Goal: Information Seeking & Learning: Compare options

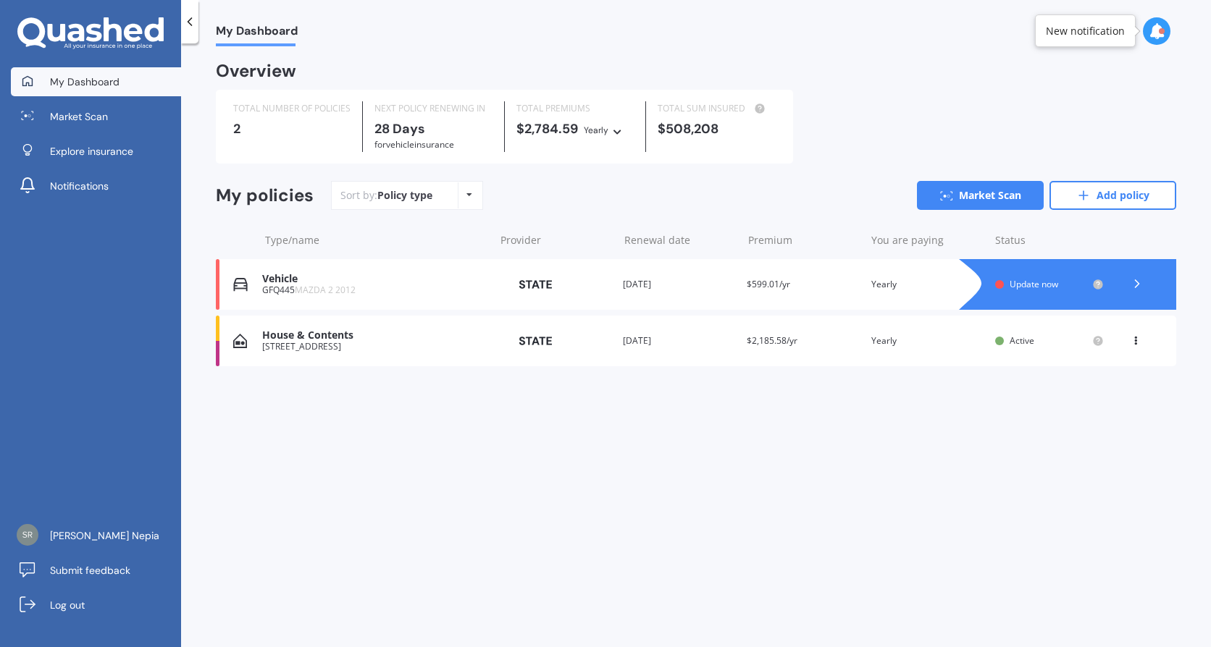
click at [295, 290] on span "MAZDA 2 2012" at bounding box center [325, 290] width 61 height 12
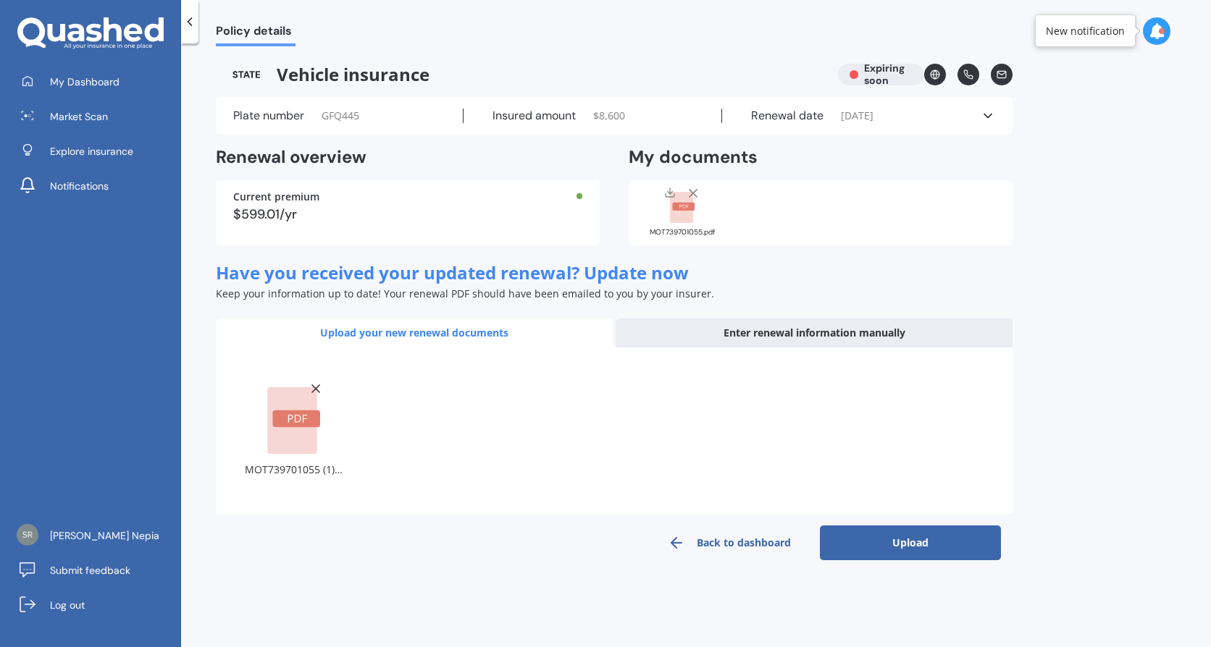
click at [448, 334] on div "Upload your new renewal documents" at bounding box center [414, 333] width 397 height 29
click at [420, 330] on div "Upload your new renewal documents" at bounding box center [414, 333] width 397 height 29
click at [897, 552] on button "Upload" at bounding box center [910, 543] width 181 height 35
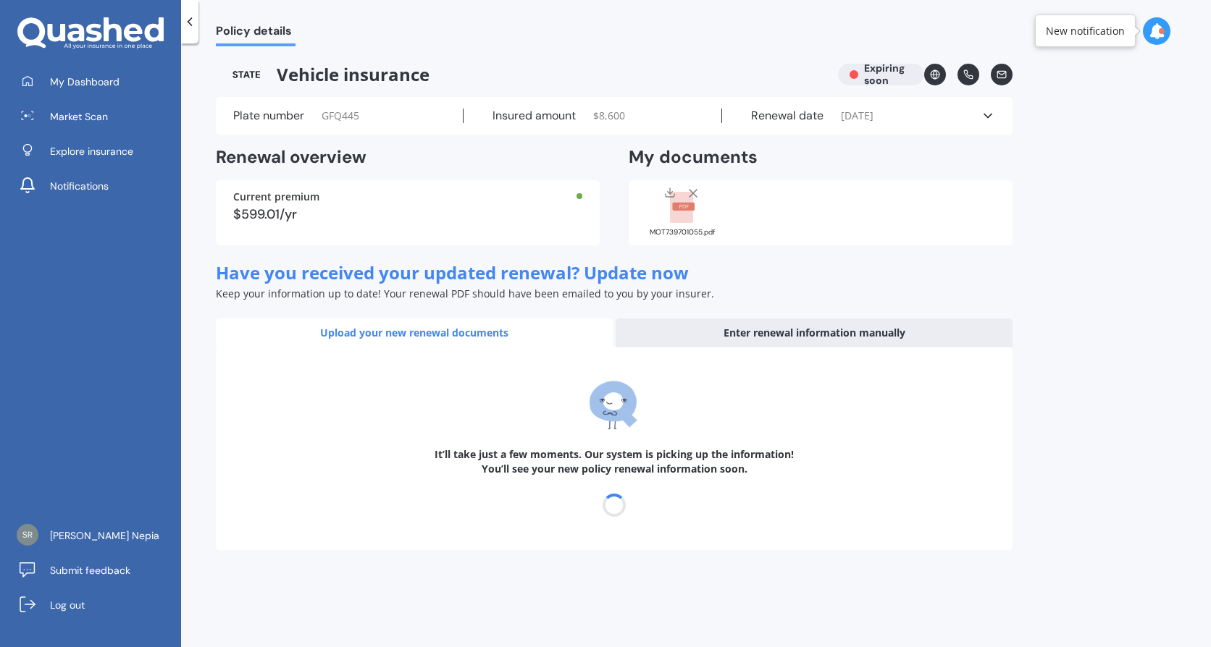
select select "21"
select select "09"
select select "2025"
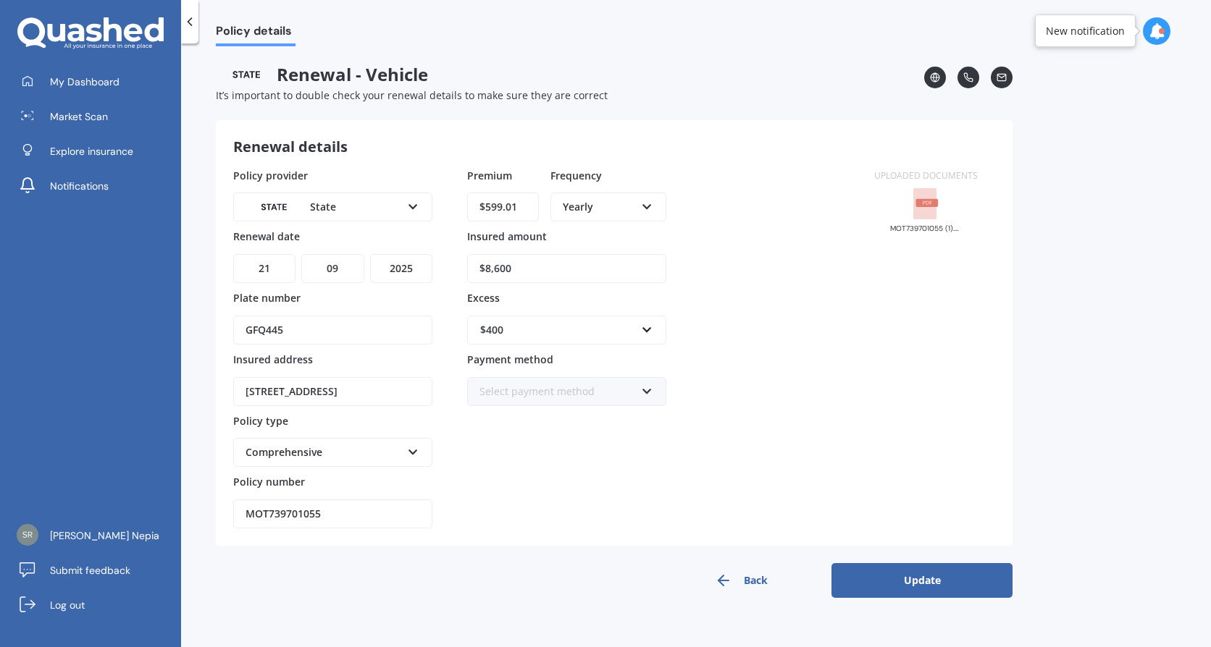
click at [925, 203] on icon at bounding box center [925, 204] width 25 height 32
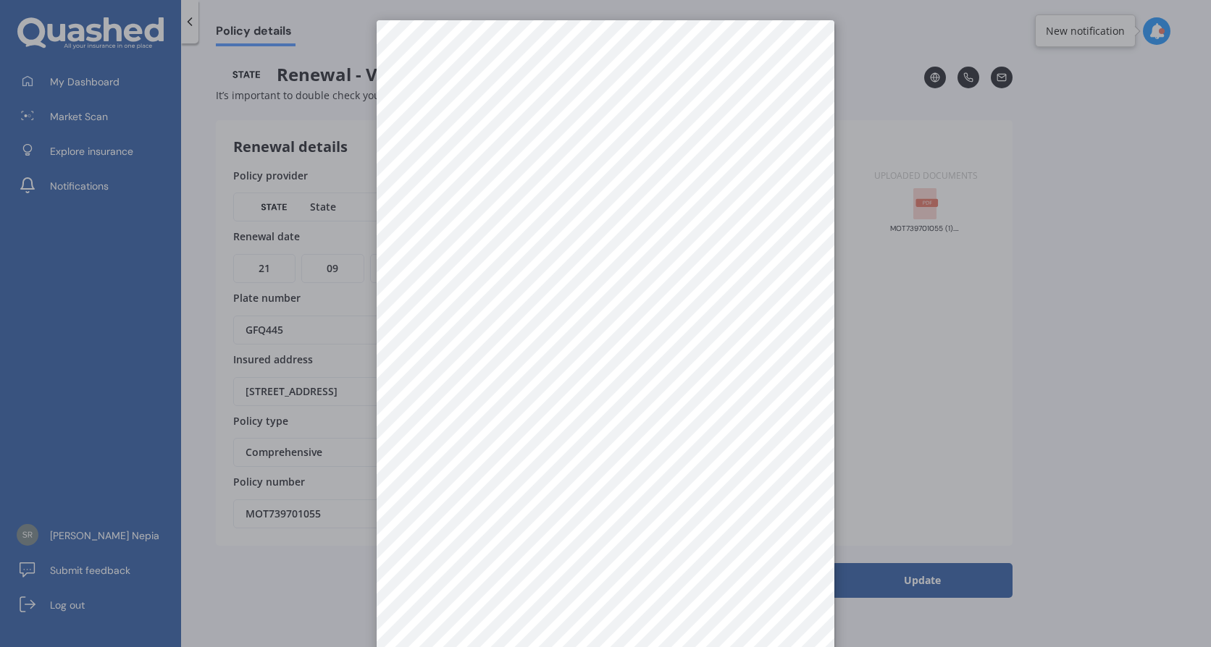
click at [1156, 135] on div at bounding box center [605, 323] width 1211 height 647
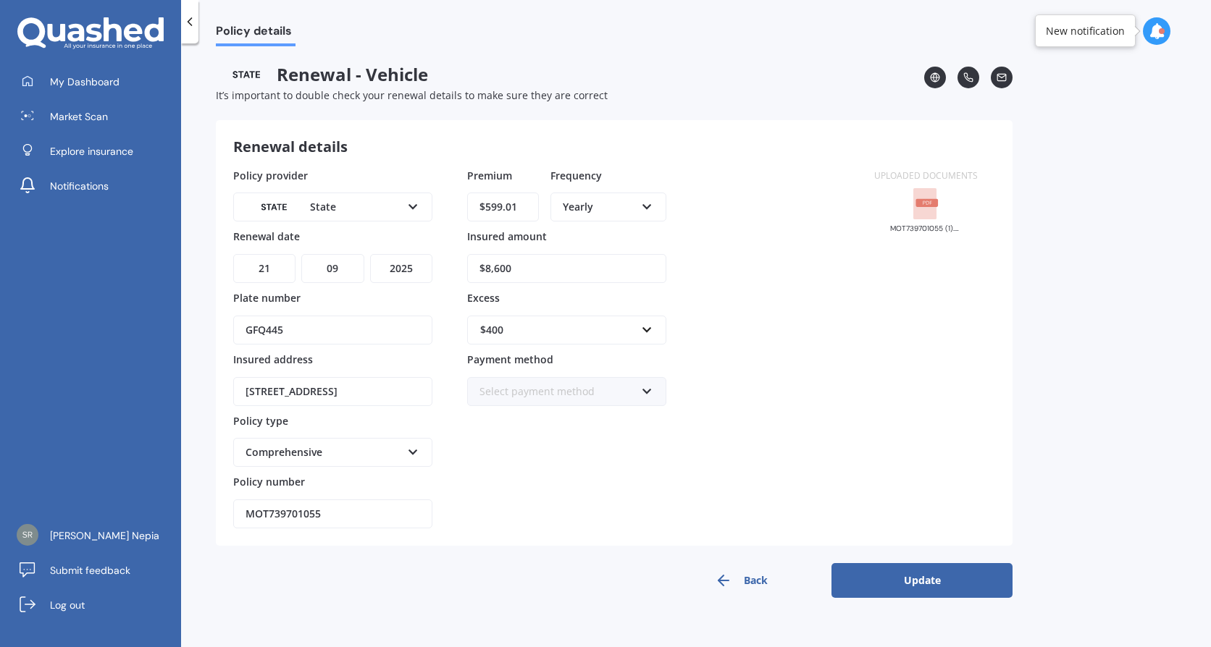
click at [1152, 37] on icon at bounding box center [1156, 31] width 16 height 16
click at [896, 582] on button "Update" at bounding box center [921, 580] width 181 height 35
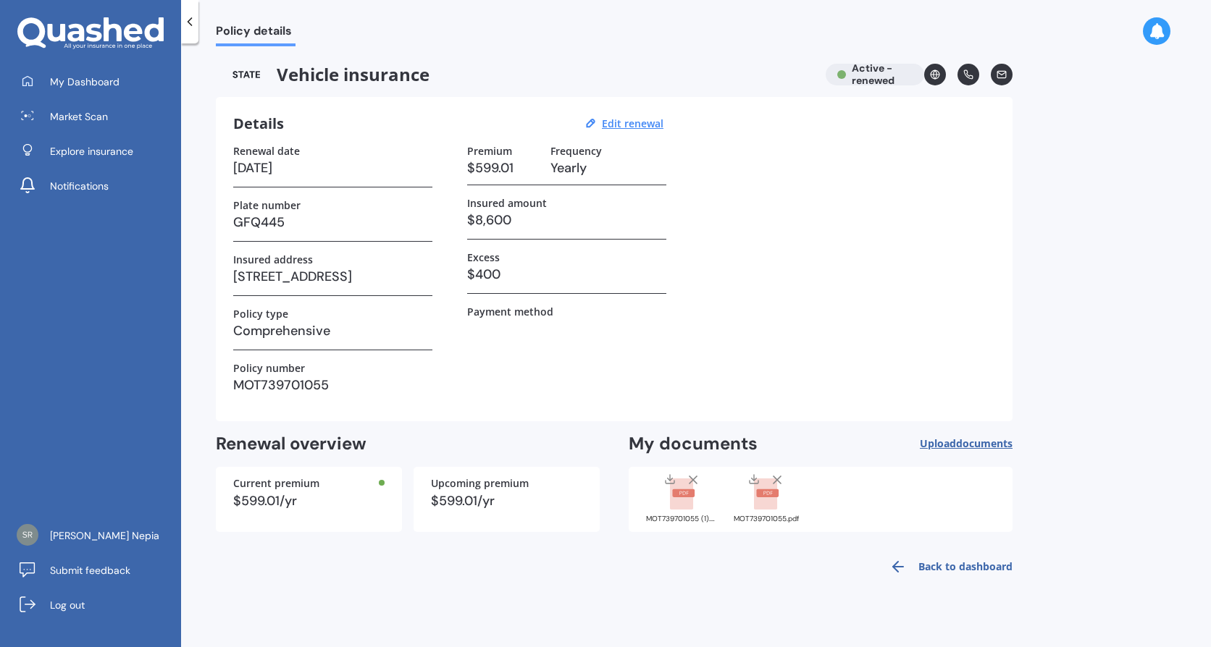
click at [770, 504] on rect at bounding box center [765, 495] width 23 height 32
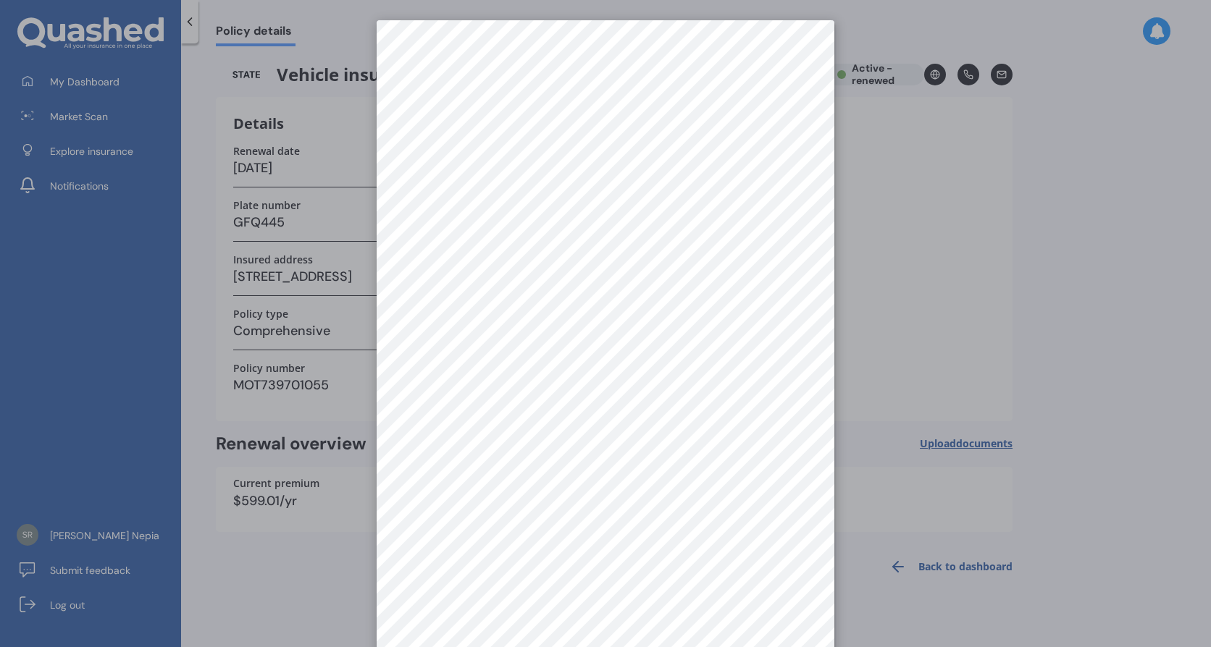
click at [964, 327] on div at bounding box center [605, 323] width 1211 height 647
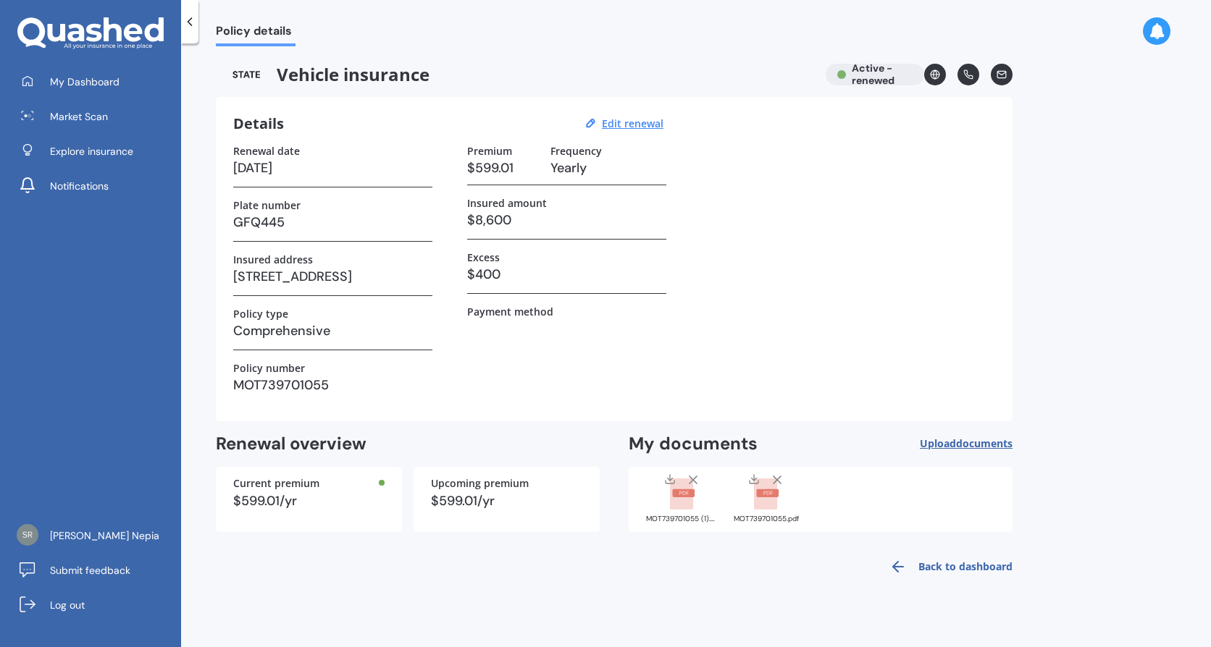
click at [681, 500] on rect at bounding box center [681, 495] width 23 height 32
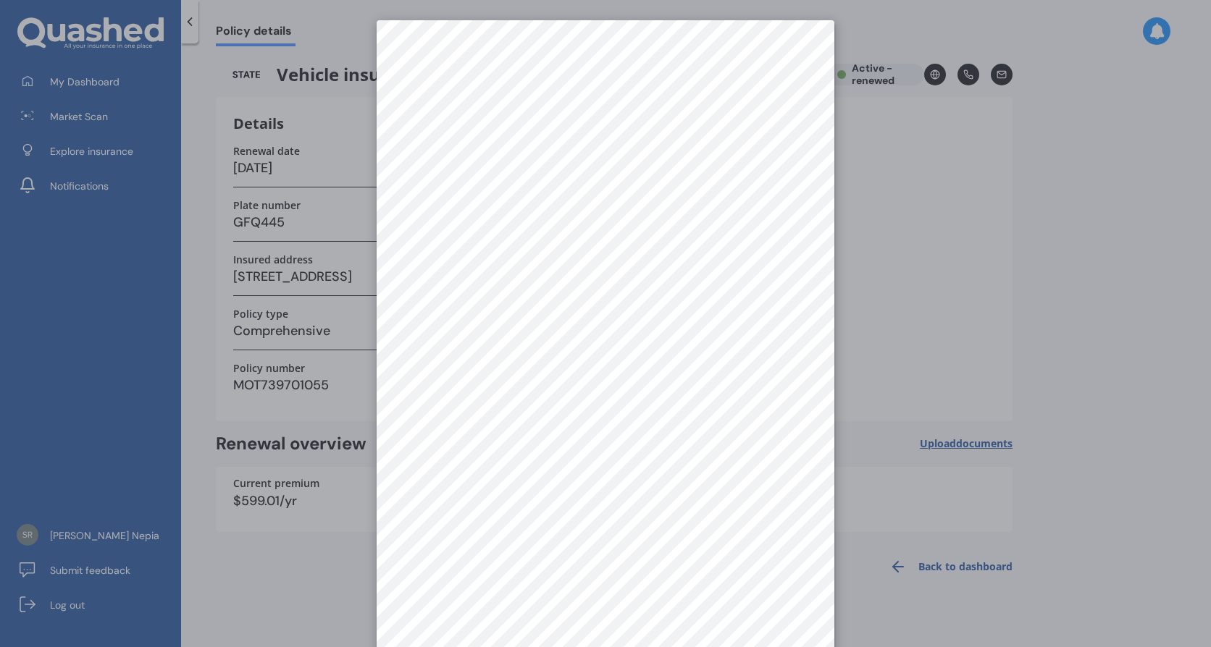
click at [1004, 322] on div at bounding box center [605, 323] width 1211 height 647
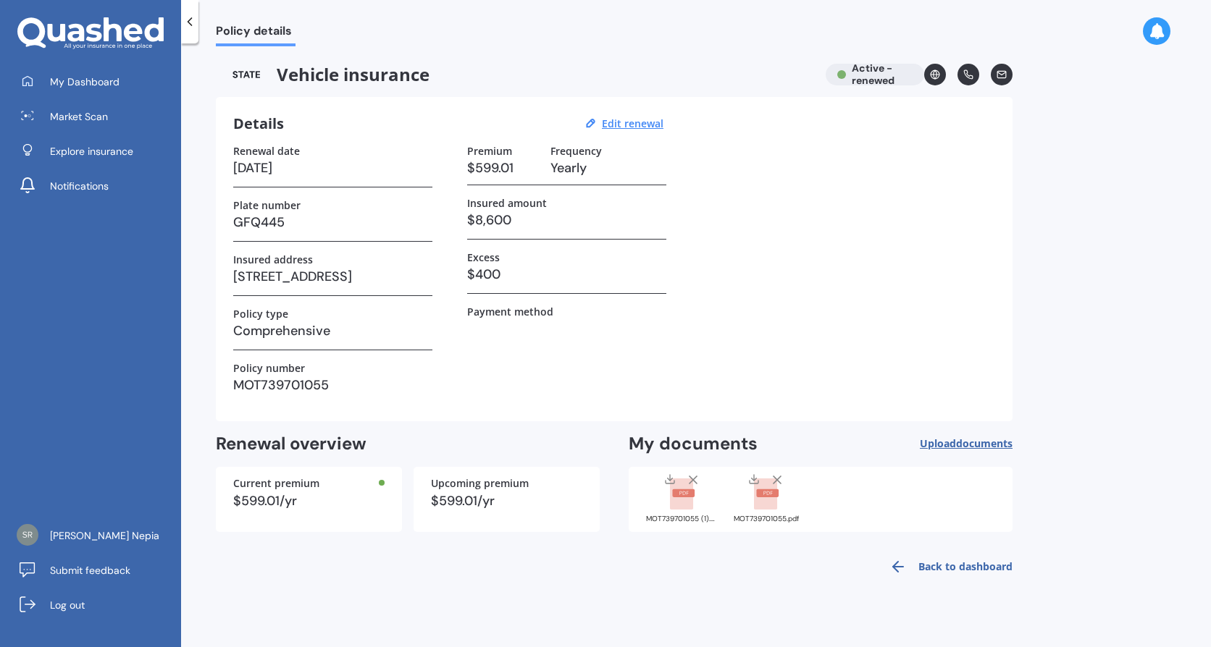
click at [768, 490] on rect at bounding box center [767, 494] width 22 height 8
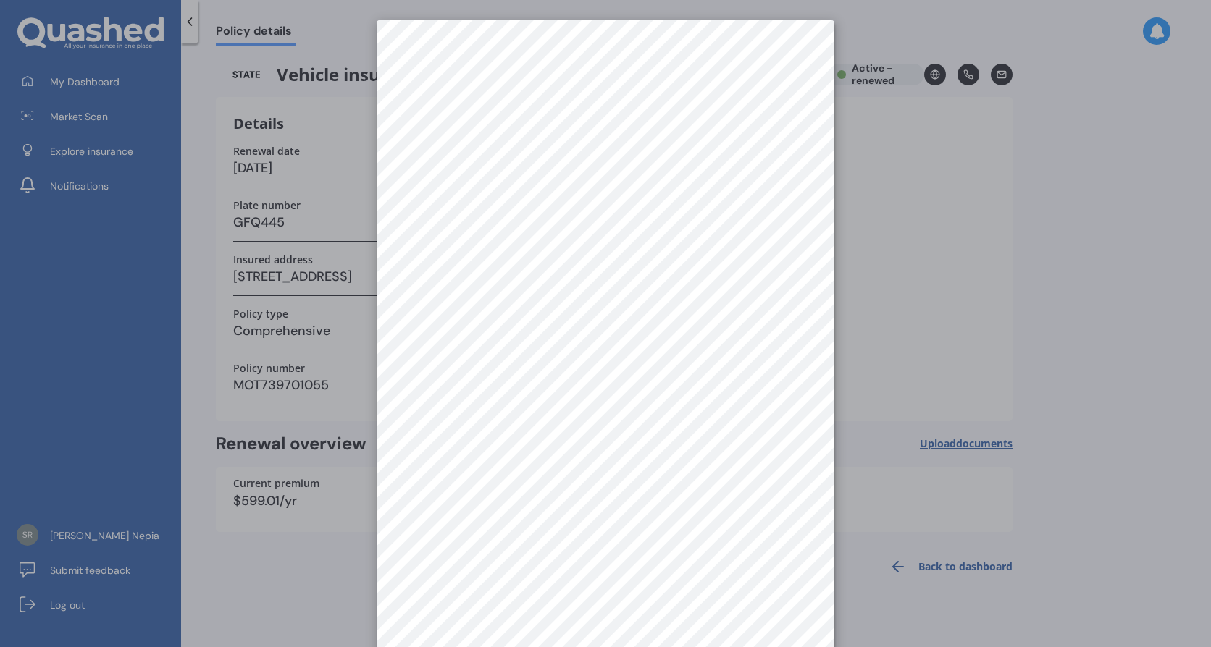
click at [969, 567] on div at bounding box center [605, 323] width 1211 height 647
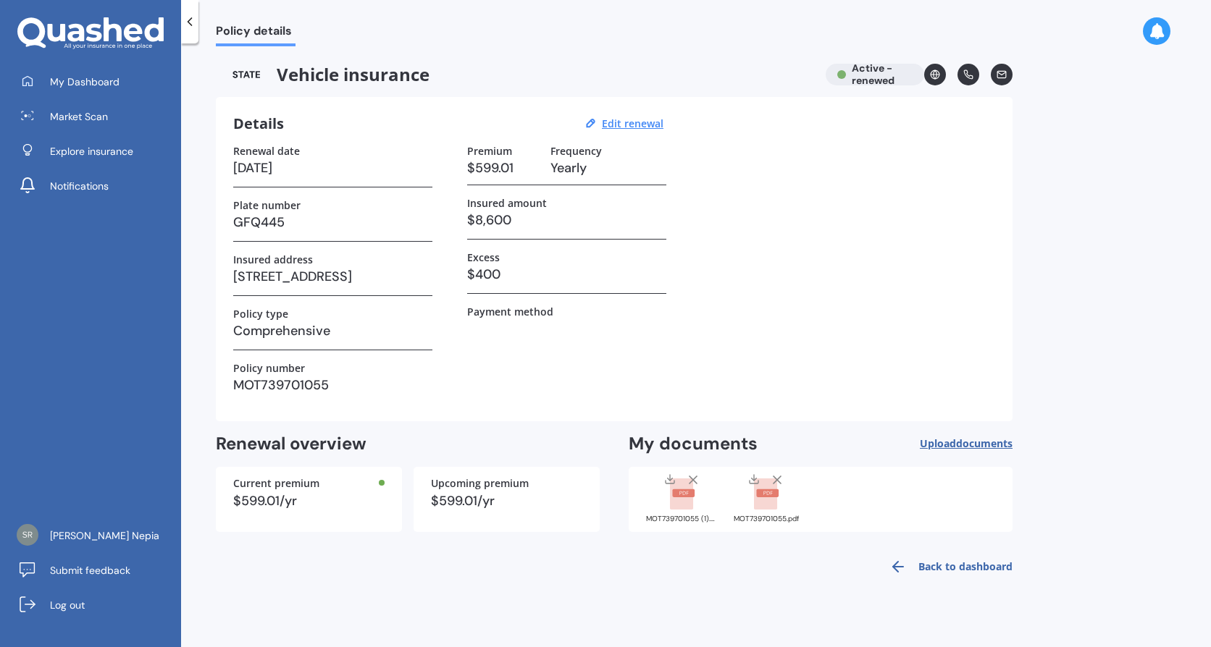
click at [776, 479] on line at bounding box center [776, 479] width 7 height 7
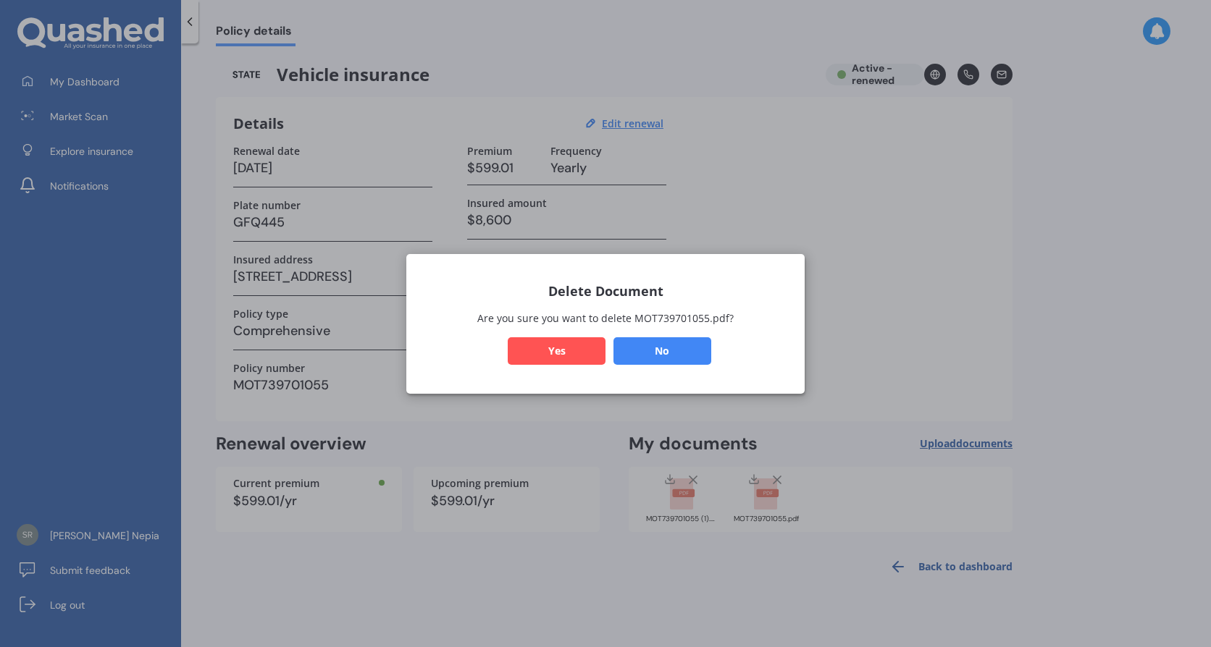
click at [553, 350] on button "Yes" at bounding box center [557, 351] width 98 height 28
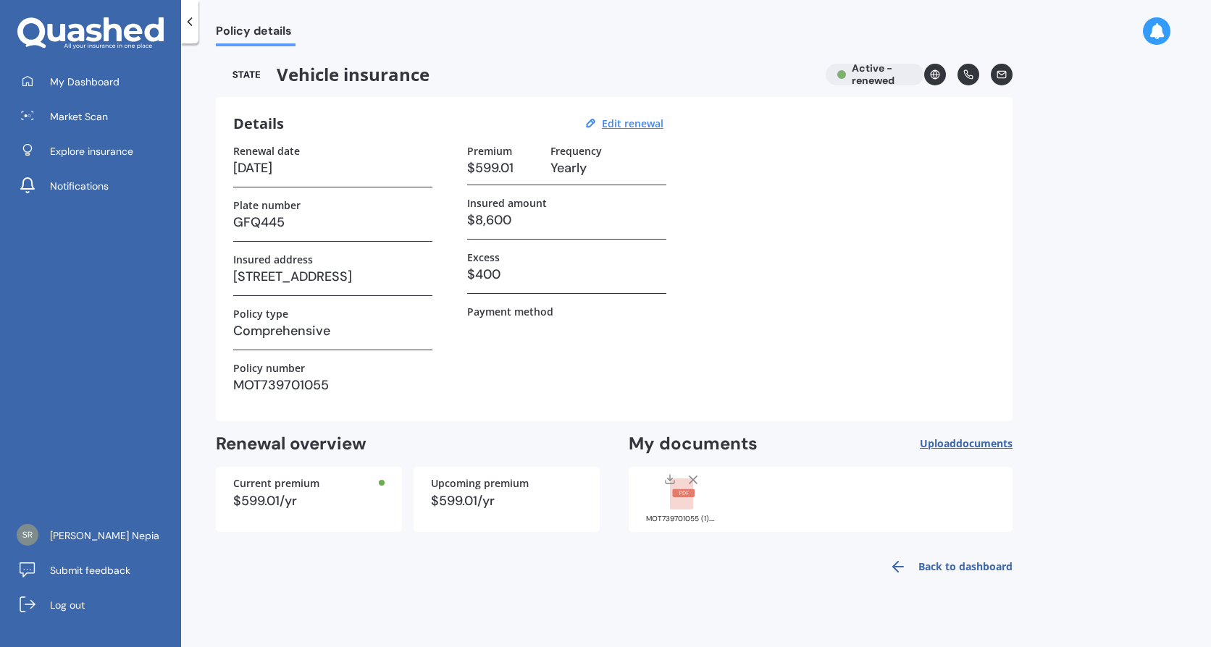
click at [690, 492] on rect at bounding box center [683, 494] width 22 height 8
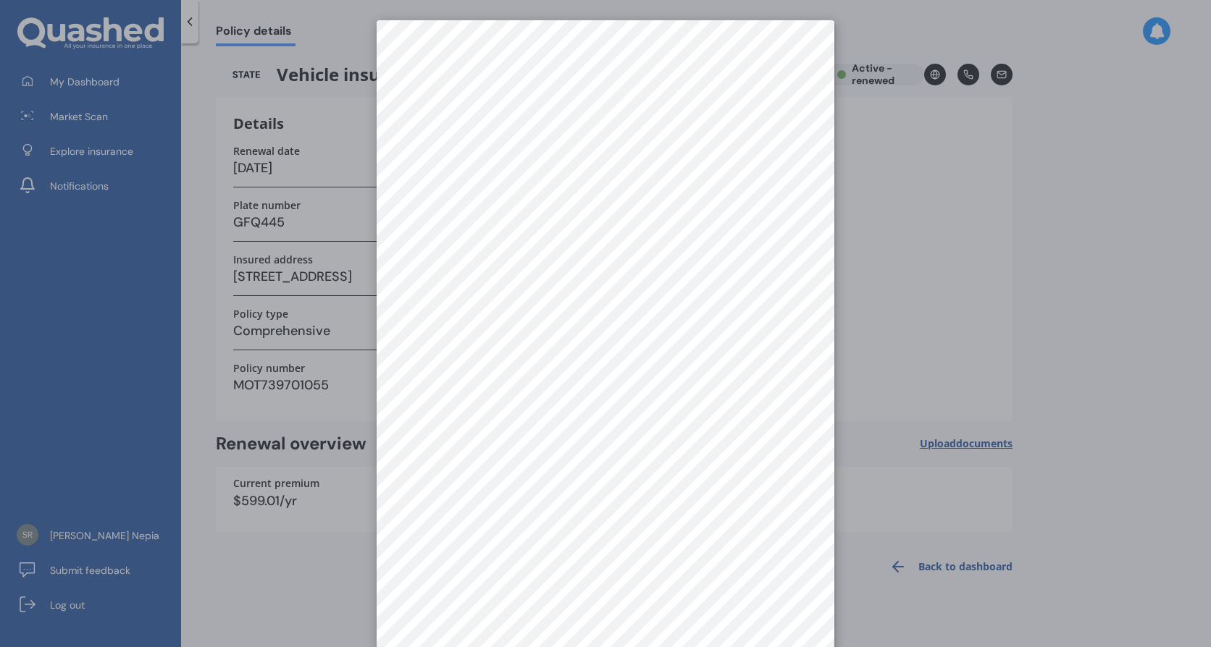
click at [861, 490] on div at bounding box center [605, 323] width 1211 height 647
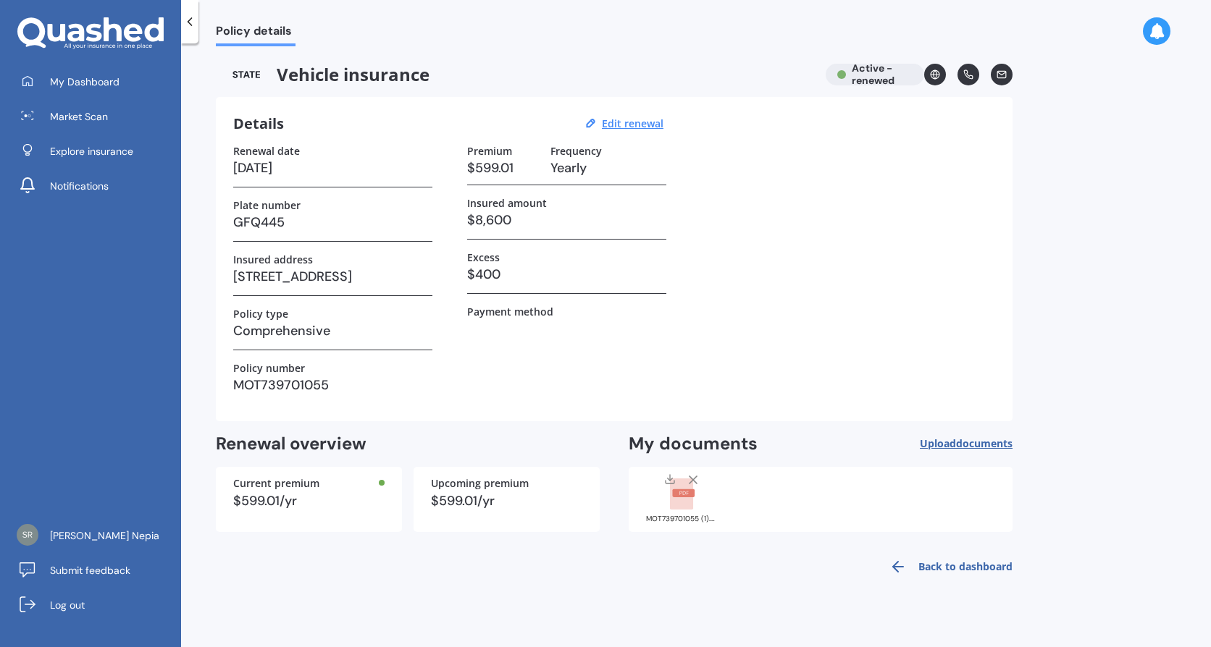
click at [688, 481] on icon at bounding box center [693, 480] width 14 height 14
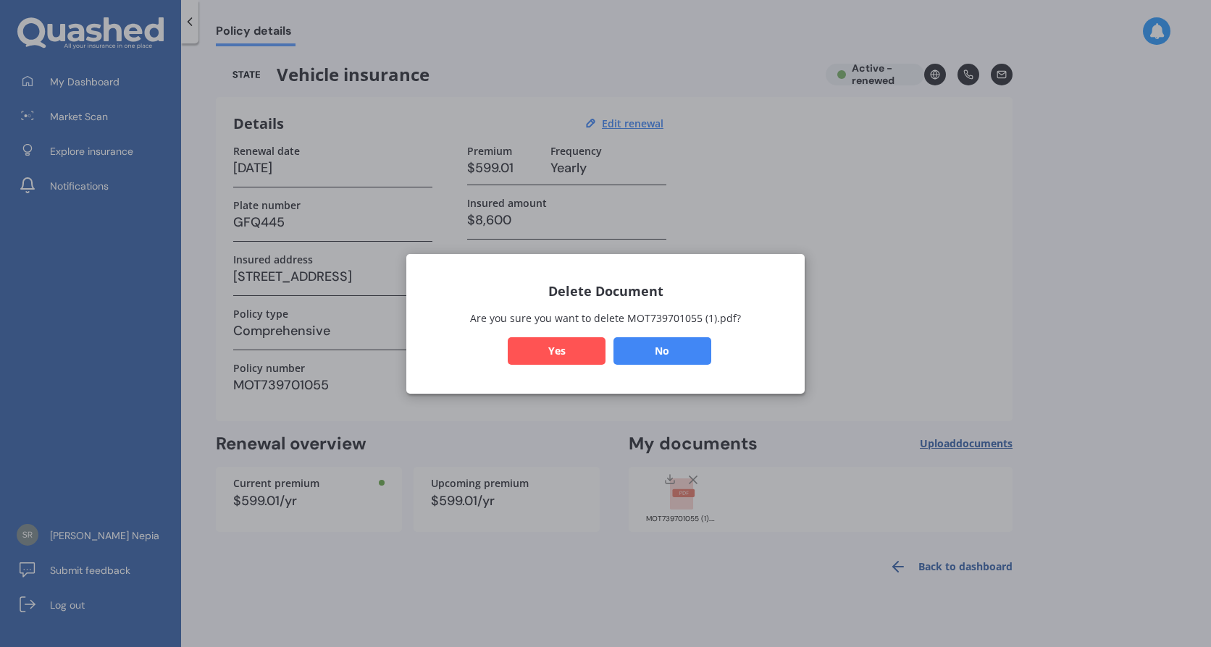
click at [560, 358] on button "Yes" at bounding box center [557, 351] width 98 height 28
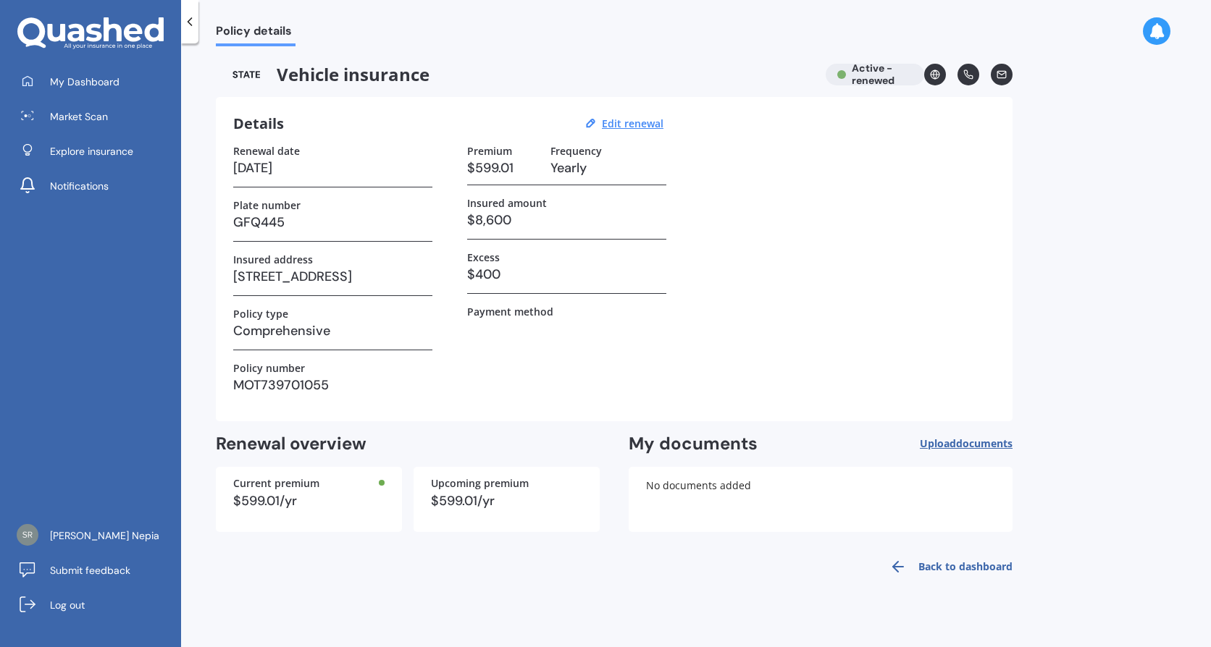
click at [946, 442] on span "Upload documents" at bounding box center [966, 444] width 93 height 12
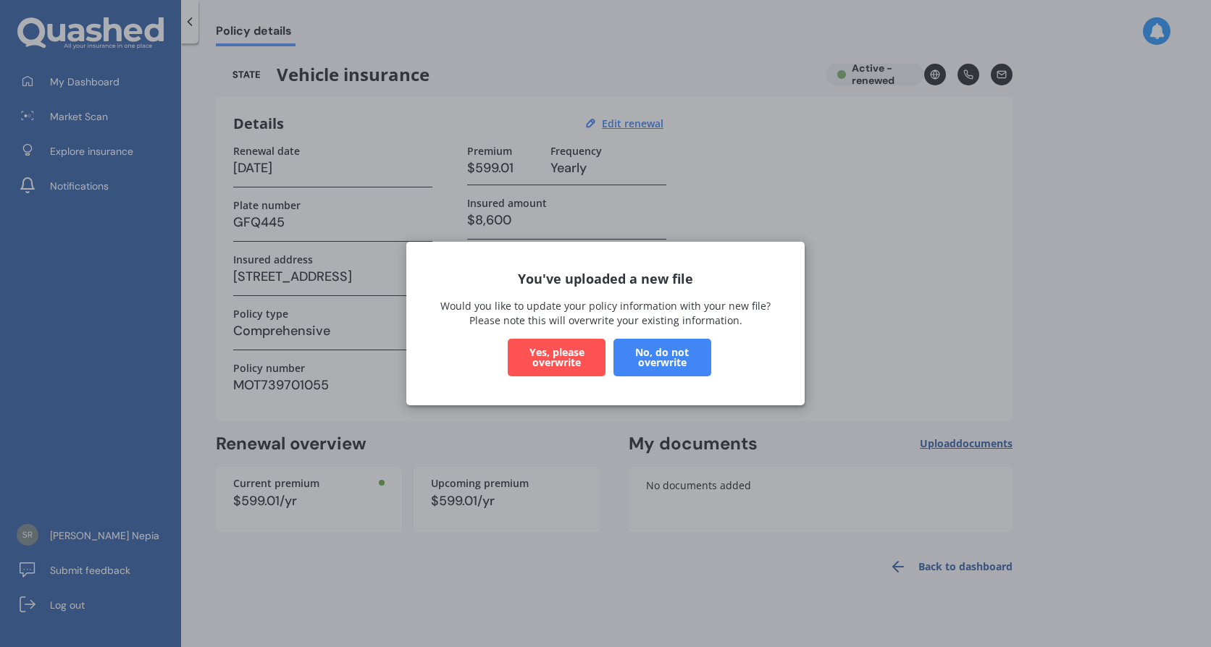
click at [561, 355] on button "Yes, please overwrite" at bounding box center [557, 358] width 98 height 38
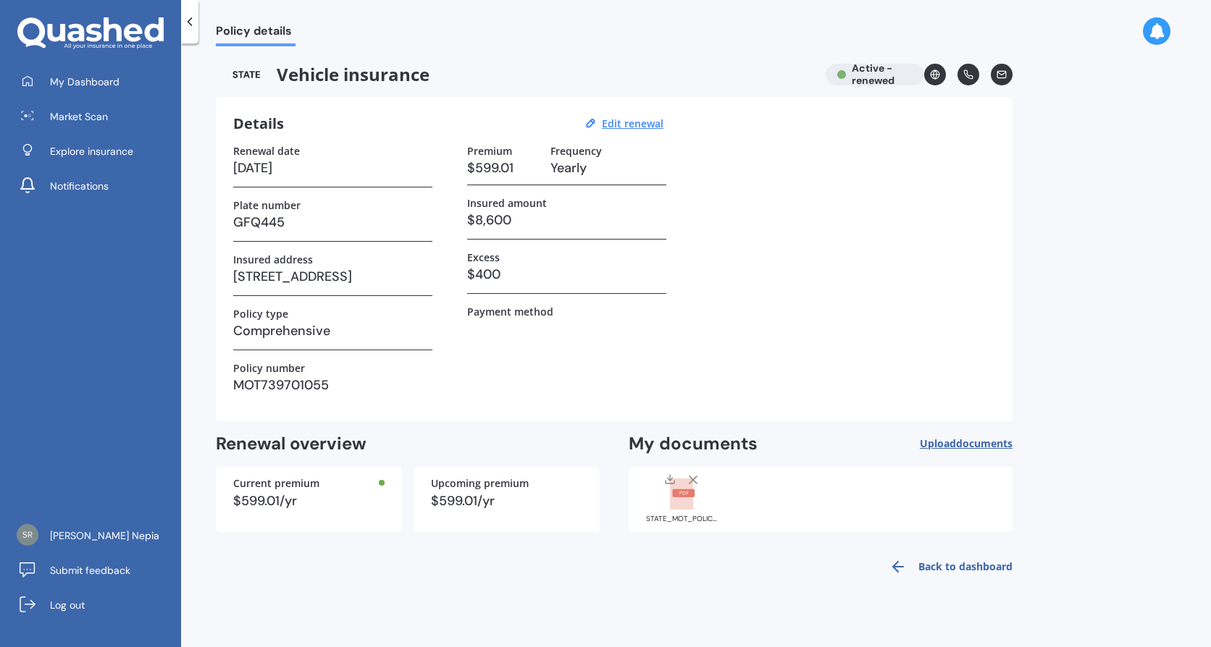
click at [962, 442] on span "documents" at bounding box center [984, 444] width 56 height 14
click at [1109, 555] on div "Policy details Vehicle insurance Active - renewed Details Edit renewal Renewal …" at bounding box center [696, 348] width 1030 height 604
click at [961, 562] on link "Back to dashboard" at bounding box center [947, 567] width 132 height 35
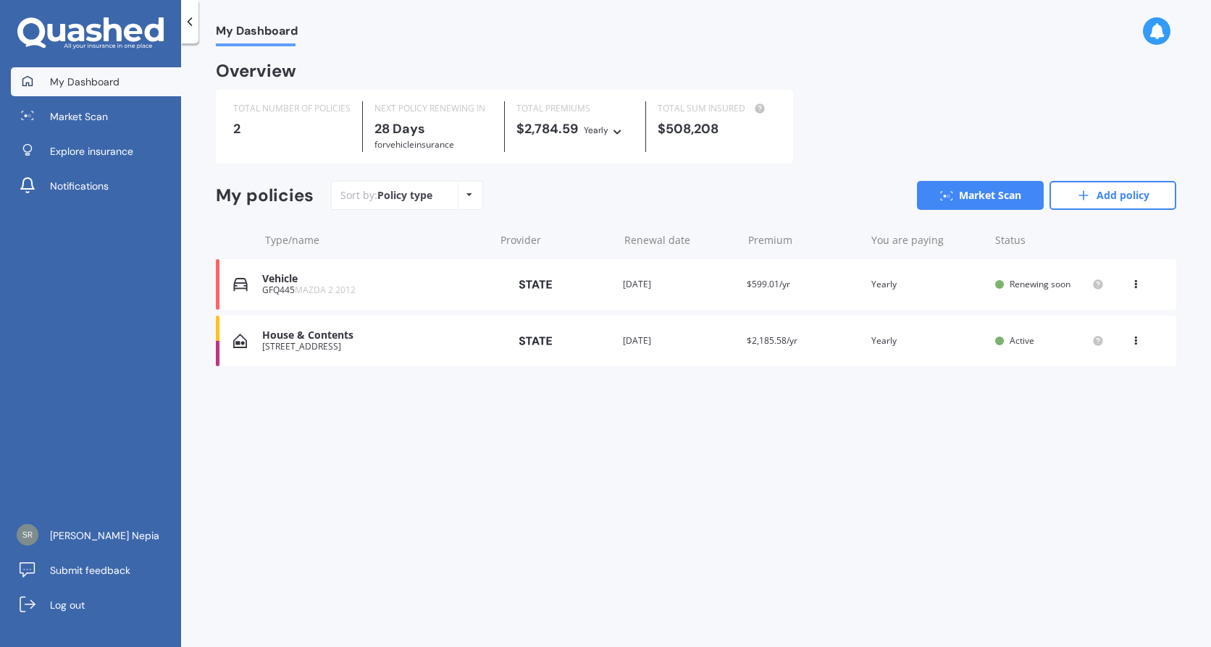
click at [274, 282] on div "Vehicle" at bounding box center [374, 279] width 225 height 12
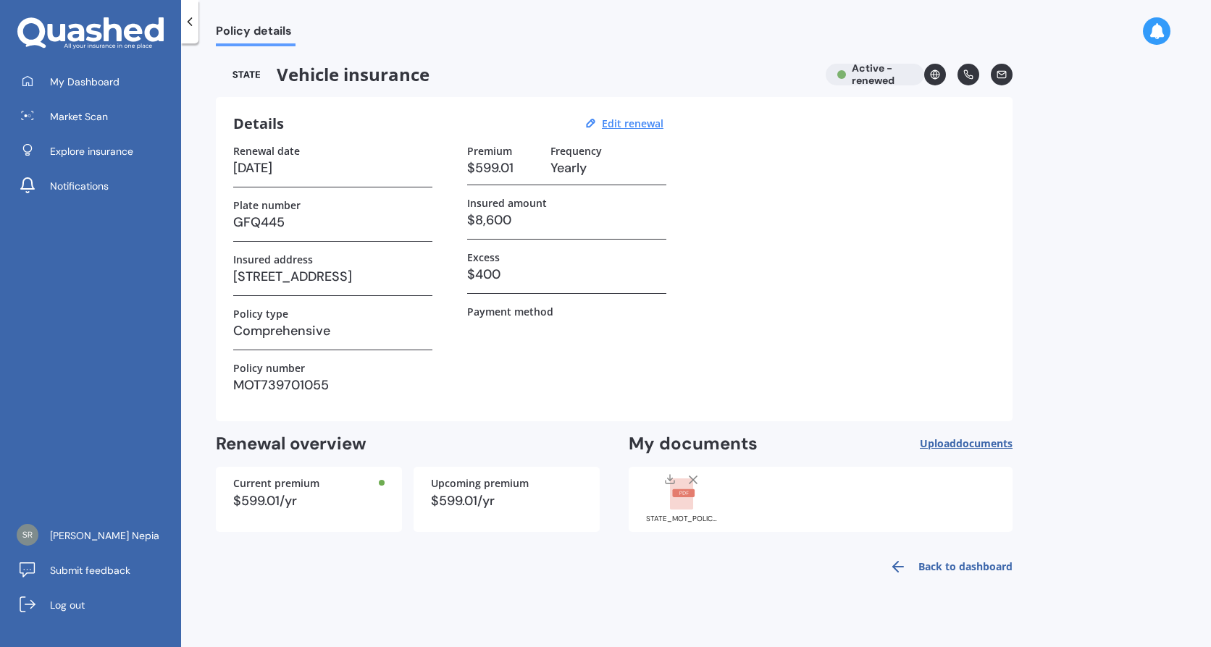
click at [675, 496] on rect at bounding box center [683, 494] width 22 height 8
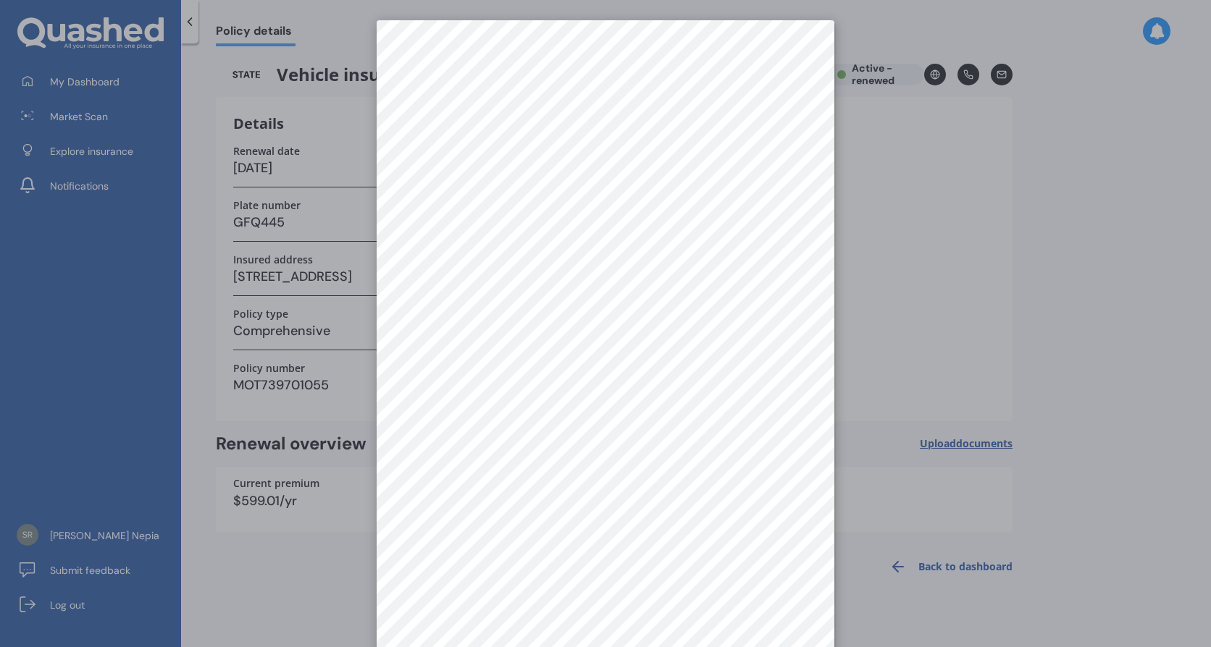
click at [945, 337] on div at bounding box center [605, 323] width 1211 height 647
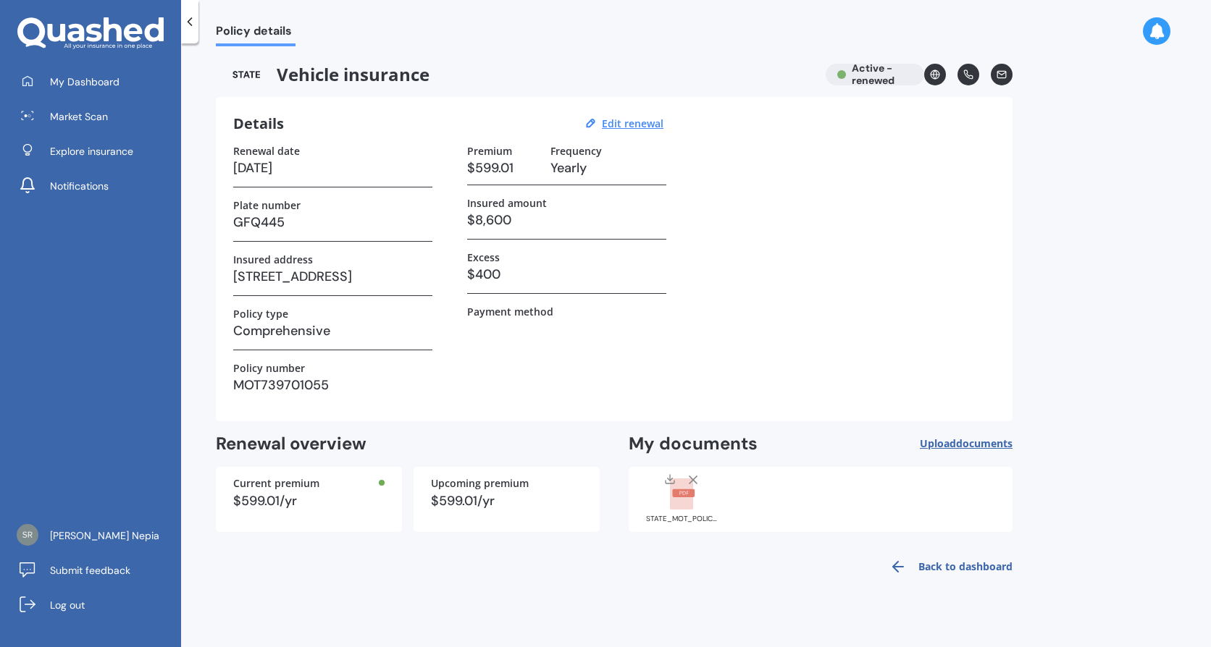
click at [678, 495] on rect at bounding box center [683, 494] width 22 height 8
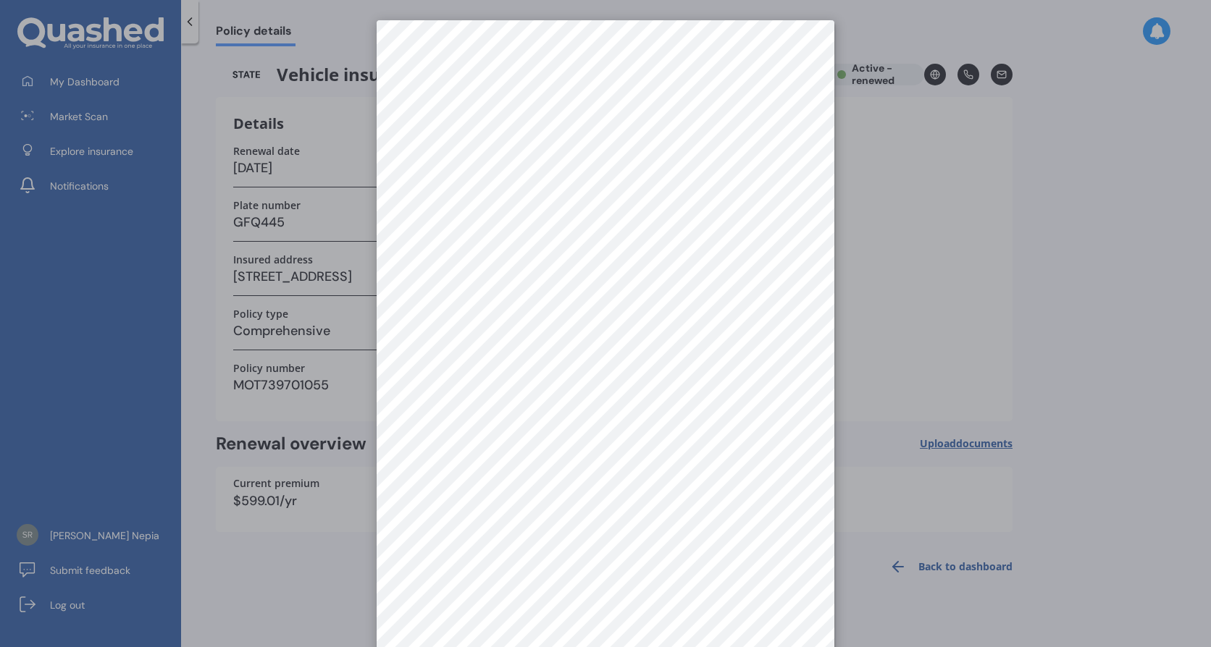
drag, startPoint x: 880, startPoint y: 369, endPoint x: 899, endPoint y: 350, distance: 27.7
click at [881, 366] on div at bounding box center [605, 323] width 1211 height 647
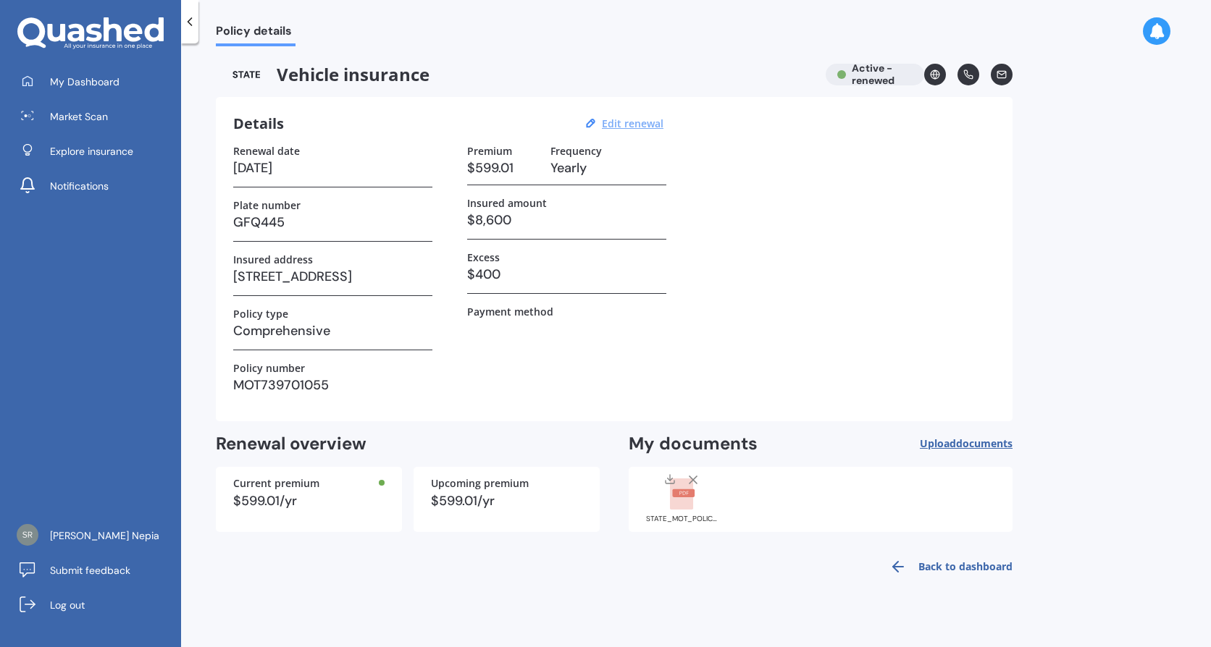
click at [635, 123] on u "Edit renewal" at bounding box center [633, 124] width 62 height 14
select select "21"
select select "09"
select select "2025"
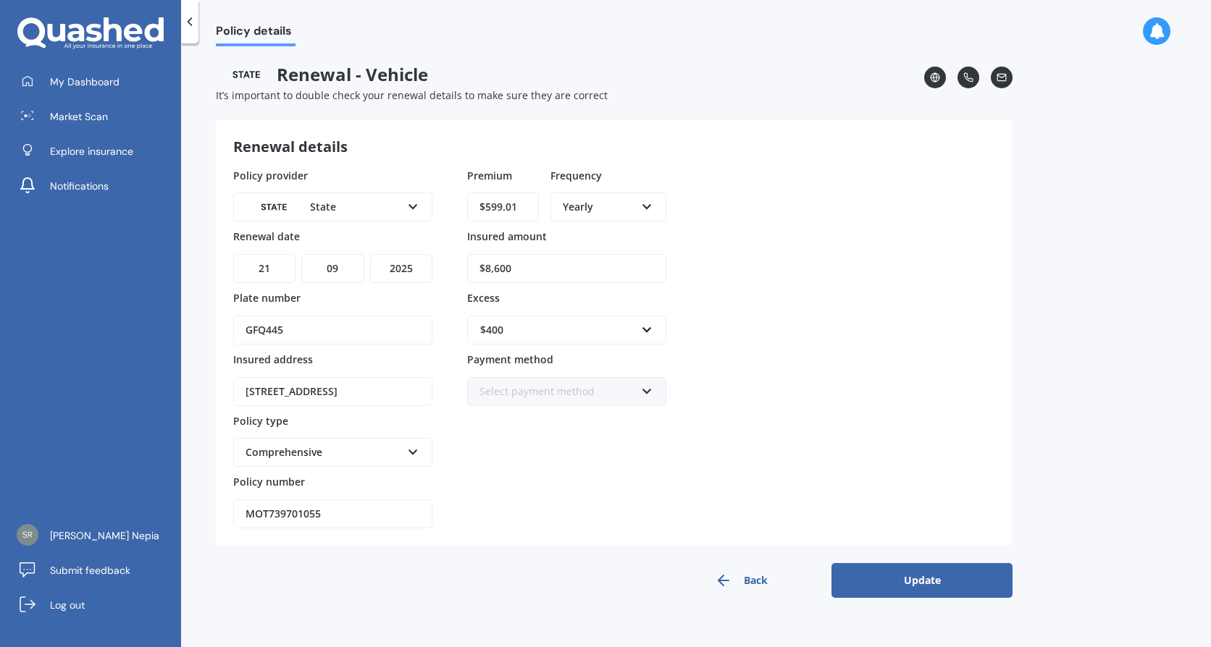
click at [529, 211] on input "$599.01" at bounding box center [503, 207] width 72 height 29
drag, startPoint x: 524, startPoint y: 210, endPoint x: 479, endPoint y: 205, distance: 44.5
click at [479, 206] on input "$599.01" at bounding box center [503, 207] width 72 height 29
type input "$679.52"
click at [644, 333] on input "text" at bounding box center [562, 330] width 186 height 28
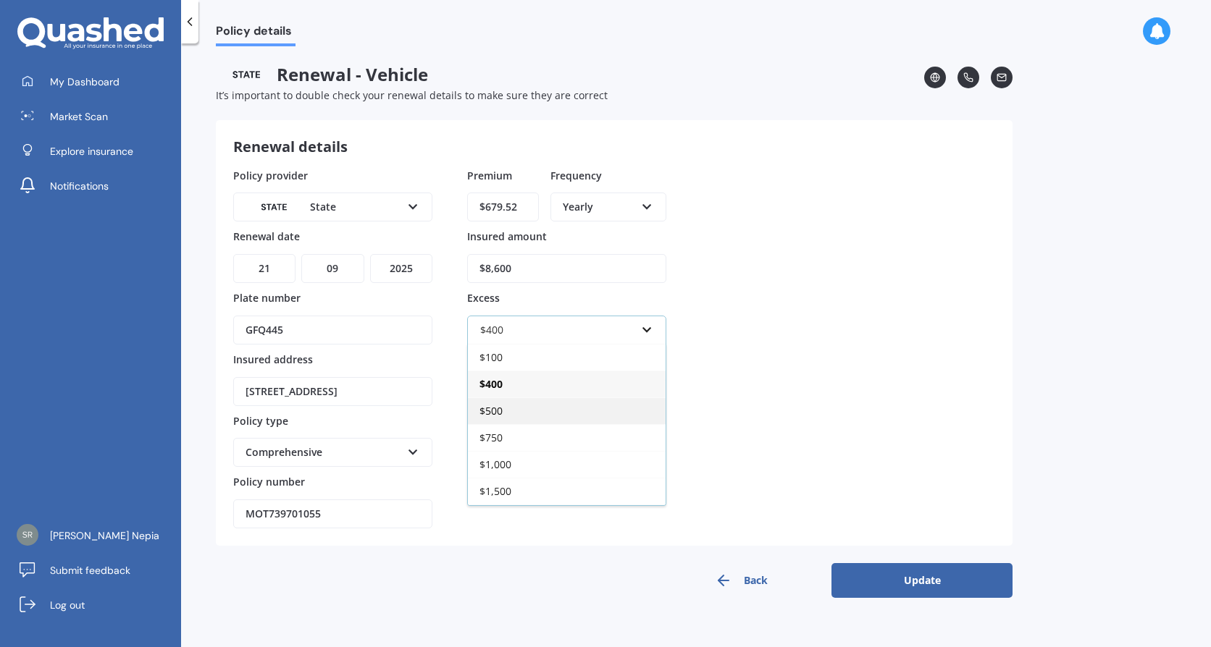
click at [505, 412] on div "$500" at bounding box center [567, 411] width 198 height 27
click at [290, 513] on input "MOT739701055" at bounding box center [332, 514] width 199 height 29
click at [329, 518] on input "MOT739701055" at bounding box center [332, 514] width 199 height 29
drag, startPoint x: 304, startPoint y: 516, endPoint x: 211, endPoint y: 515, distance: 93.4
click at [212, 516] on div "Policy details Renewal - Vehicle It’s important to double check your renewal de…" at bounding box center [696, 348] width 1030 height 604
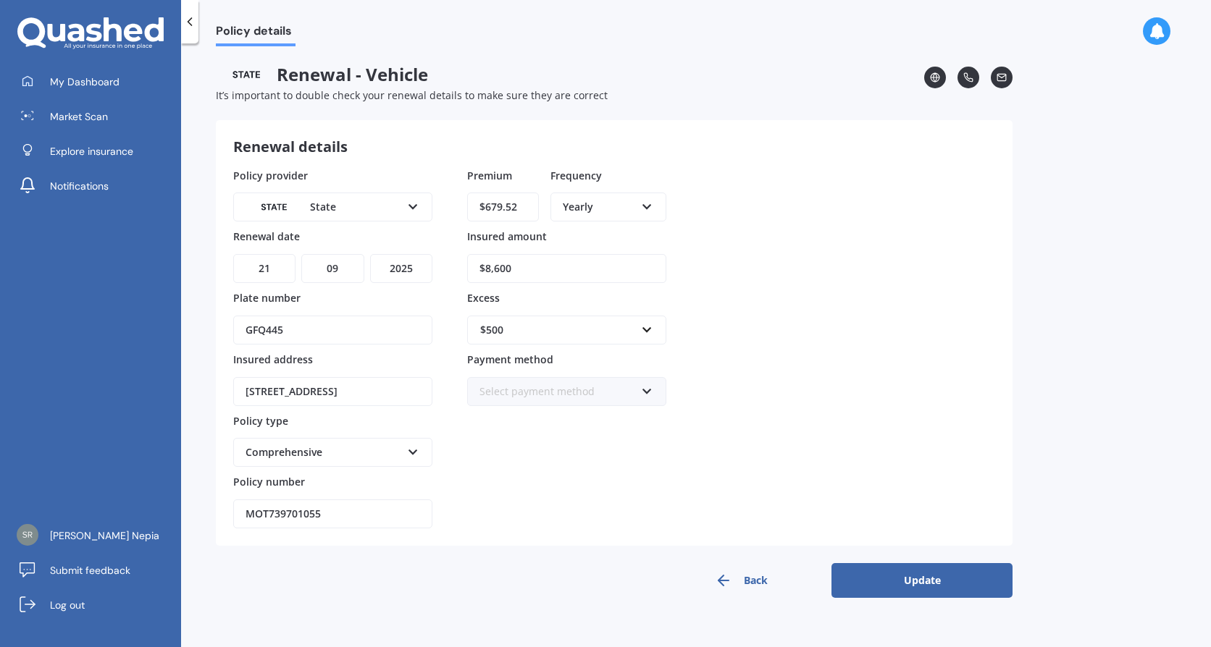
paste input "821030"
click at [314, 509] on input "821030" at bounding box center [332, 514] width 199 height 29
drag, startPoint x: 272, startPoint y: 509, endPoint x: 179, endPoint y: 499, distance: 93.2
click at [179, 499] on div "My Dashboard Market Scan Explore insurance Notifications [PERSON_NAME] Nepia Su…" at bounding box center [605, 323] width 1211 height 647
paste input "text"
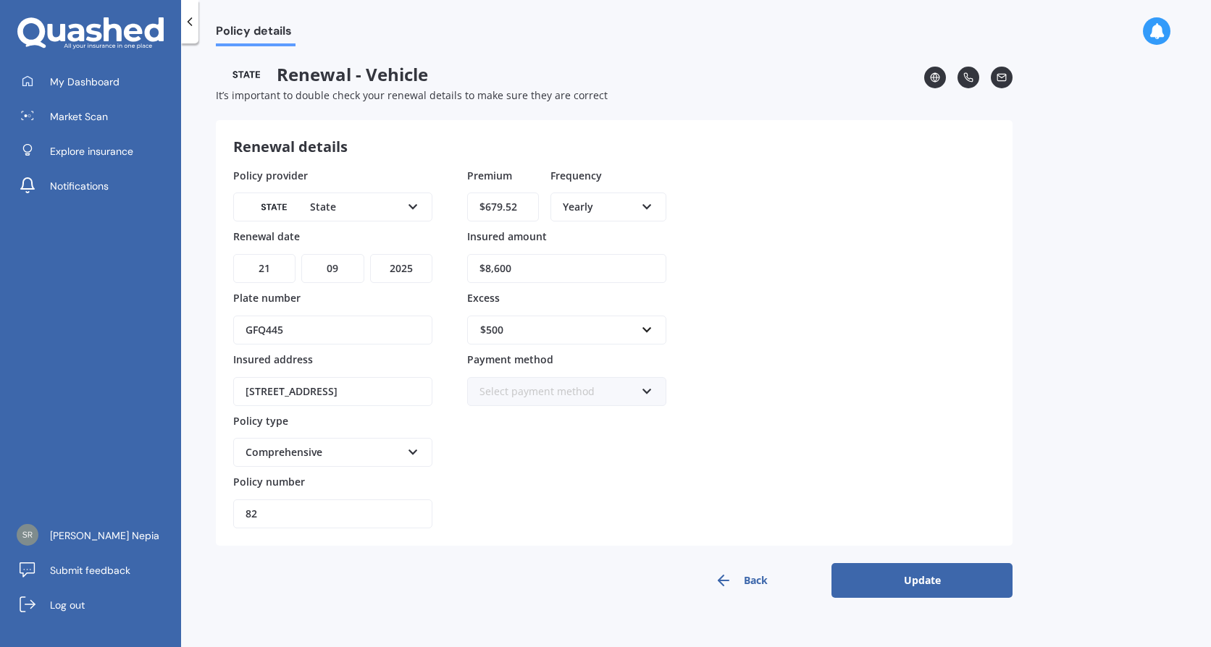
type input "8"
click at [361, 480] on label "Policy number" at bounding box center [329, 481] width 193 height 14
click at [361, 500] on input "Policy number" at bounding box center [332, 514] width 199 height 29
paste input "821030"
drag, startPoint x: 266, startPoint y: 524, endPoint x: 149, endPoint y: 492, distance: 121.6
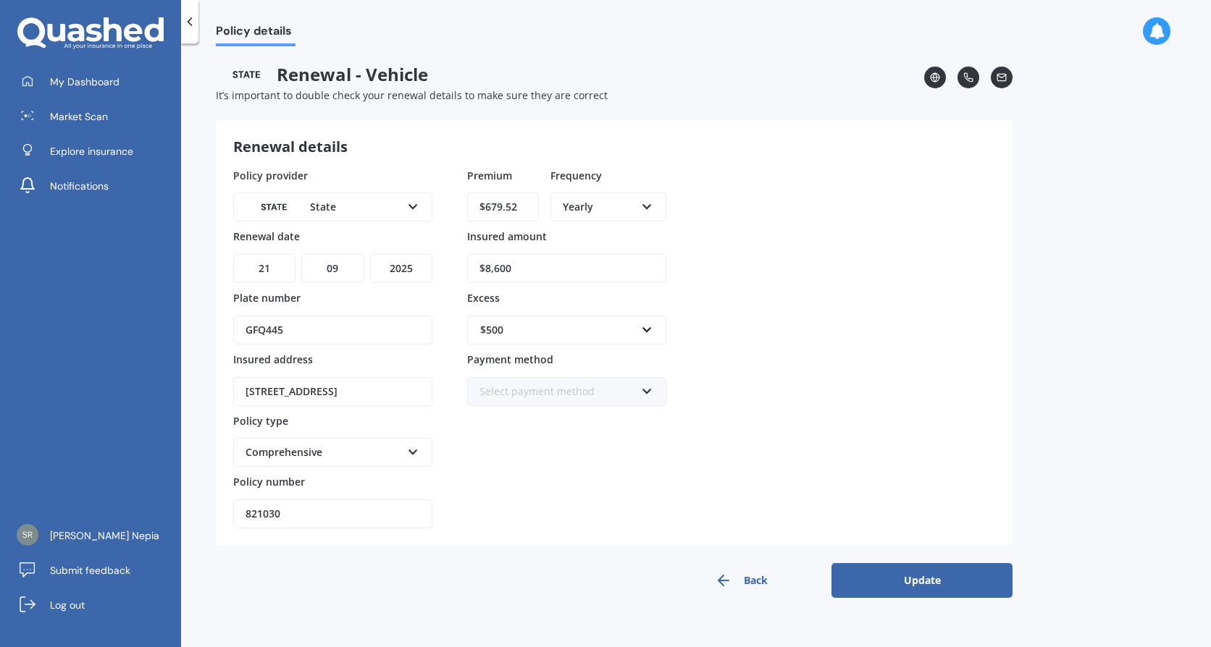
click at [151, 508] on div "My Dashboard Market Scan Explore insurance Notifications [PERSON_NAME] Nepia Su…" at bounding box center [605, 323] width 1211 height 647
type input "MOTS01479457"
click at [960, 576] on button "Update" at bounding box center [921, 580] width 181 height 35
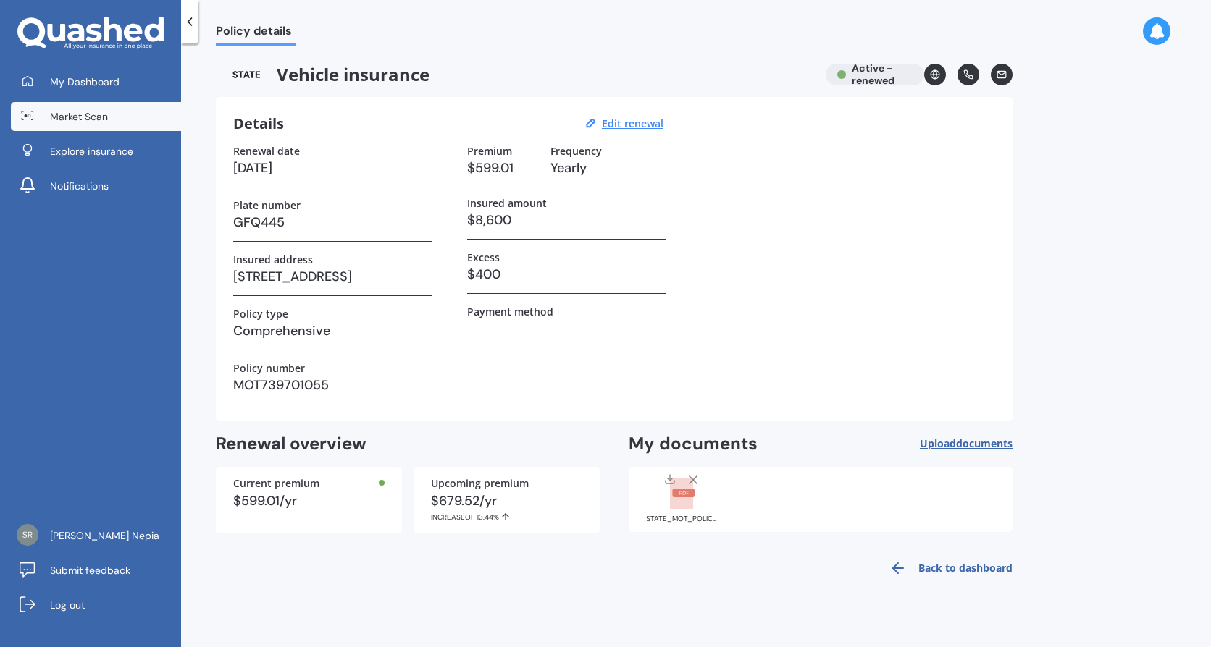
click at [99, 116] on span "Market Scan" at bounding box center [79, 116] width 58 height 14
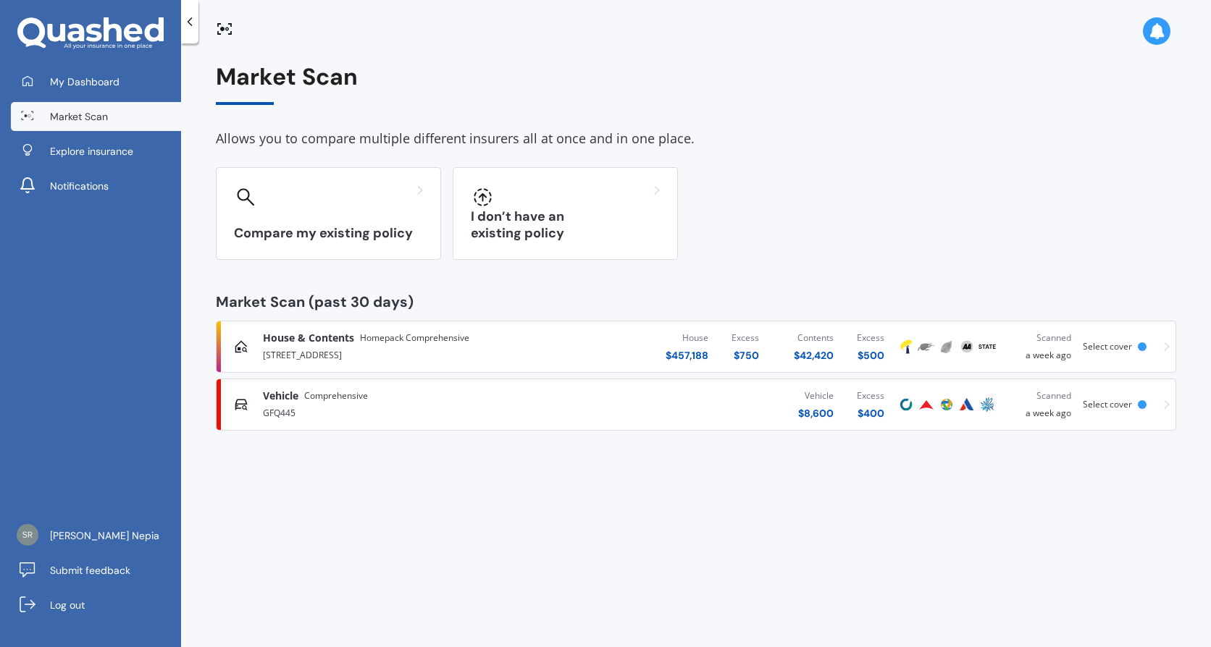
click at [81, 118] on span "Market Scan" at bounding box center [79, 116] width 58 height 14
click at [96, 117] on span "Market Scan" at bounding box center [79, 116] width 58 height 14
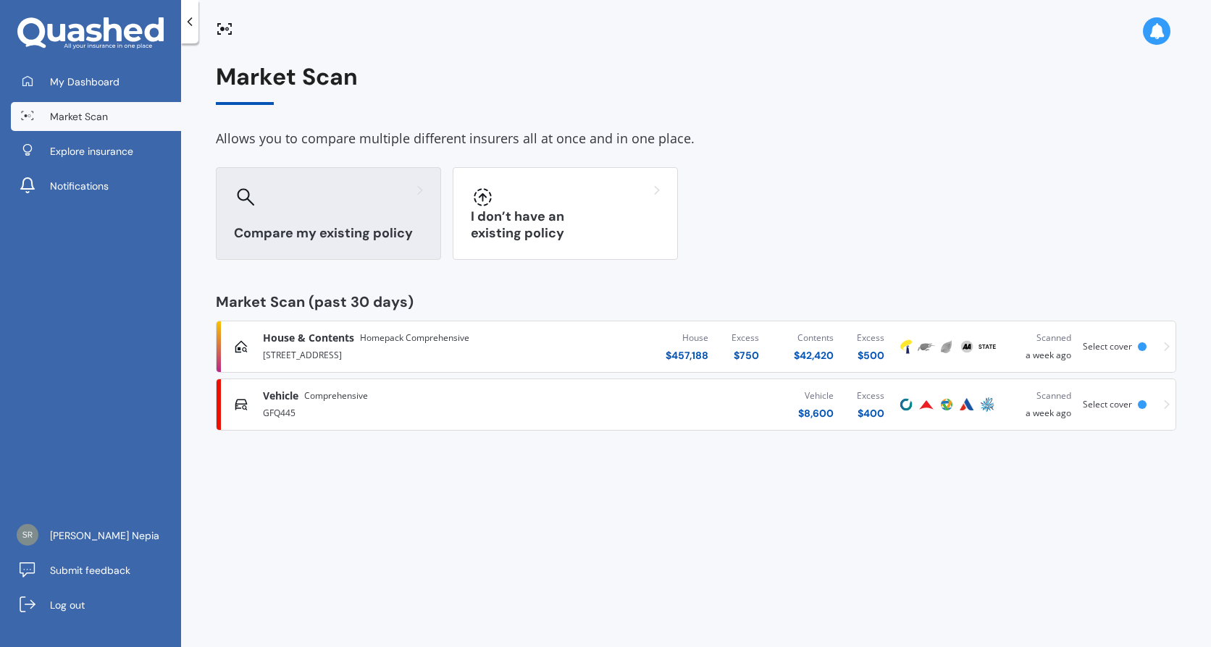
click at [233, 209] on div "Compare my existing policy" at bounding box center [328, 213] width 225 height 93
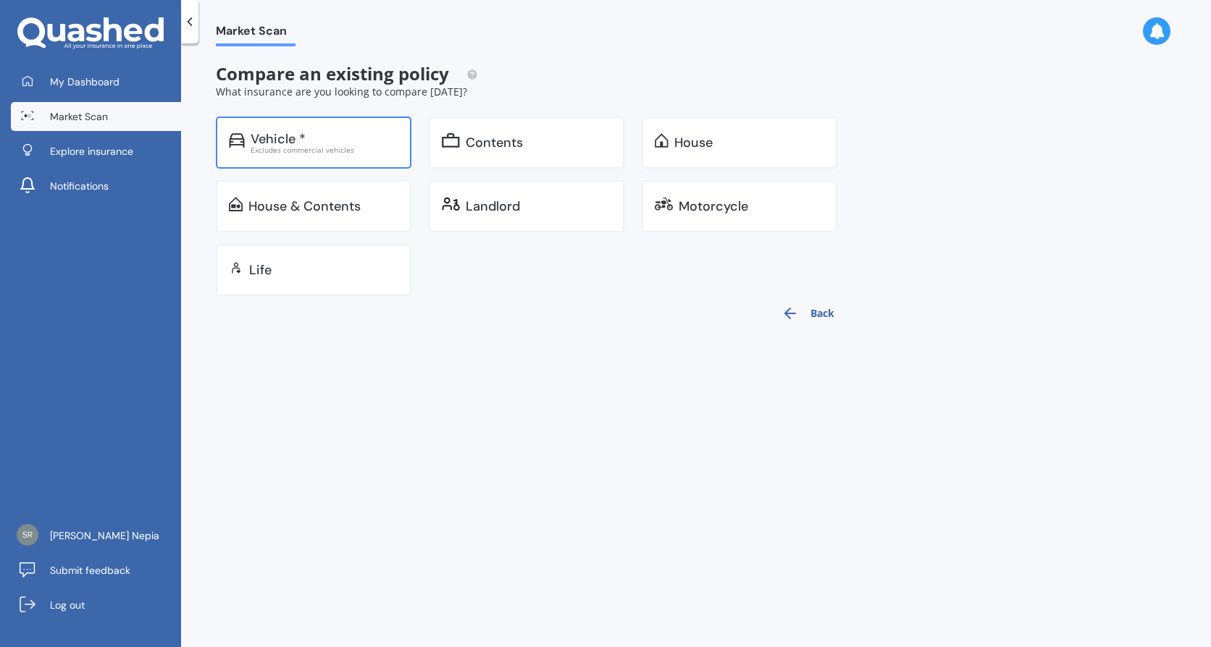
click at [294, 147] on div "Excludes commercial vehicles" at bounding box center [325, 149] width 148 height 7
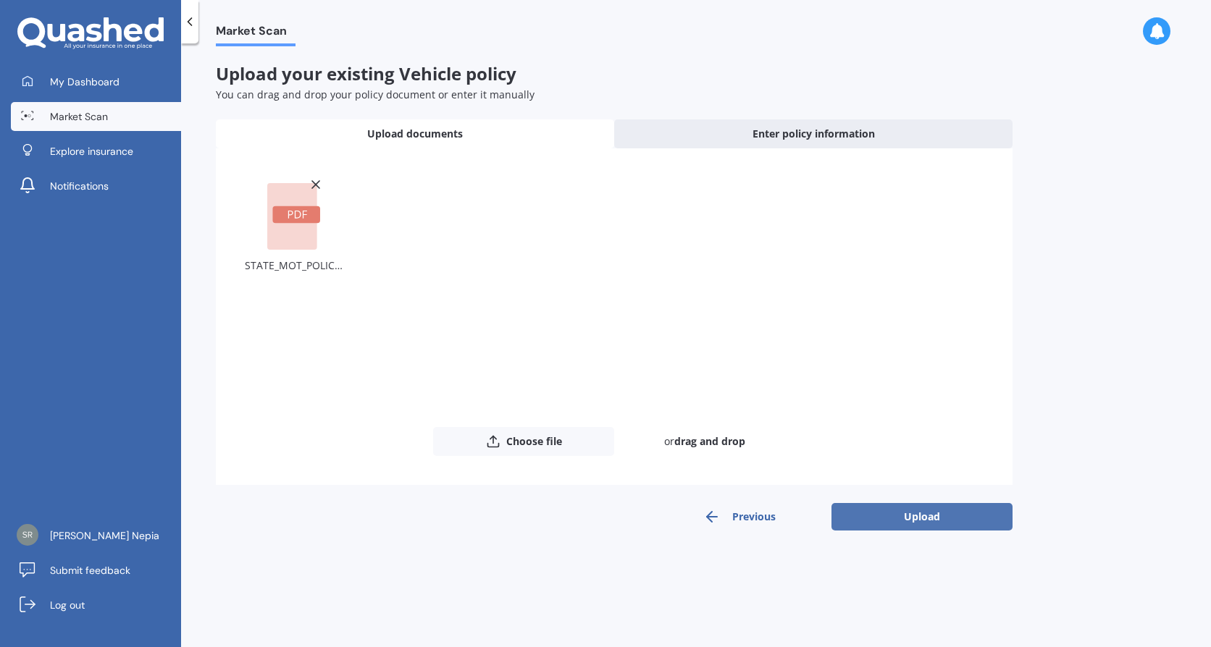
click at [860, 515] on button "Upload" at bounding box center [921, 517] width 181 height 28
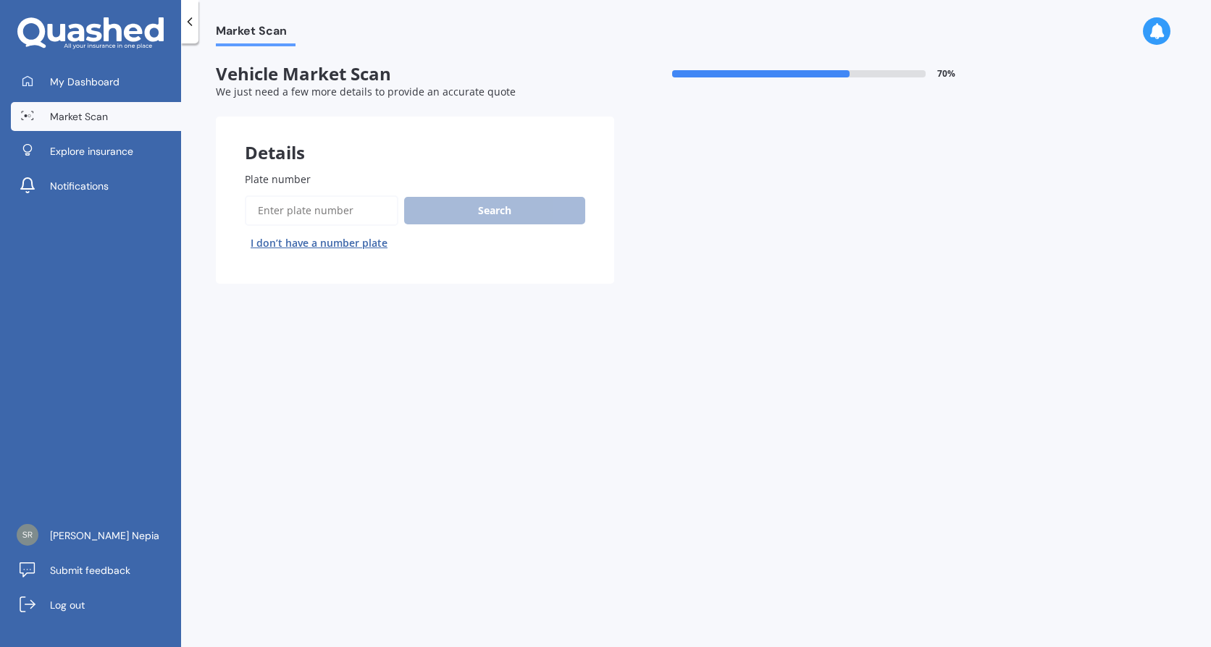
click at [363, 207] on input "Plate number" at bounding box center [322, 211] width 154 height 30
type input "GFQ445"
click at [461, 210] on button "Search" at bounding box center [494, 211] width 181 height 28
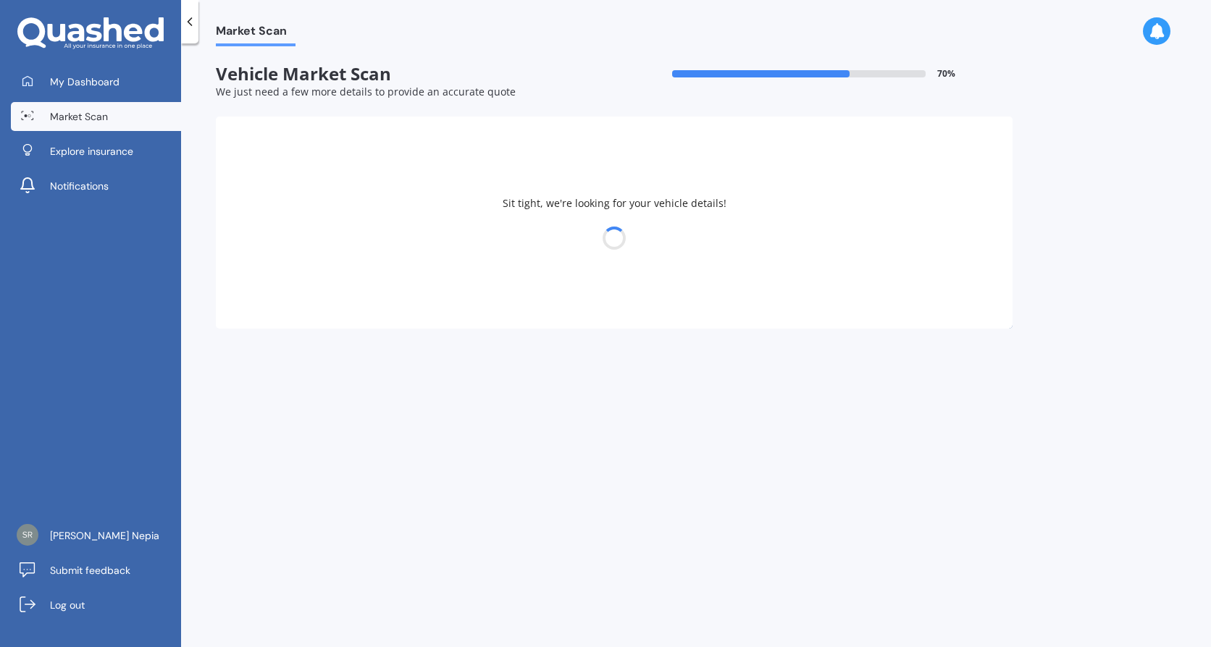
select select "MAZDA"
select select "05"
select select "01"
select select "1959"
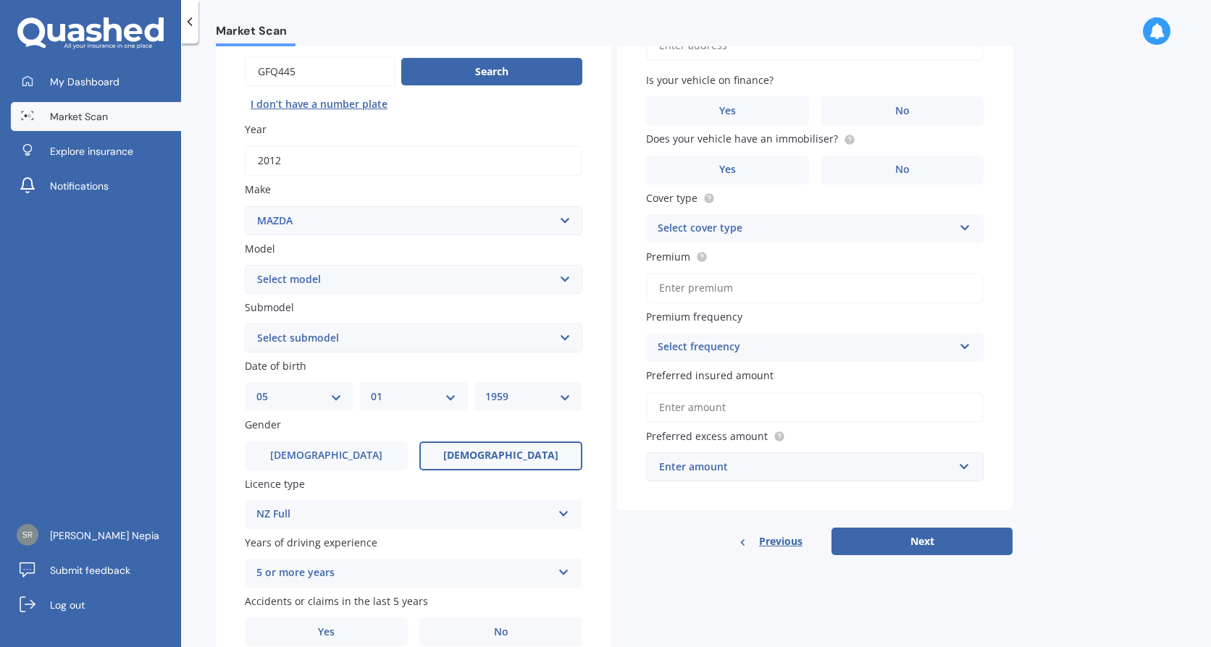
scroll to position [145, 0]
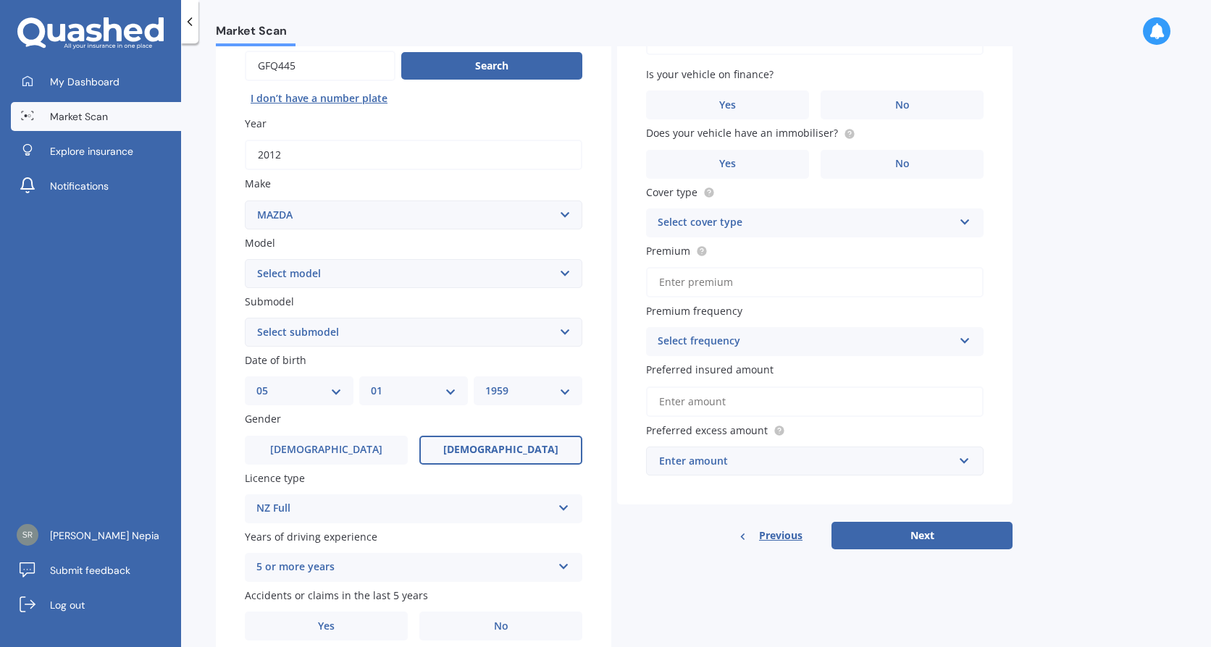
click at [568, 278] on select "Select model 121 2 3 323 323 / Familia 6 626 929 Atenza Autozam Axela AZ3 B2000…" at bounding box center [413, 273] width 337 height 29
select select "2"
click at [245, 259] on select "Select model 121 2 3 323 323 / Familia 6 626 929 Atenza Autozam Axela AZ3 B2000…" at bounding box center [413, 273] width 337 height 29
click at [565, 332] on select "Select submodel (All) GLX GSX Limited" at bounding box center [413, 332] width 337 height 29
select select "(ALL)"
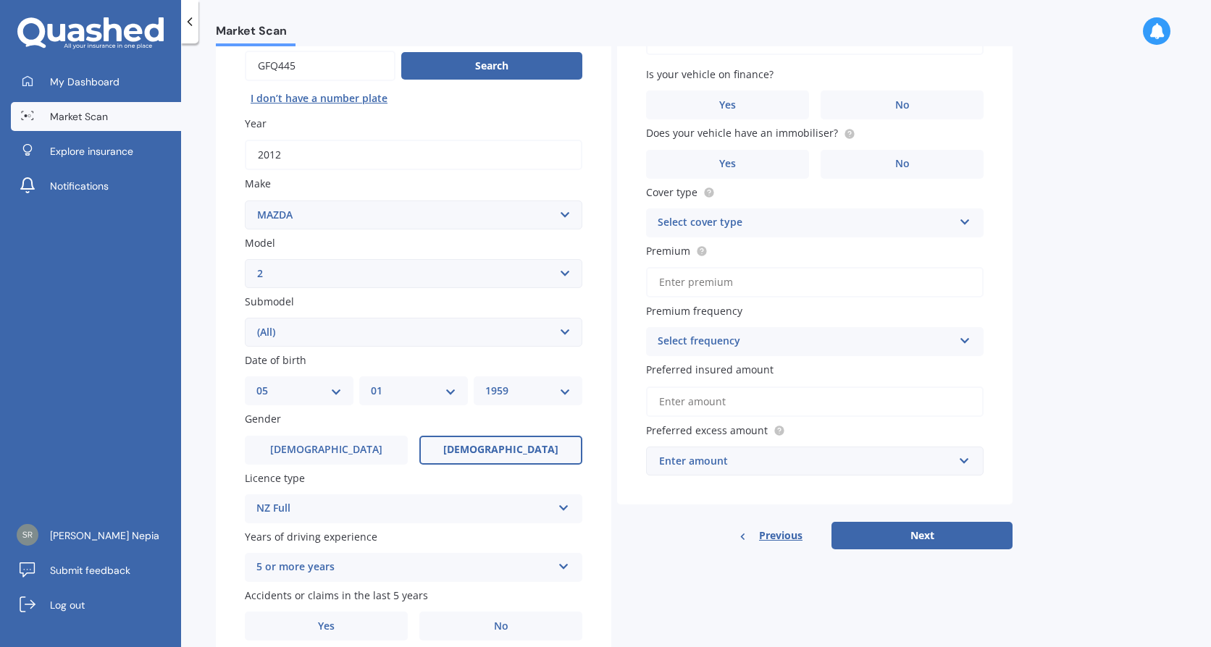
click at [245, 318] on select "Select submodel (All) GLX GSX Limited" at bounding box center [413, 332] width 337 height 29
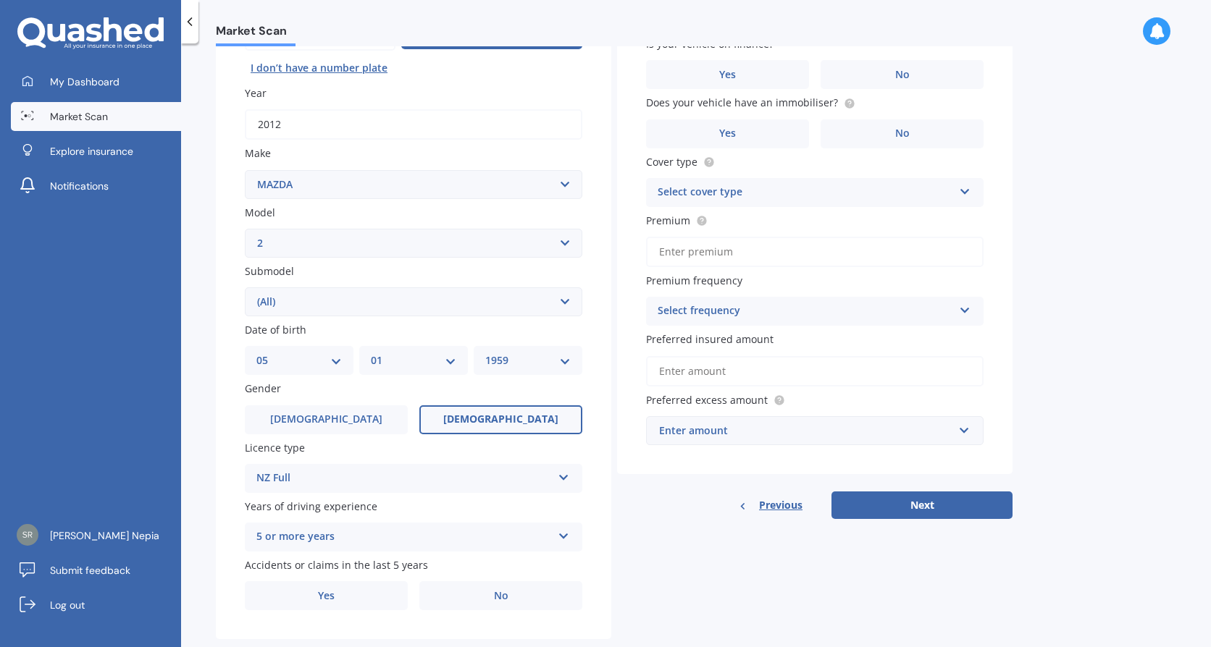
scroll to position [205, 0]
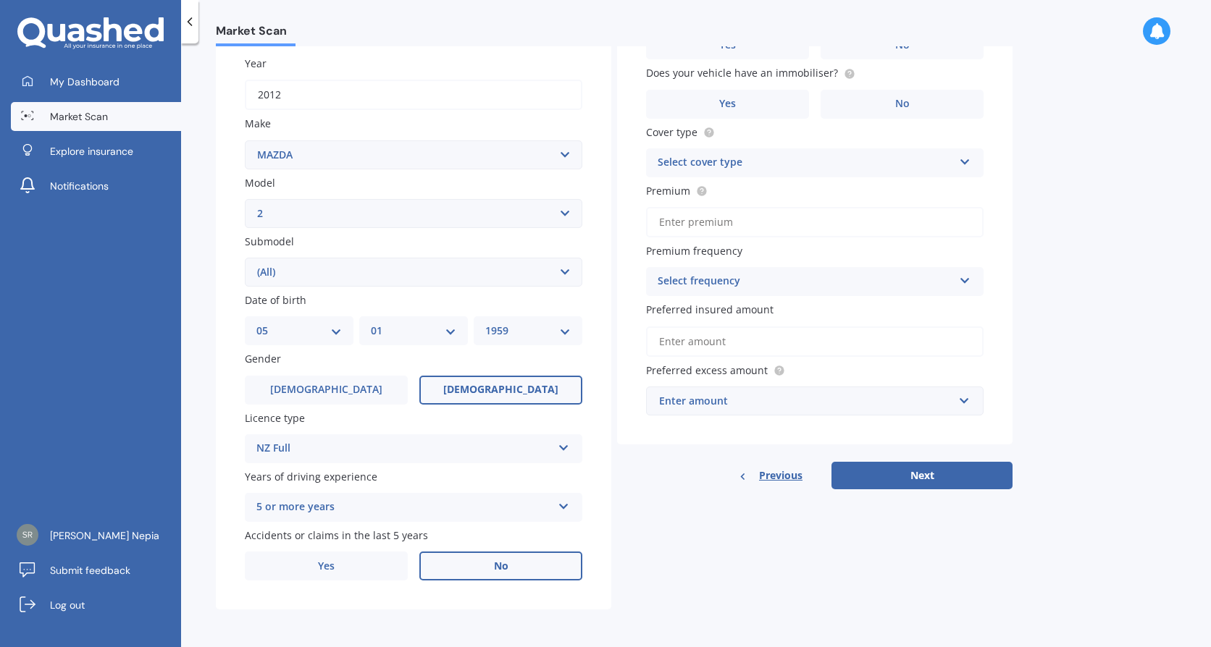
click at [474, 567] on label "No" at bounding box center [500, 566] width 163 height 29
click at [0, 0] on input "No" at bounding box center [0, 0] width 0 height 0
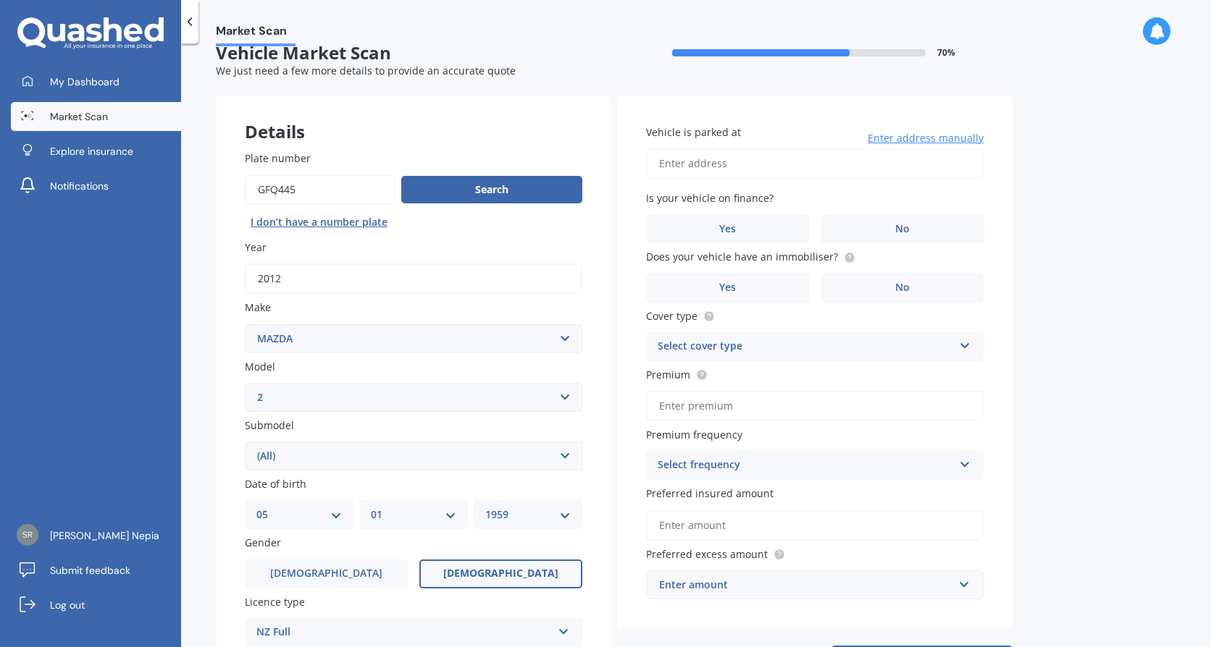
scroll to position [0, 0]
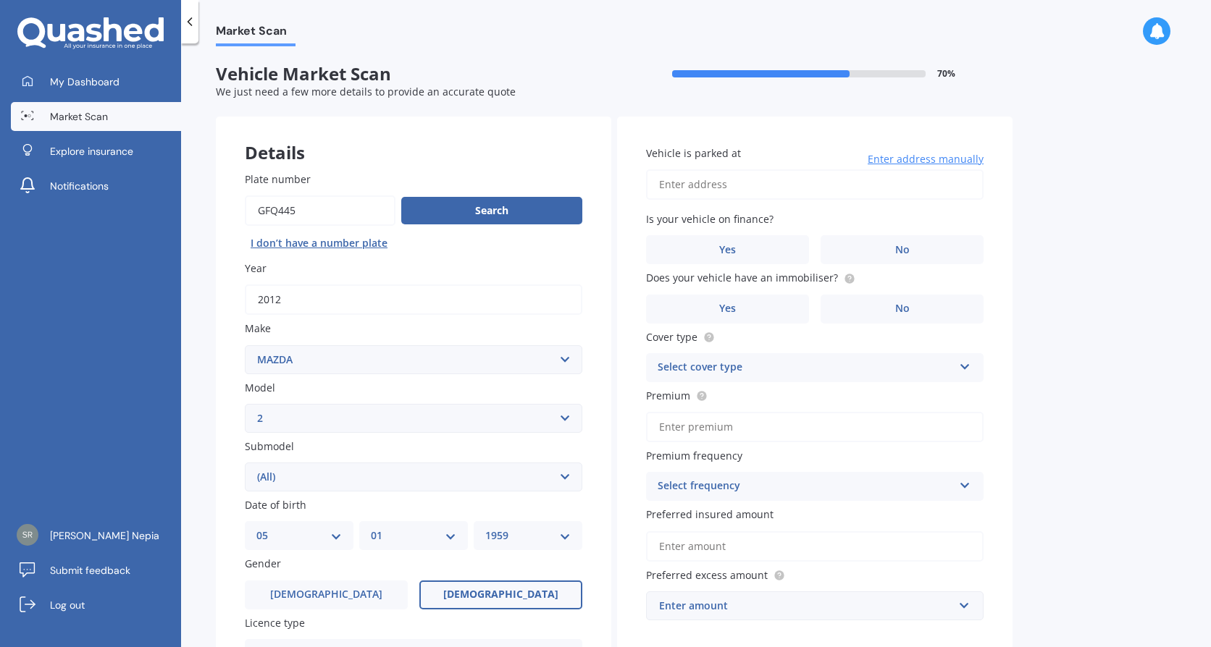
click at [713, 182] on input "Vehicle is parked at" at bounding box center [814, 184] width 337 height 30
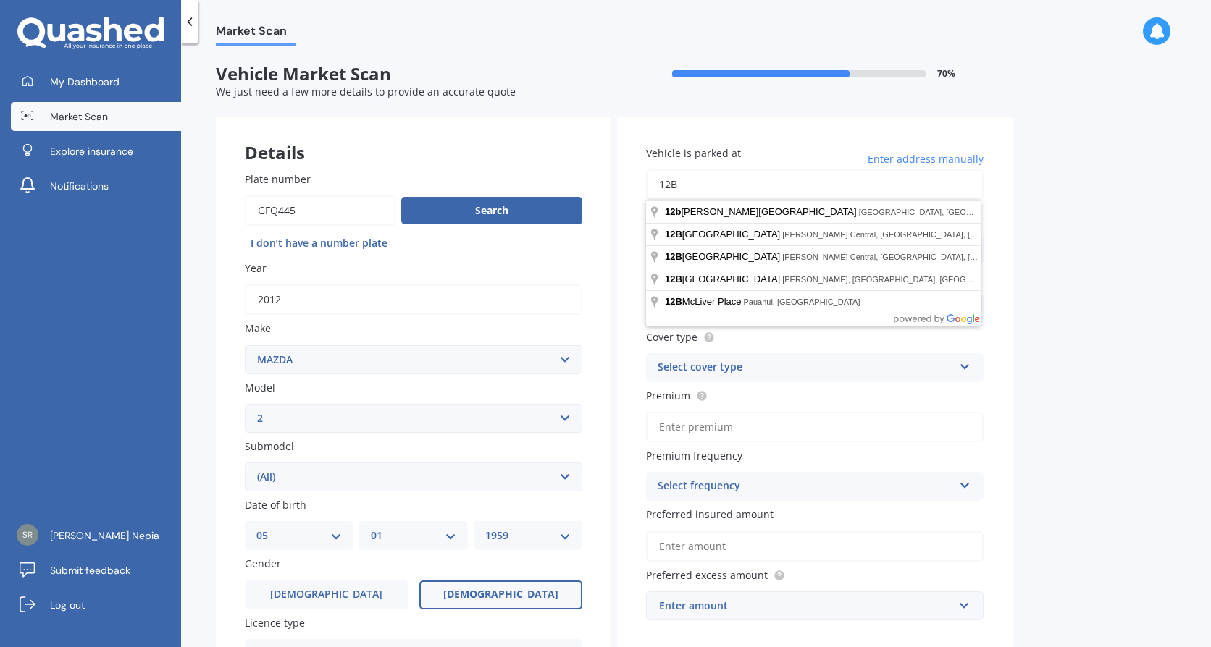
type input "[STREET_ADDRESS]"
click at [865, 185] on input "[STREET_ADDRESS]" at bounding box center [814, 184] width 337 height 30
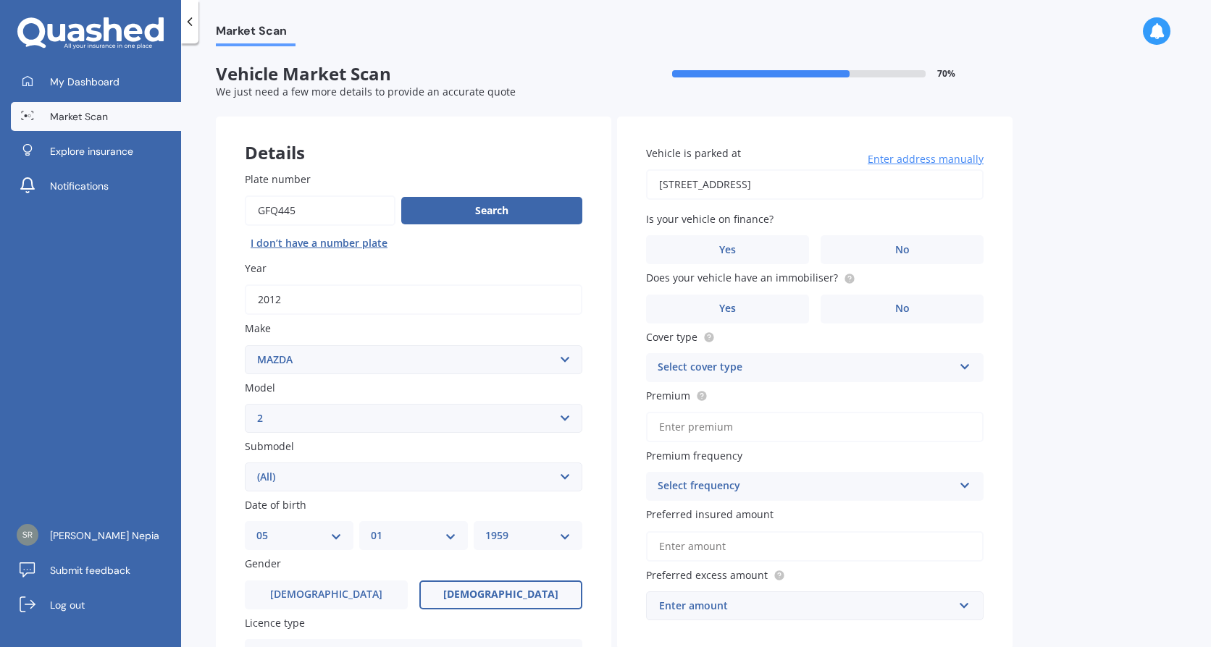
click at [931, 365] on div "Select cover type" at bounding box center [805, 367] width 295 height 17
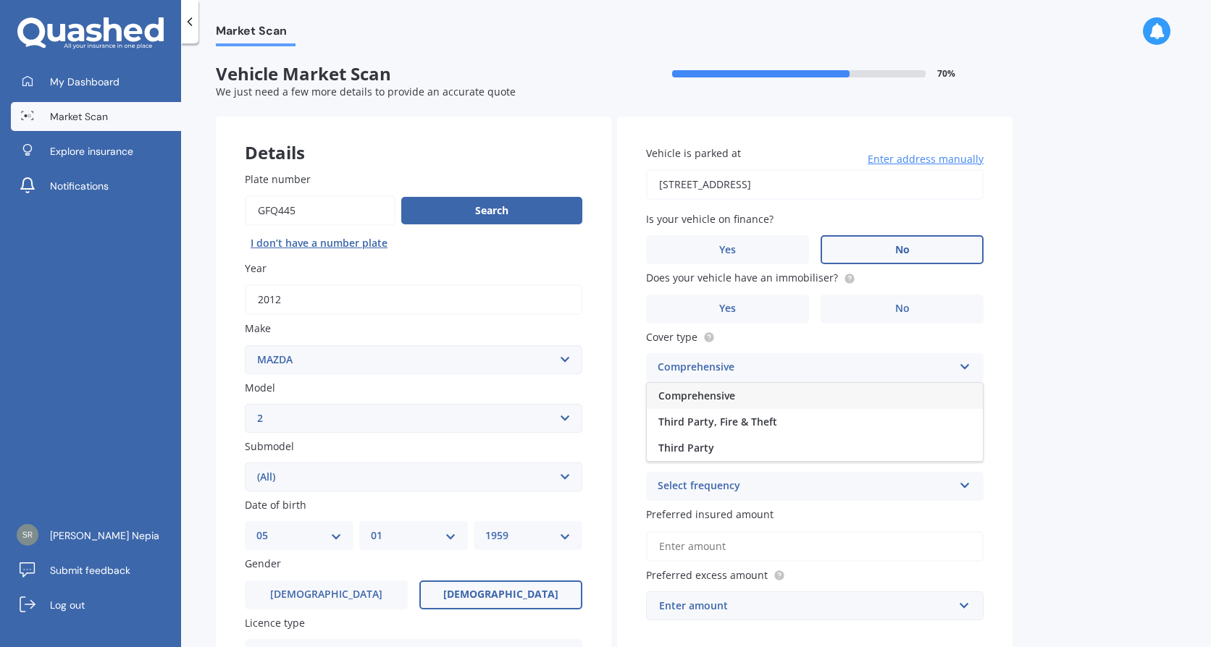
click at [860, 255] on label "No" at bounding box center [901, 249] width 163 height 29
click at [0, 0] on input "No" at bounding box center [0, 0] width 0 height 0
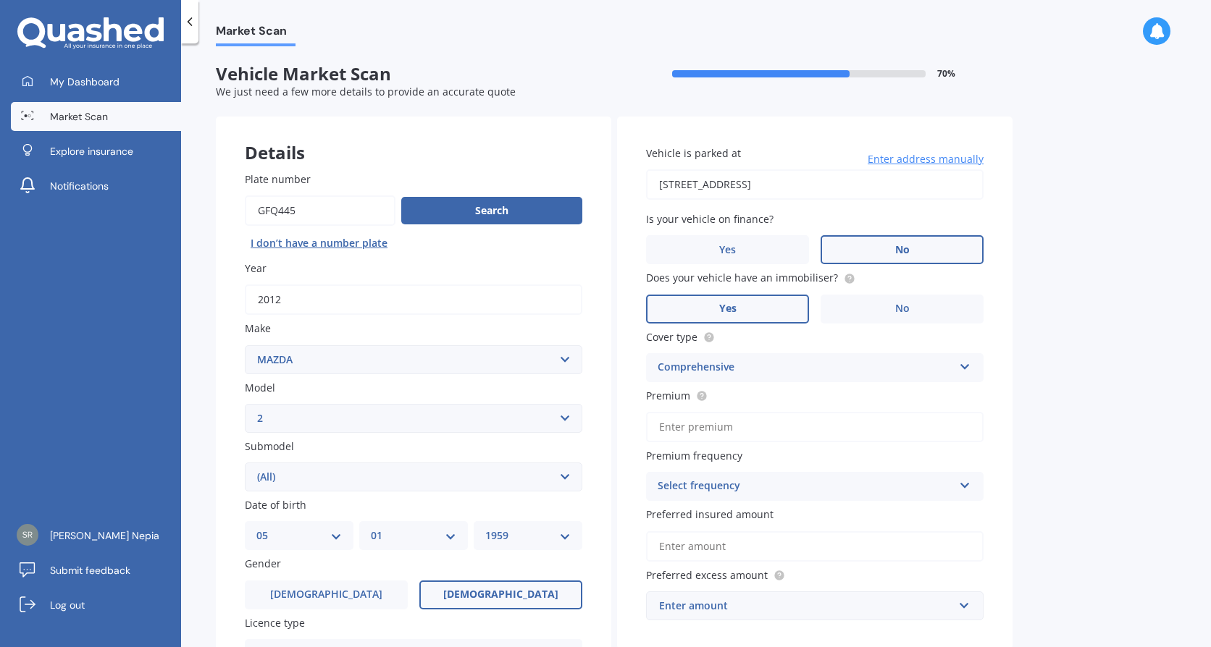
click at [728, 320] on label "Yes" at bounding box center [727, 309] width 163 height 29
click at [0, 0] on input "Yes" at bounding box center [0, 0] width 0 height 0
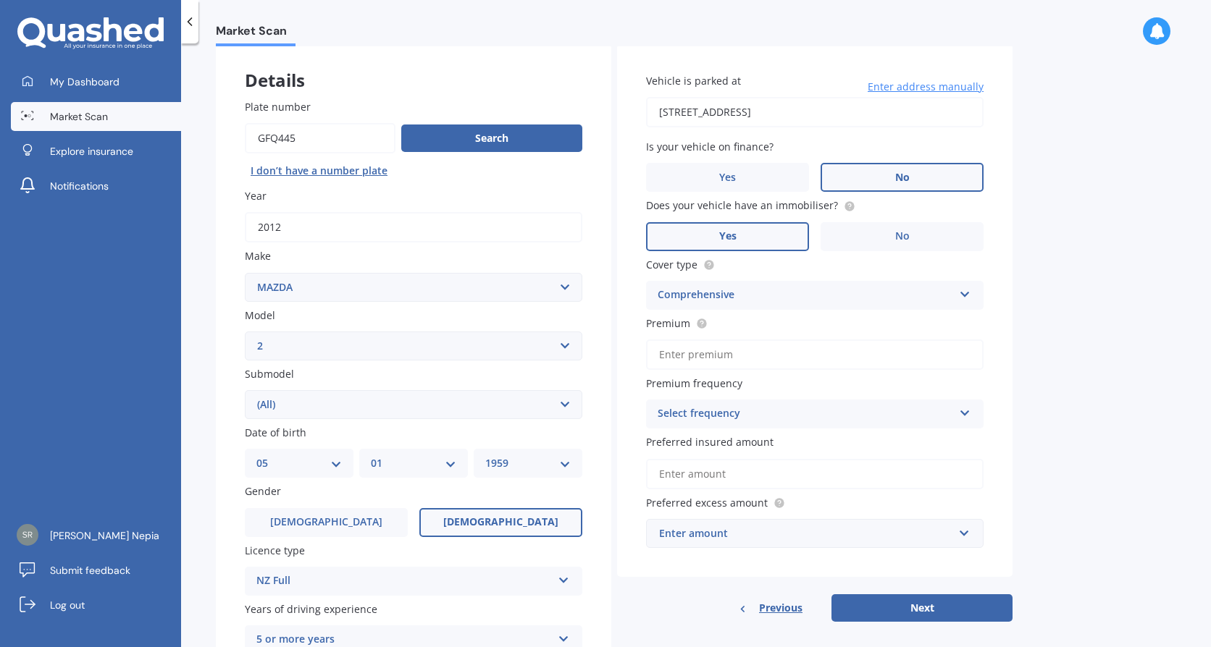
click at [963, 413] on icon at bounding box center [965, 411] width 12 height 10
click at [679, 443] on span "Yearly" at bounding box center [673, 442] width 30 height 14
click at [694, 329] on div at bounding box center [698, 324] width 17 height 12
click at [694, 340] on input "Premium" at bounding box center [814, 355] width 337 height 30
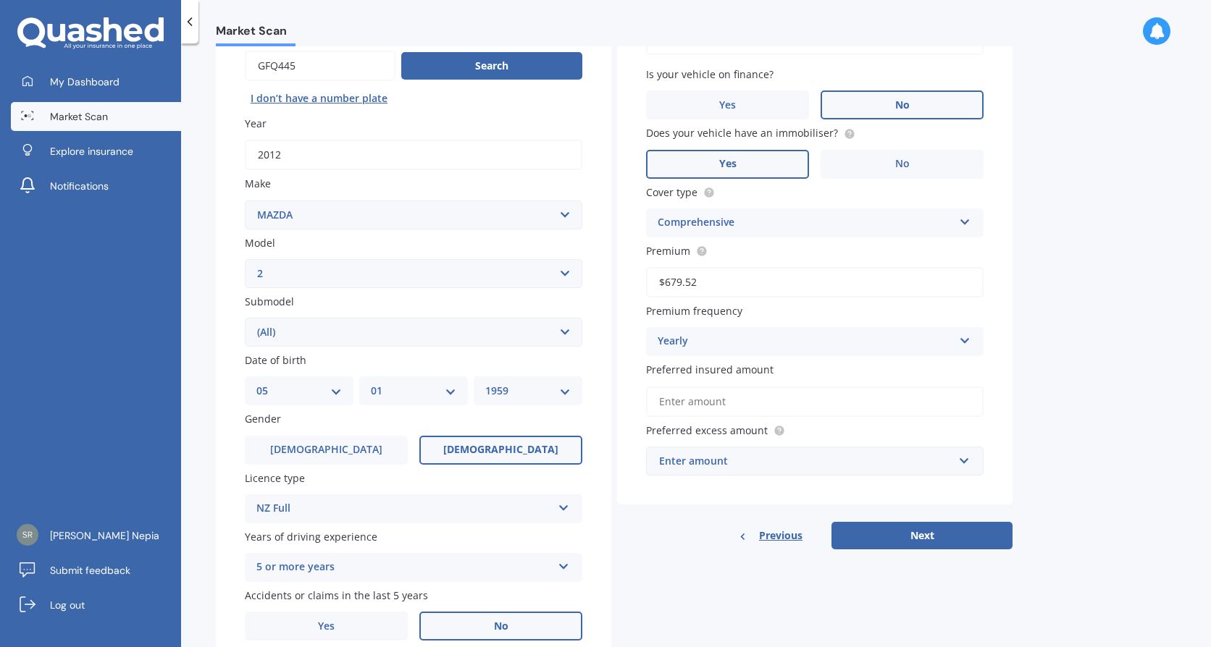
type input "$679.52"
click at [715, 403] on input "Preferred insured amount" at bounding box center [814, 402] width 337 height 30
type input "$8,600"
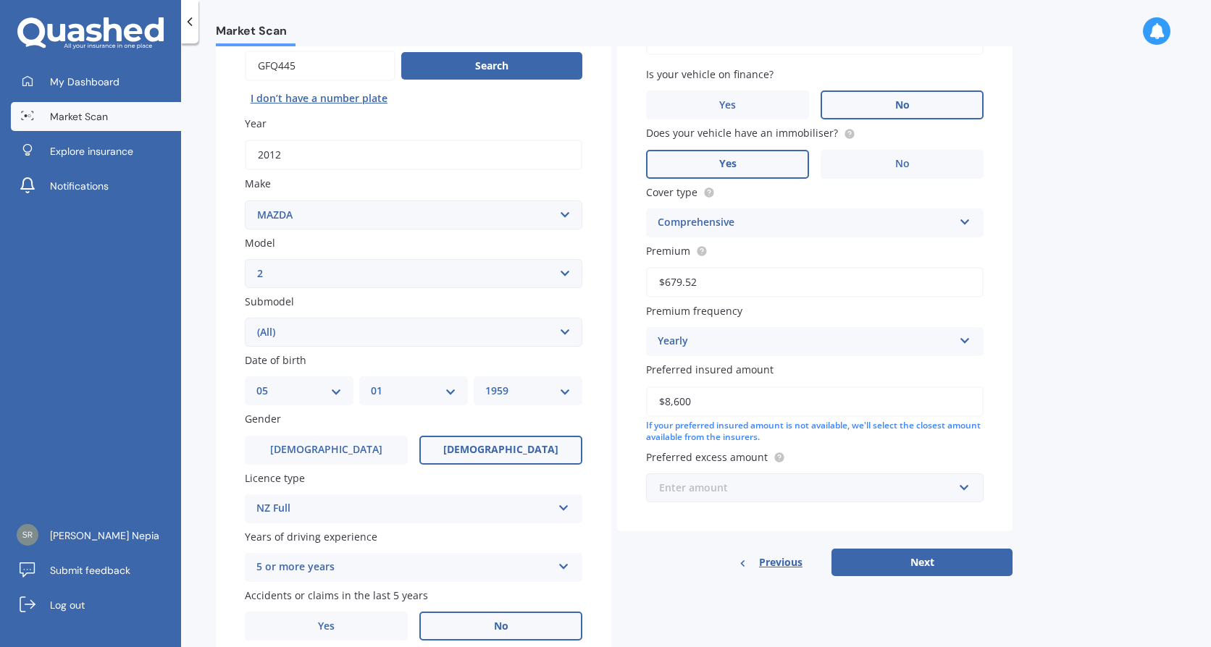
click at [959, 484] on input "text" at bounding box center [809, 488] width 324 height 28
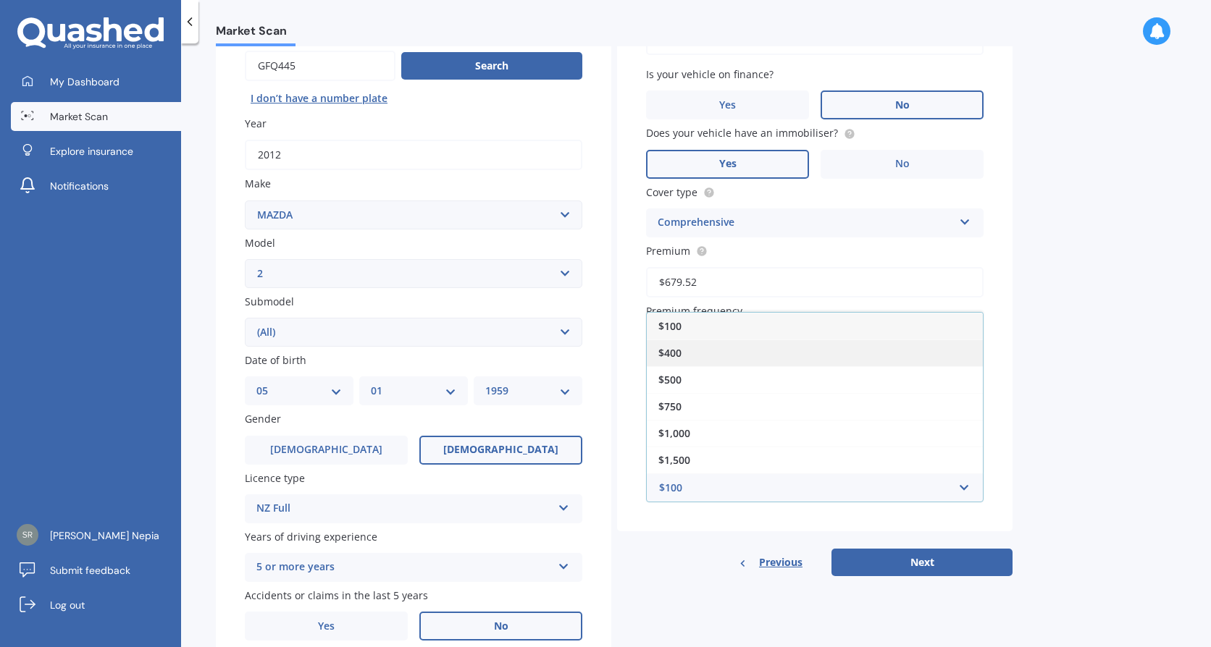
click at [703, 354] on div "$400" at bounding box center [815, 353] width 336 height 27
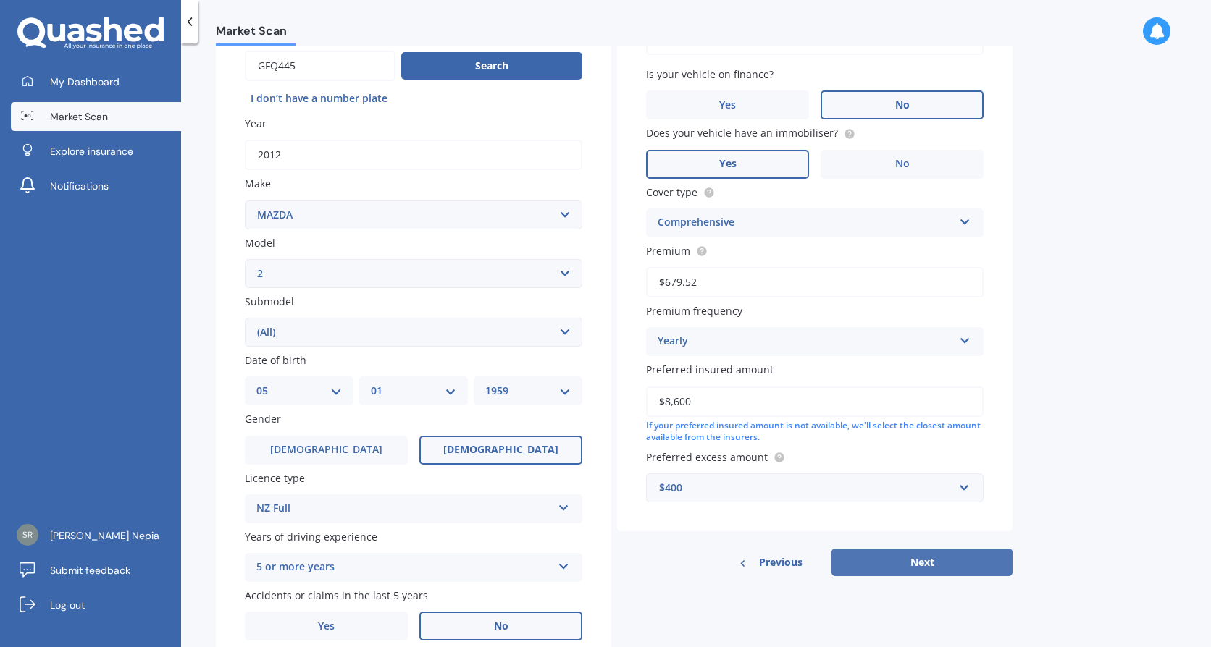
click at [933, 566] on button "Next" at bounding box center [921, 563] width 181 height 28
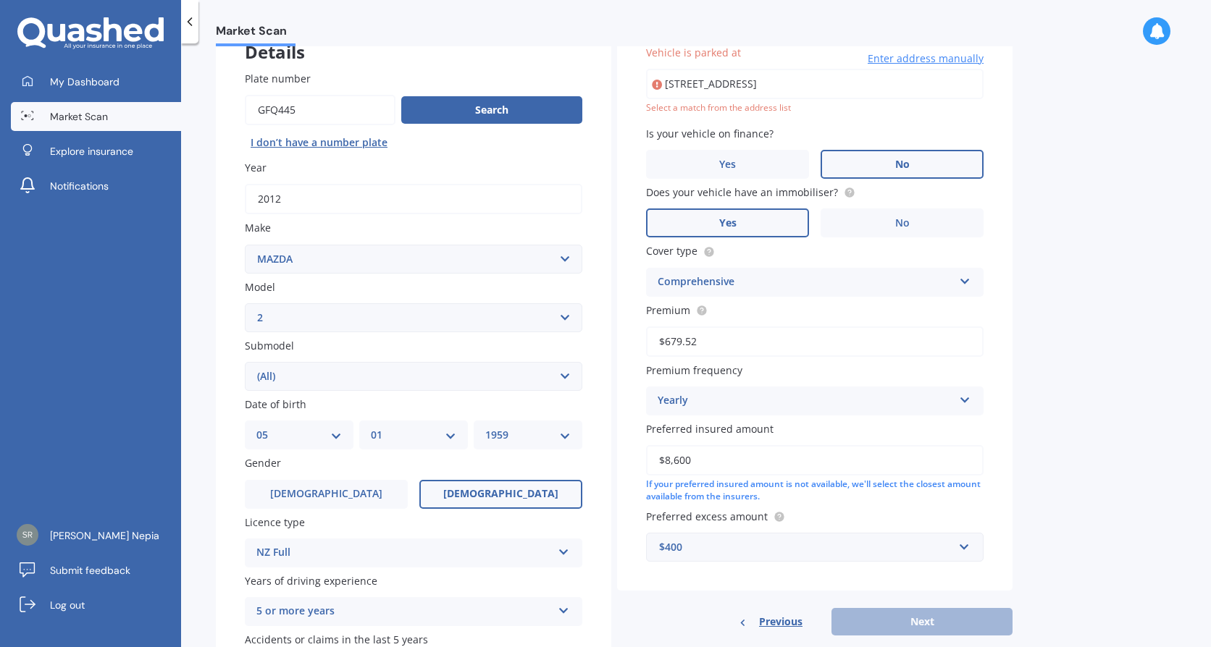
scroll to position [99, 0]
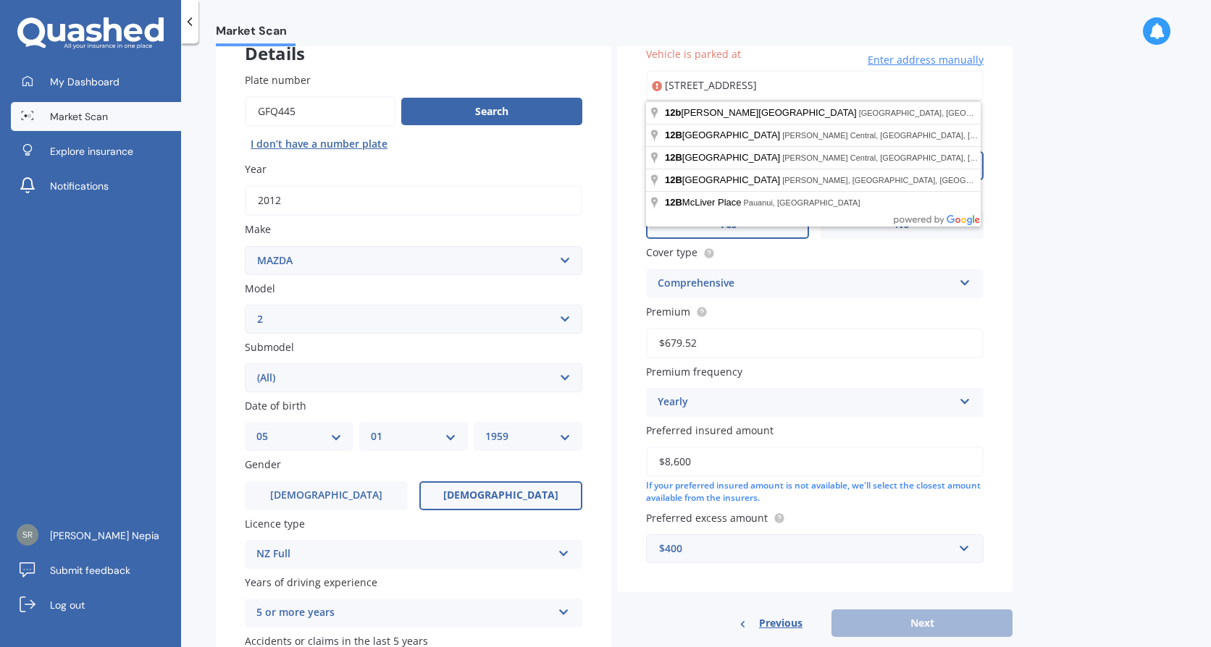
click at [836, 90] on input "[STREET_ADDRESS]" at bounding box center [814, 85] width 337 height 30
click at [862, 245] on label "Cover type" at bounding box center [812, 252] width 332 height 15
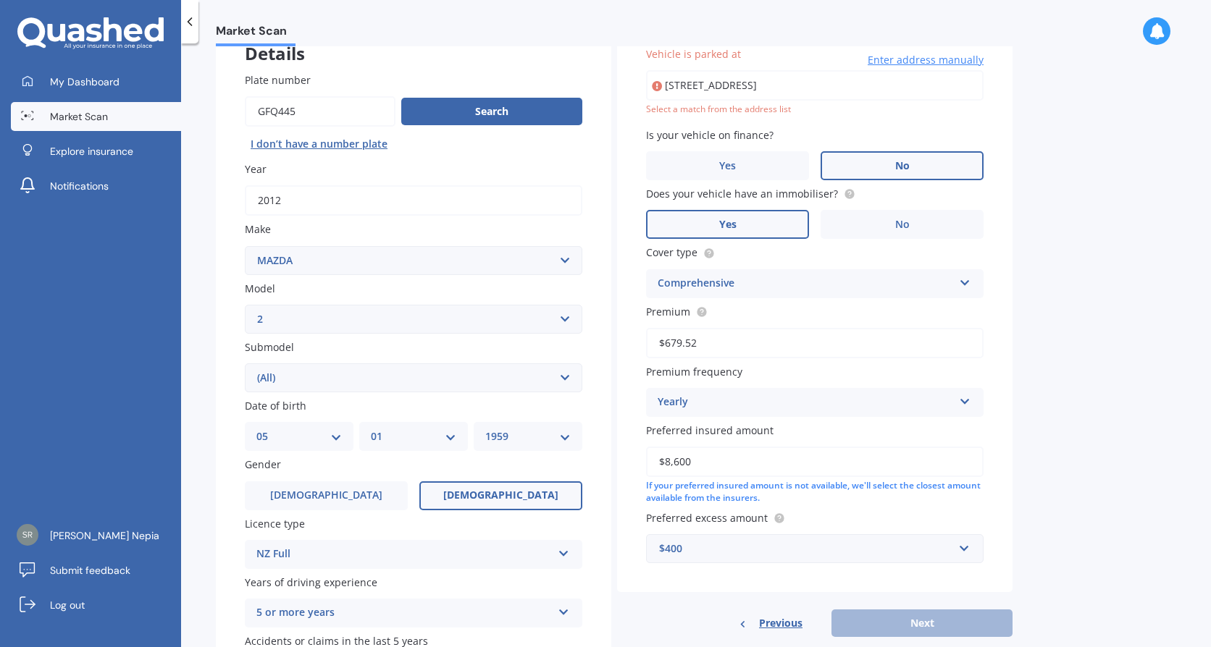
click at [829, 104] on div "Select a match from the address list" at bounding box center [814, 110] width 337 height 12
click at [865, 626] on div "Previous Next" at bounding box center [814, 624] width 395 height 28
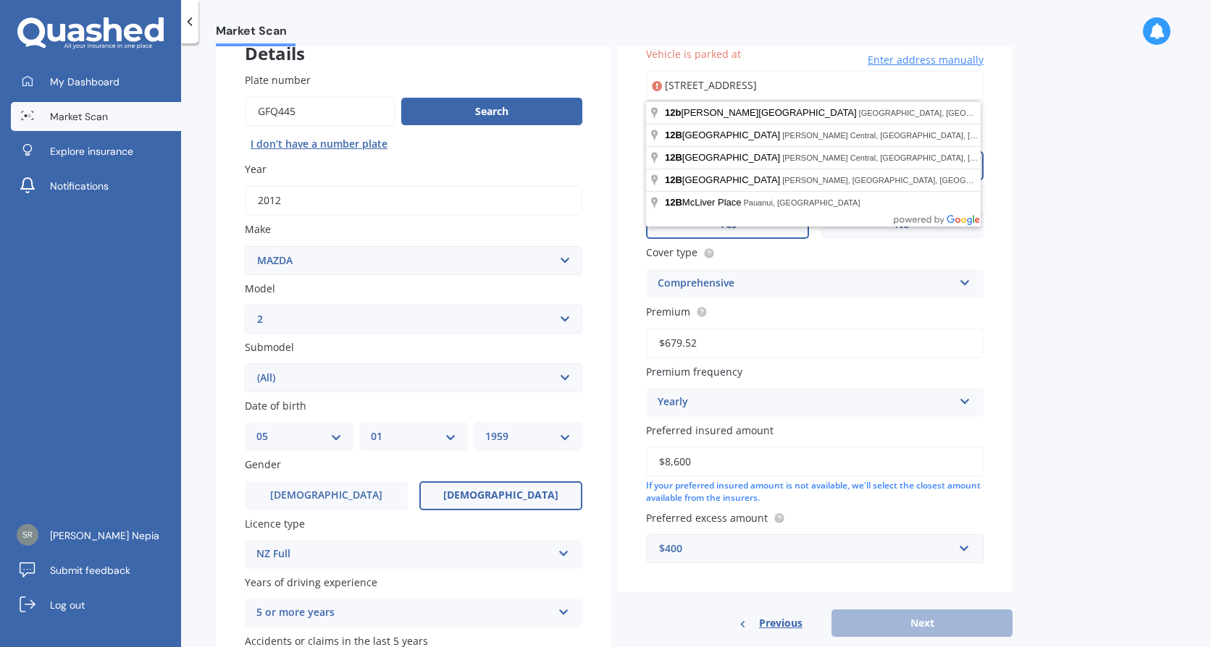
click at [814, 88] on input "[STREET_ADDRESS]" at bounding box center [814, 85] width 337 height 30
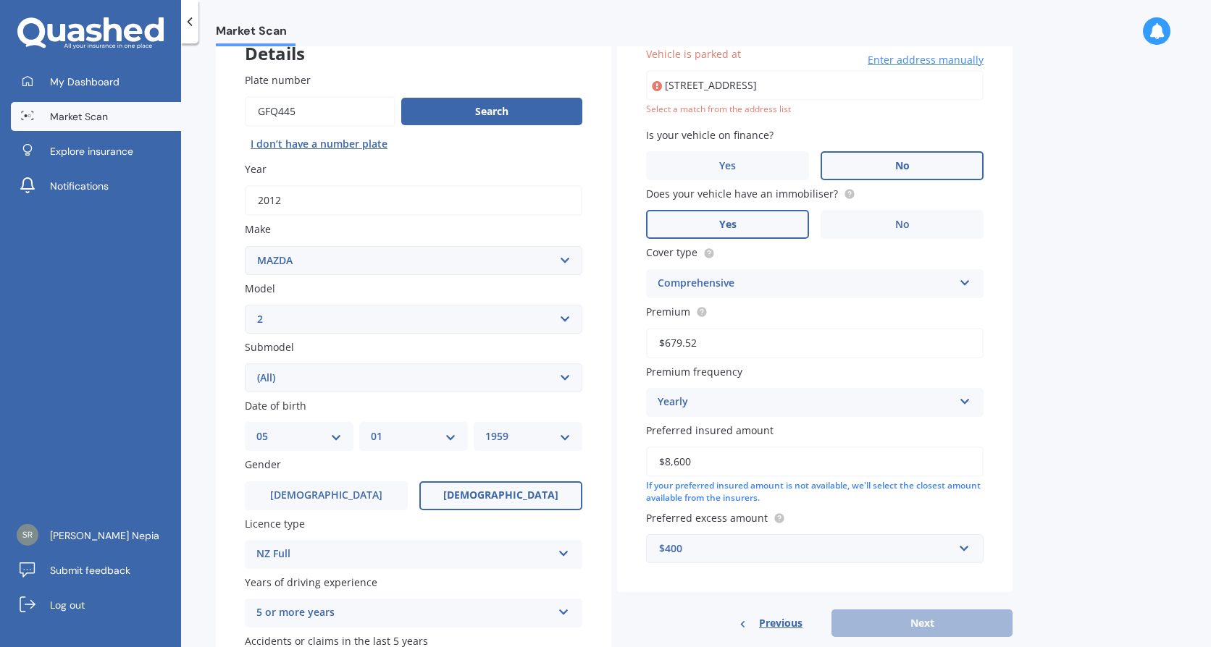
click at [827, 84] on input "[STREET_ADDRESS]" at bounding box center [814, 85] width 337 height 30
click at [881, 66] on span "Enter address manually" at bounding box center [926, 60] width 116 height 14
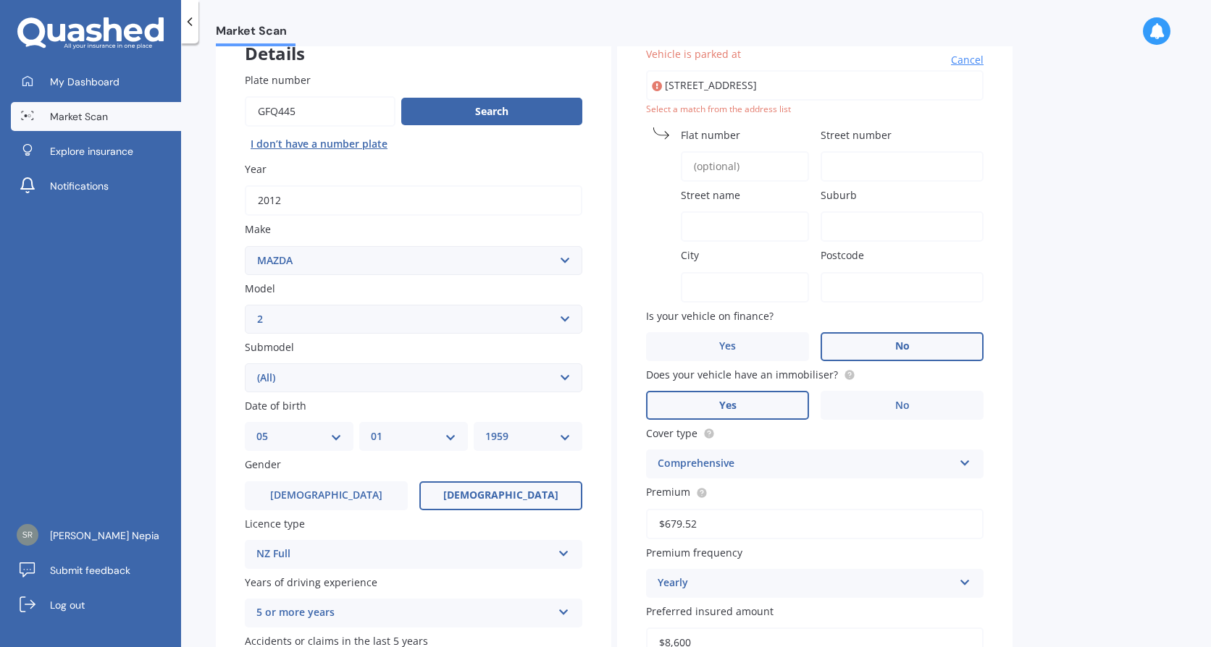
click at [765, 94] on input "[STREET_ADDRESS]" at bounding box center [814, 85] width 337 height 30
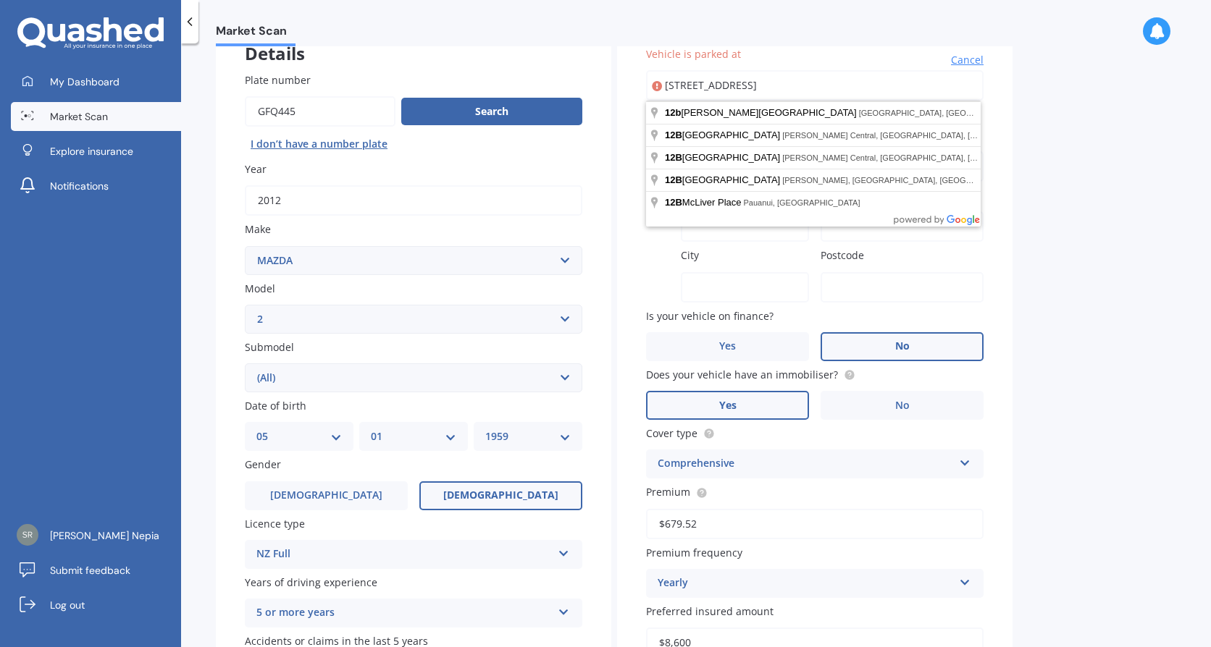
click at [656, 94] on input "[STREET_ADDRESS]" at bounding box center [814, 85] width 337 height 30
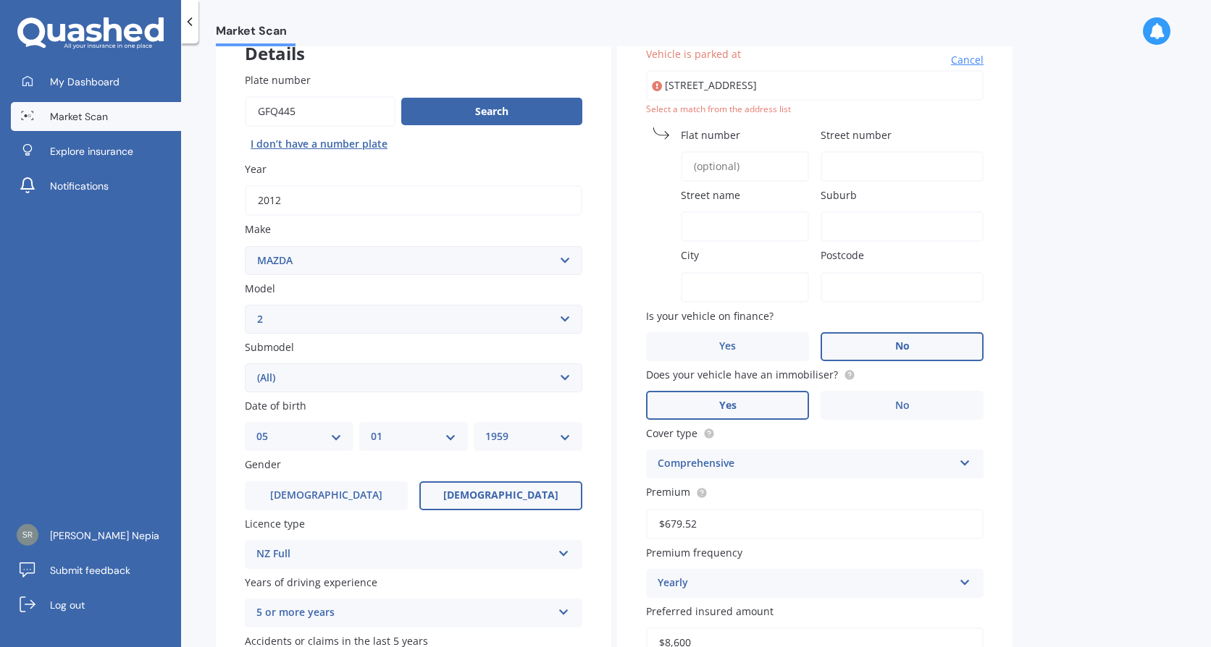
click at [768, 50] on label "Vehicle is parked at" at bounding box center [812, 53] width 332 height 15
click at [768, 70] on input "[STREET_ADDRESS]" at bounding box center [814, 85] width 337 height 30
click at [967, 57] on span "Cancel" at bounding box center [967, 60] width 33 height 14
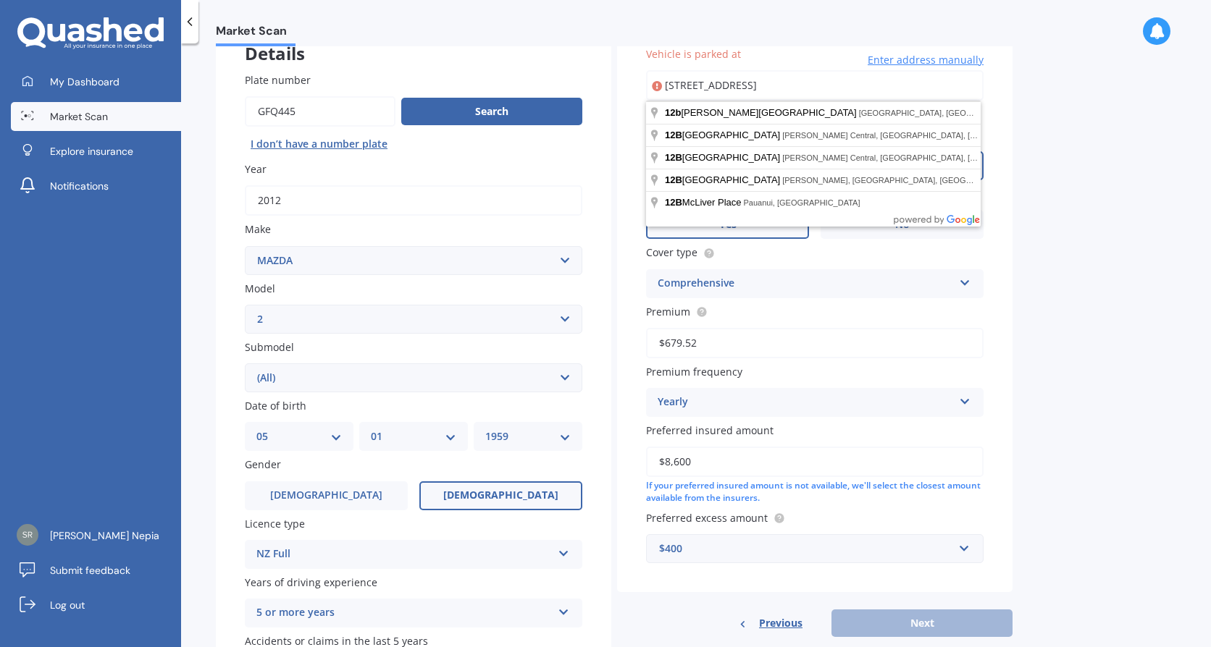
click at [816, 84] on input "[STREET_ADDRESS]" at bounding box center [814, 85] width 337 height 30
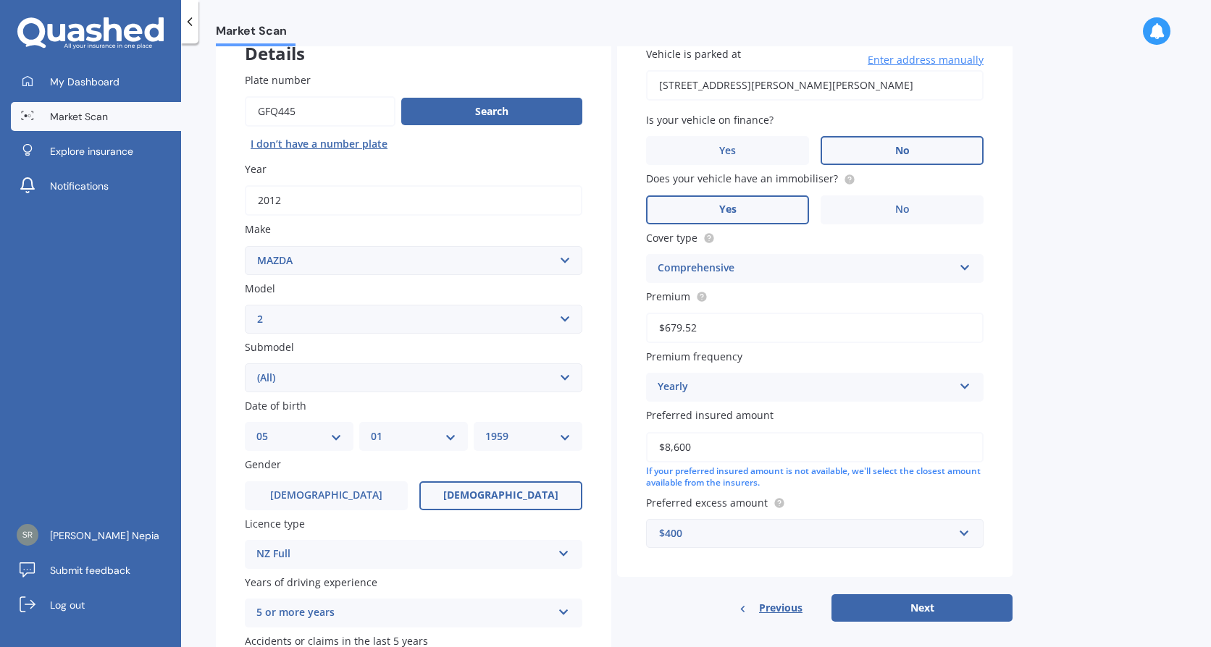
click at [935, 86] on input "[STREET_ADDRESS][PERSON_NAME][PERSON_NAME]" at bounding box center [814, 85] width 337 height 30
drag, startPoint x: 936, startPoint y: 83, endPoint x: 597, endPoint y: 98, distance: 339.2
click at [597, 98] on div "Details Plate number Search I don’t have a number plate Year [DATE] Make Select…" at bounding box center [614, 366] width 797 height 699
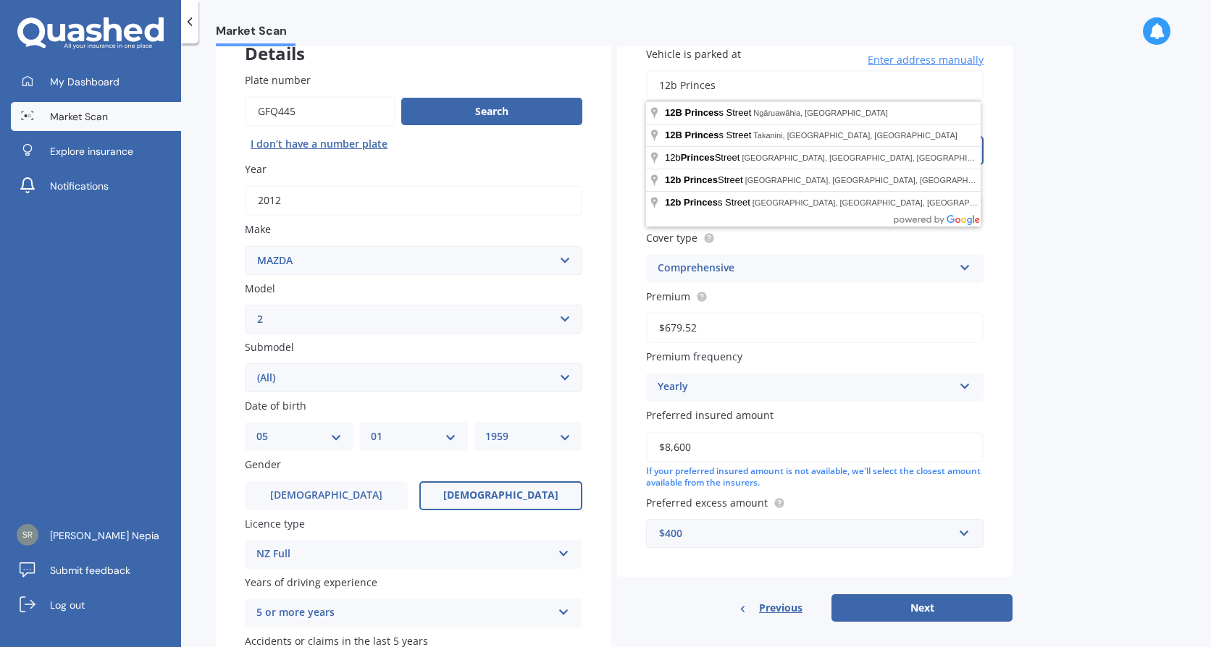
type input "[STREET_ADDRESS]"
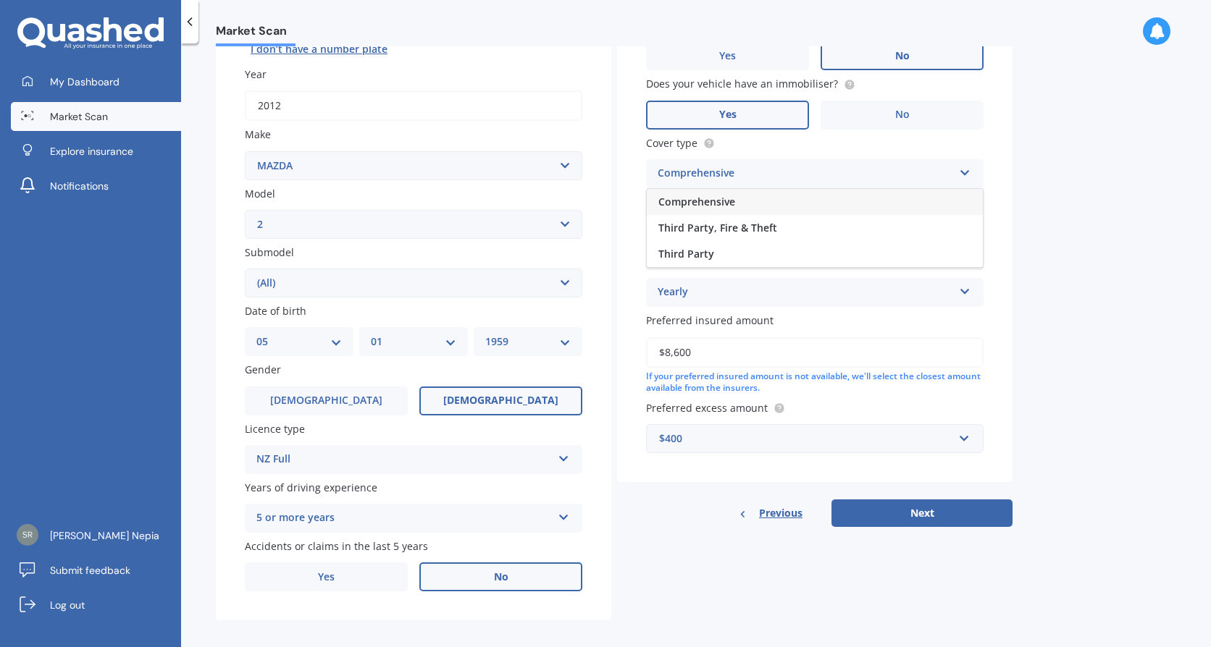
scroll to position [205, 0]
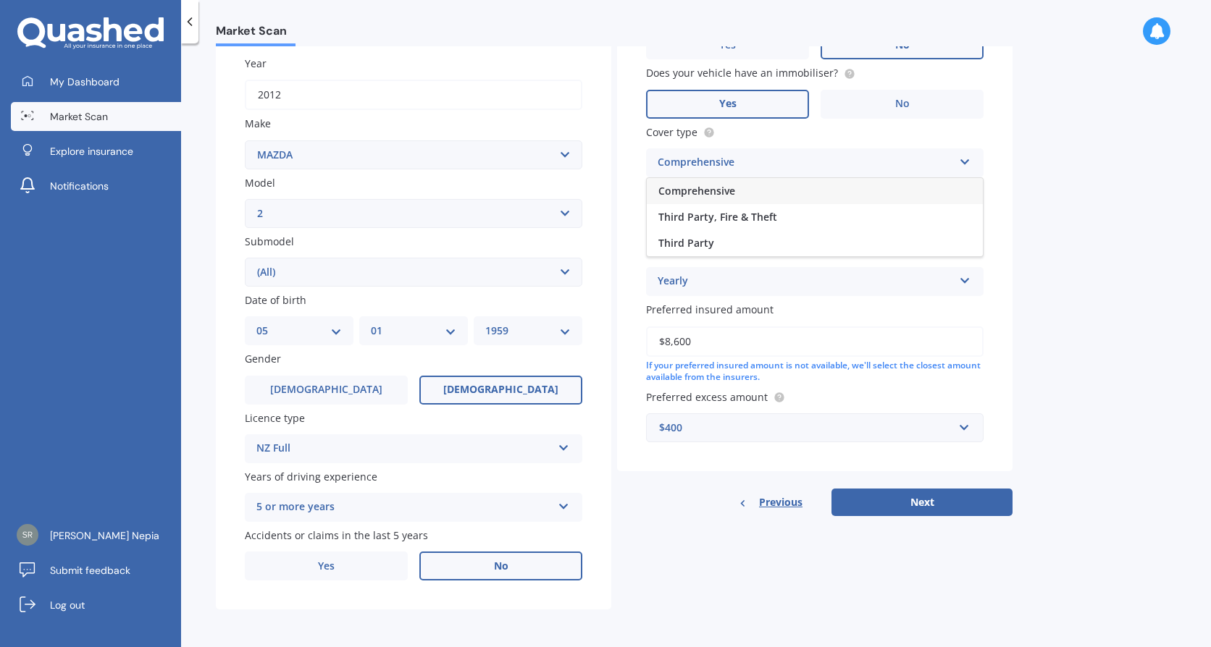
click at [747, 189] on div "Comprehensive" at bounding box center [815, 191] width 336 height 26
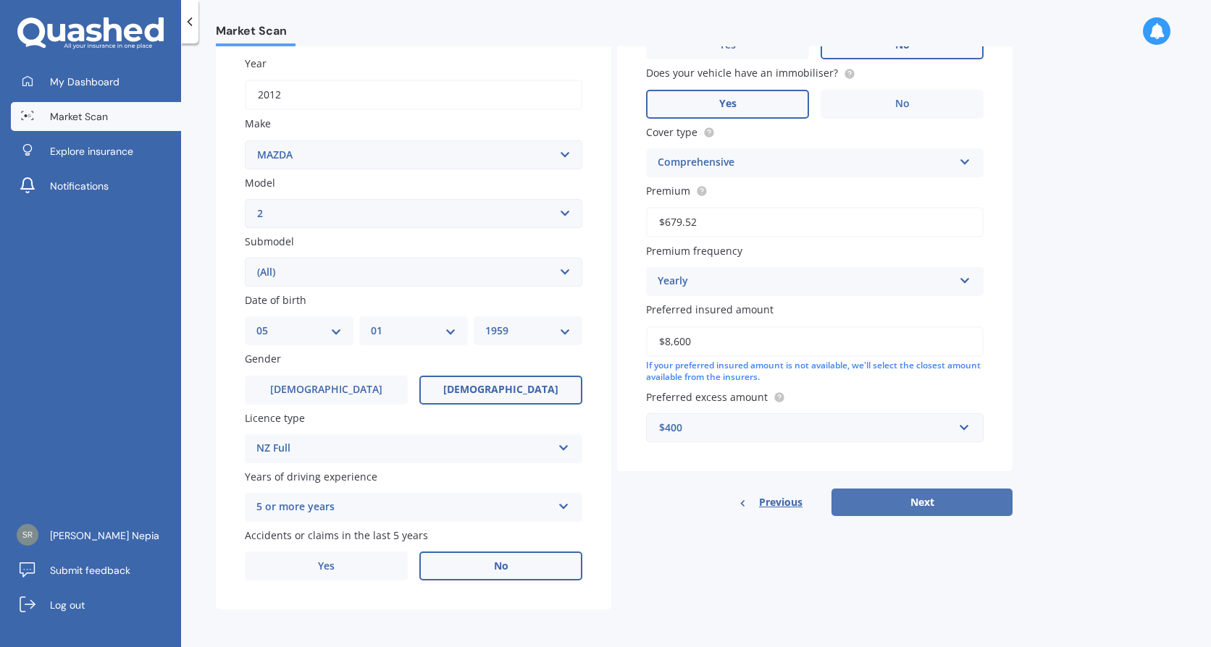
click at [925, 495] on button "Next" at bounding box center [921, 503] width 181 height 28
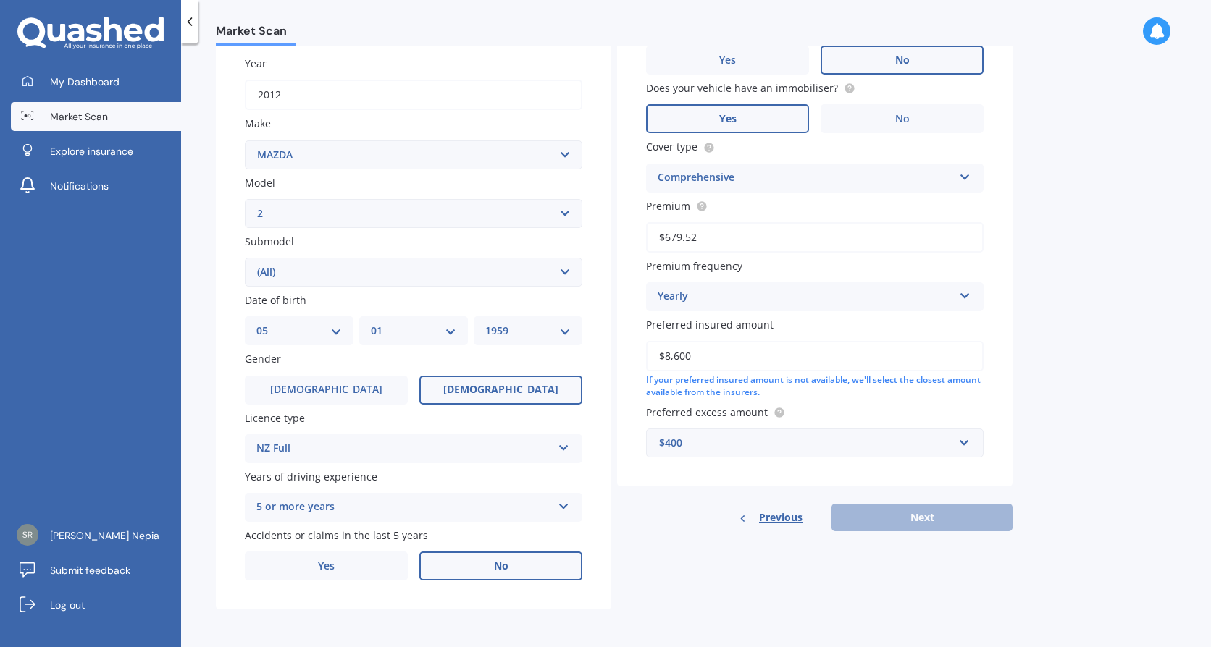
scroll to position [99, 0]
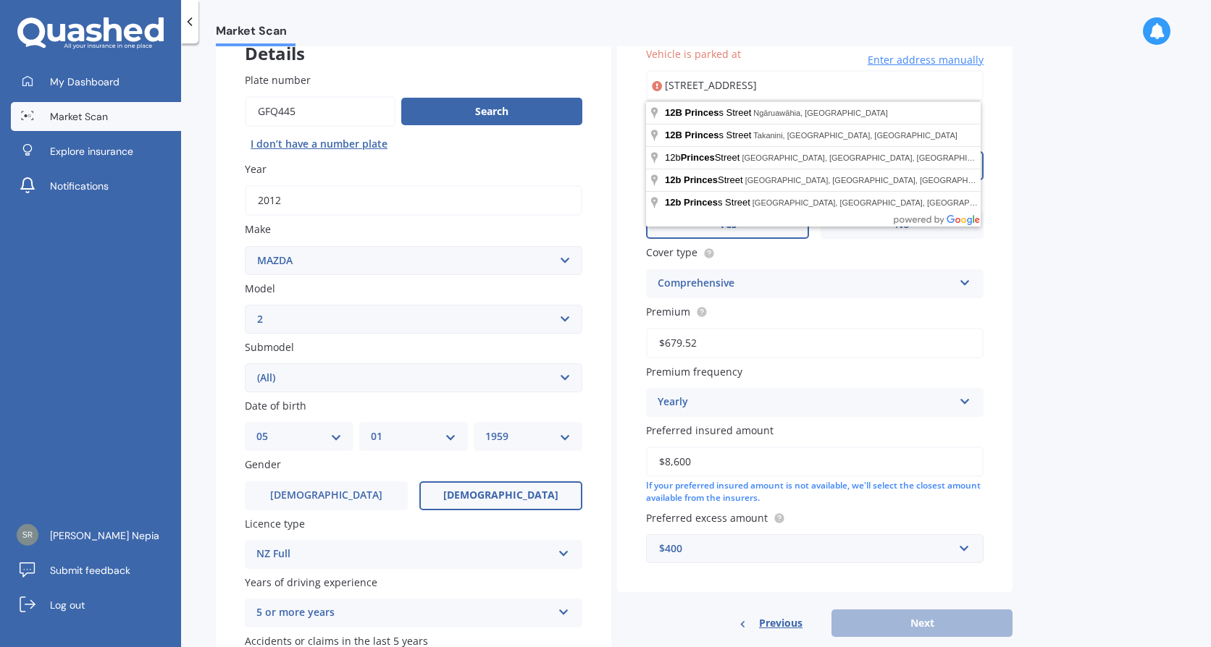
click at [906, 95] on input "[STREET_ADDRESS]" at bounding box center [814, 85] width 337 height 30
click at [833, 87] on input "[STREET_ADDRESS]" at bounding box center [814, 85] width 337 height 30
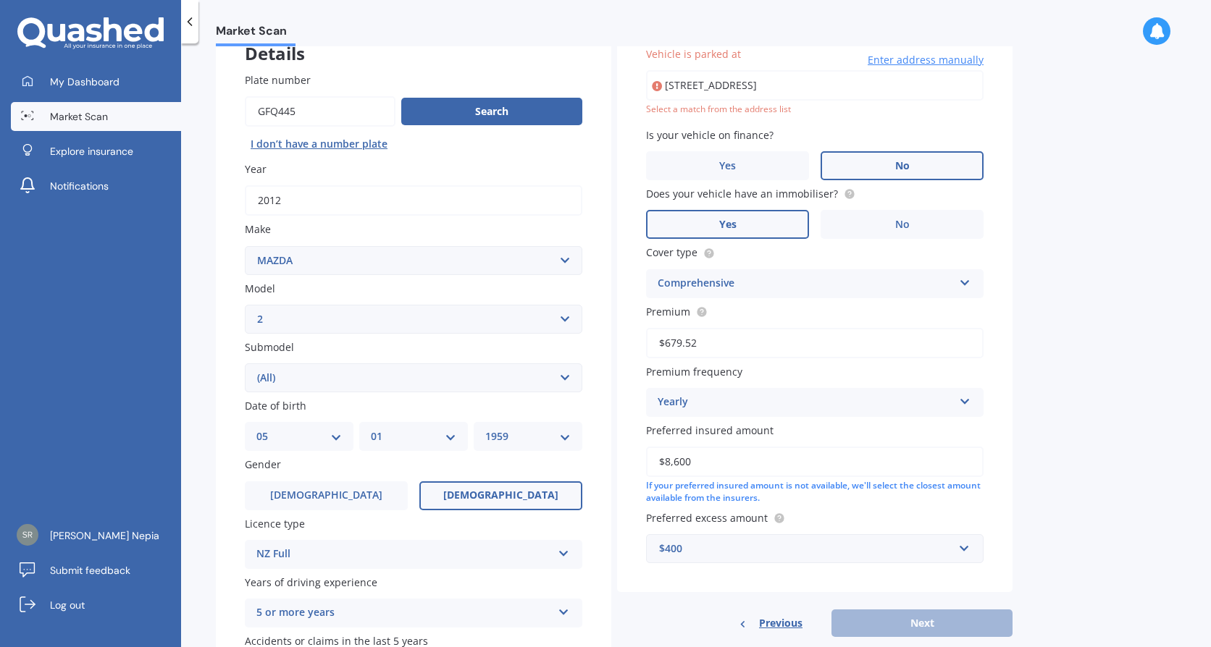
click at [1049, 164] on div "Market Scan Vehicle Market Scan 70 % We just need a few more details to provide…" at bounding box center [696, 348] width 1030 height 604
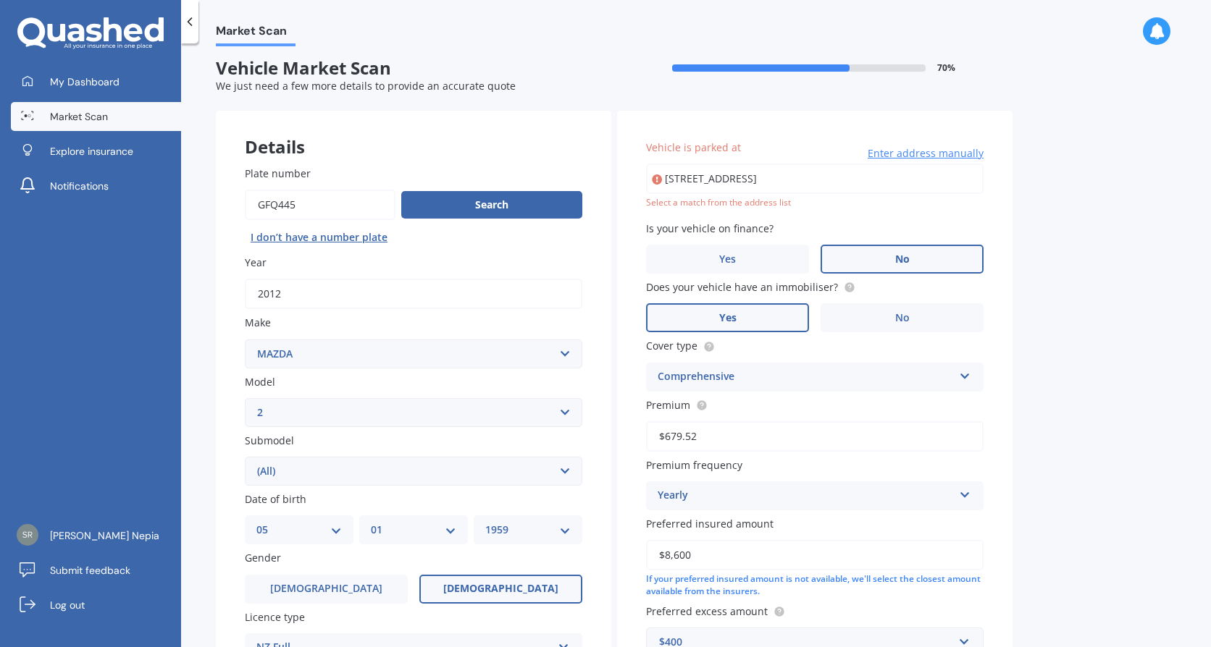
scroll to position [0, 0]
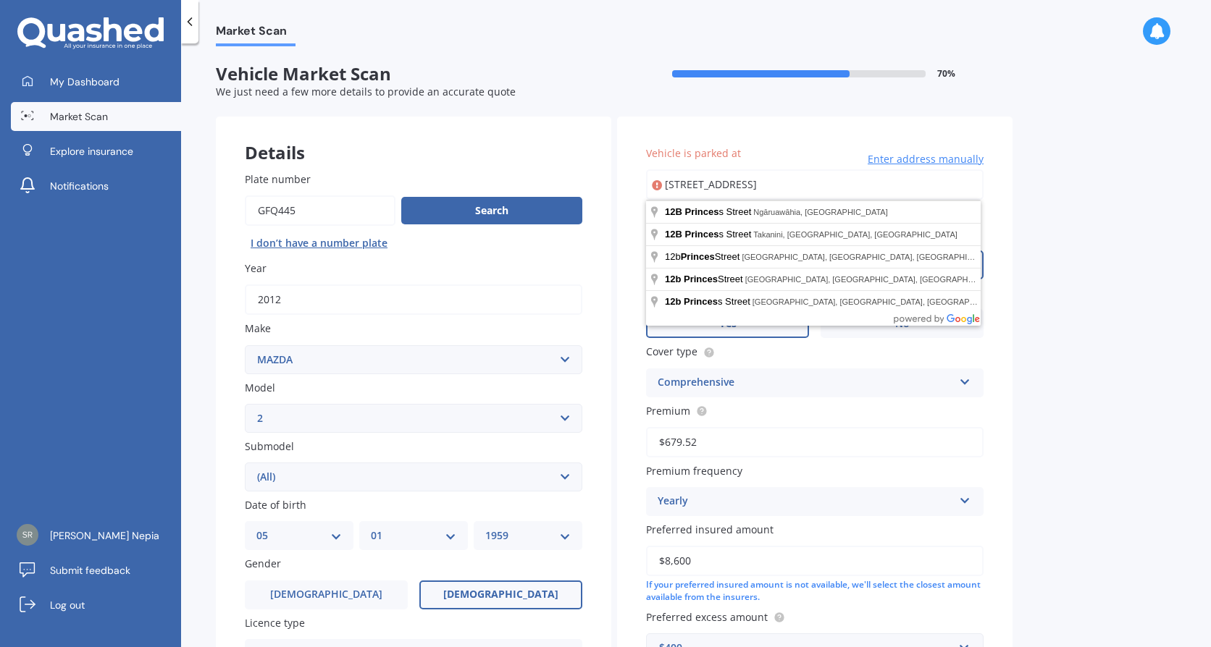
click at [830, 189] on input "[STREET_ADDRESS]" at bounding box center [814, 184] width 337 height 30
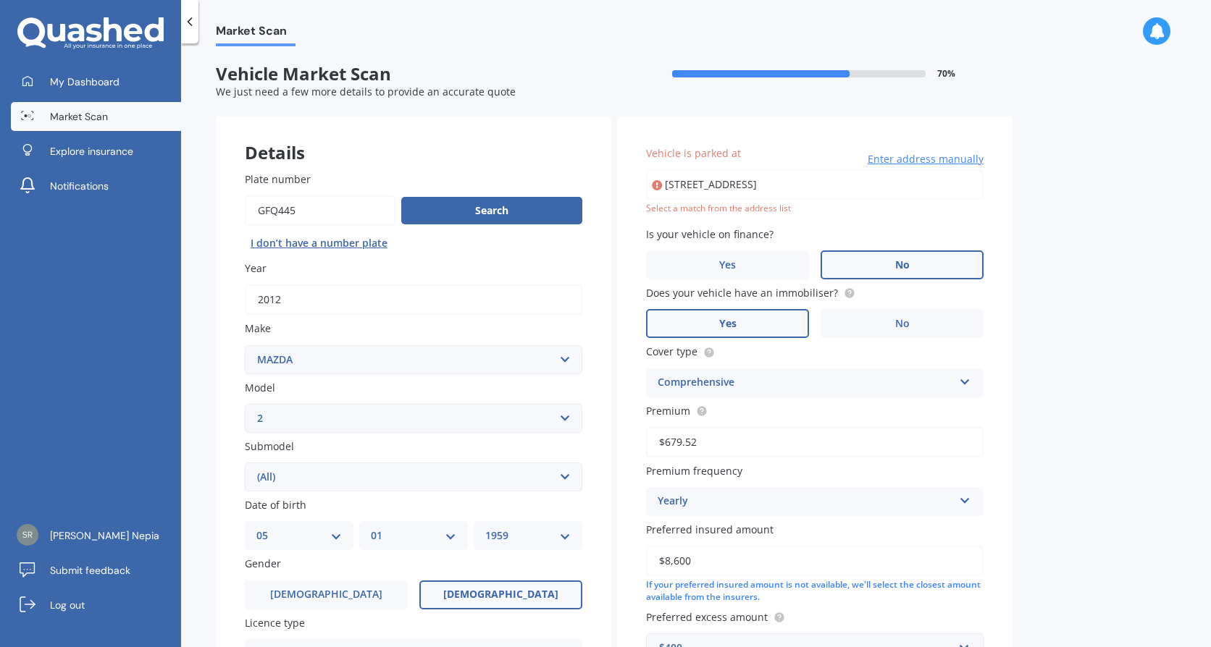
click at [907, 162] on span "Enter address manually" at bounding box center [926, 159] width 116 height 14
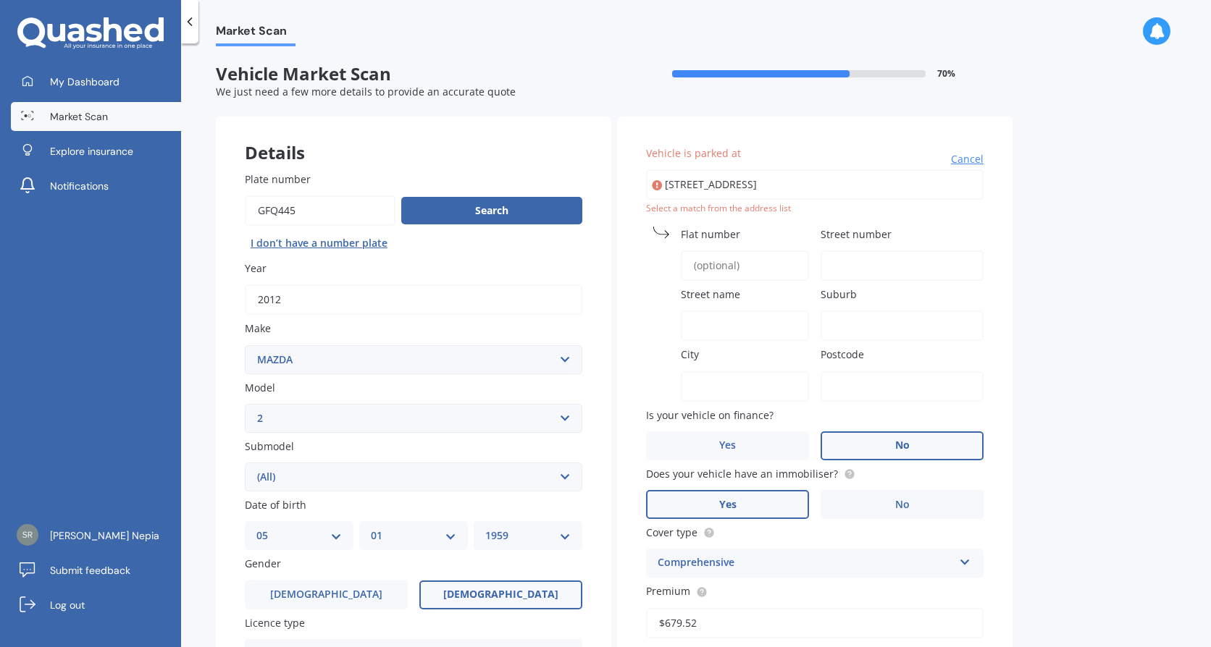
click at [849, 261] on input "Street number" at bounding box center [901, 266] width 163 height 30
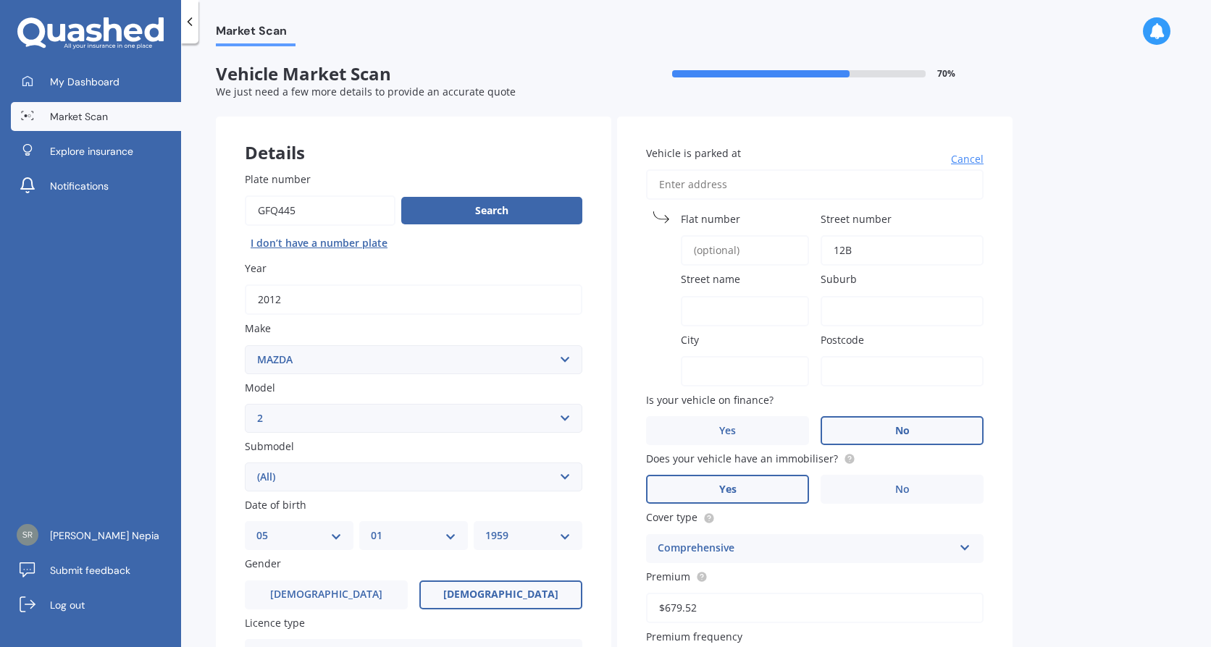
type input "12B"
click at [708, 299] on input "Street name" at bounding box center [745, 311] width 128 height 30
type input "[GEOGRAPHIC_DATA]"
type input "[STREET_ADDRESS]"
type input "Waihi"
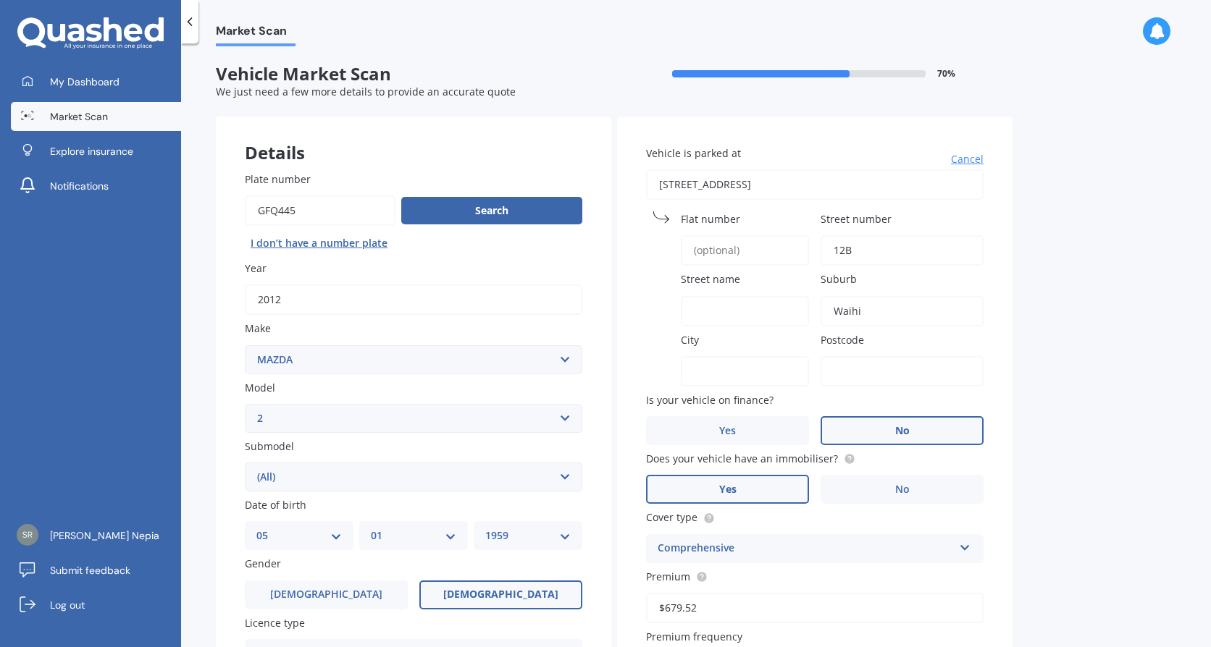
type input "[GEOGRAPHIC_DATA]"
type input "3610"
click at [718, 305] on input "Street name" at bounding box center [745, 311] width 128 height 30
type input "[GEOGRAPHIC_DATA]"
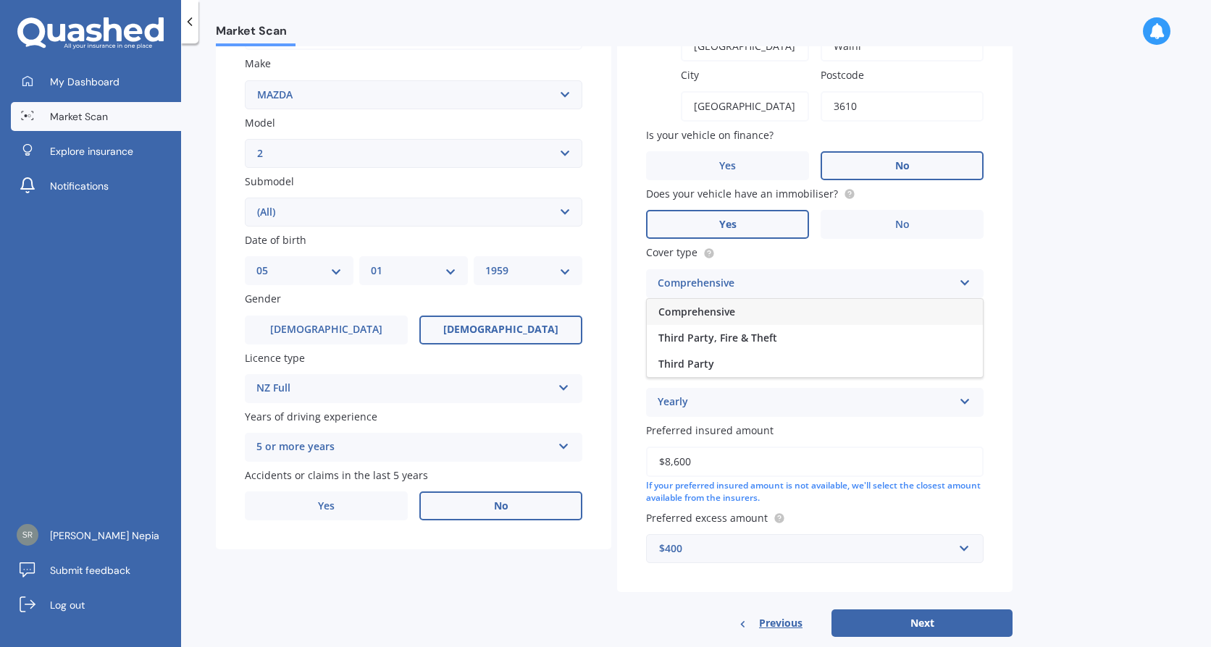
scroll to position [293, 0]
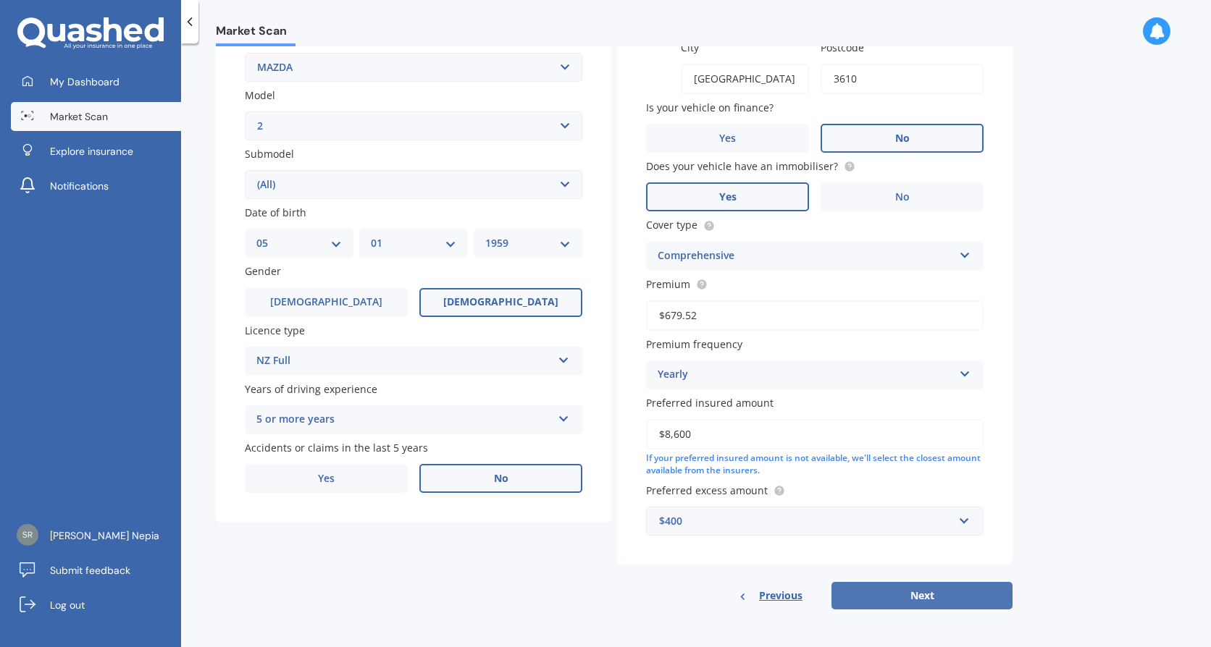
click at [928, 595] on button "Next" at bounding box center [921, 596] width 181 height 28
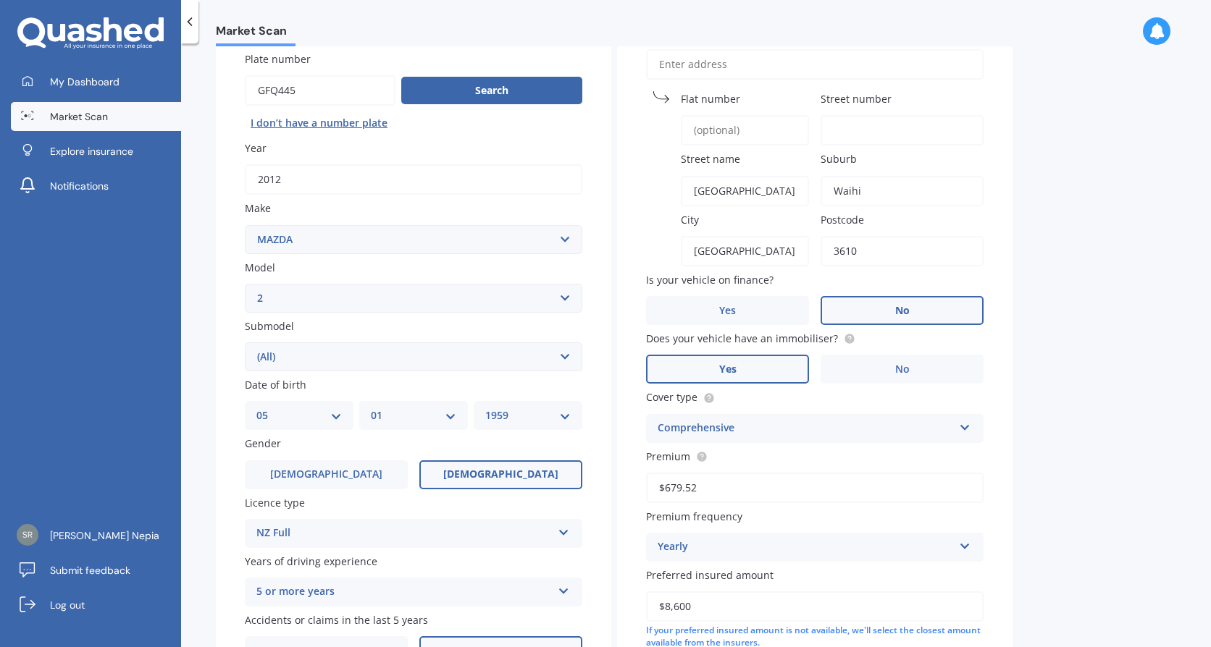
scroll to position [0, 0]
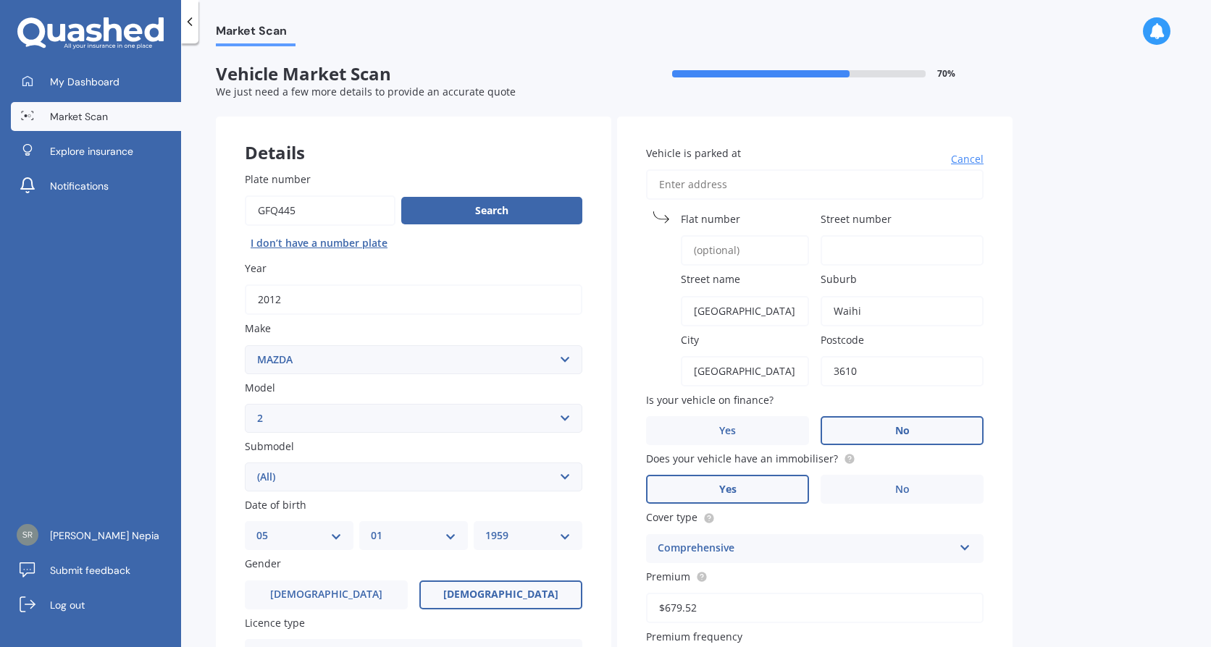
click at [898, 246] on input "Street number" at bounding box center [901, 250] width 163 height 30
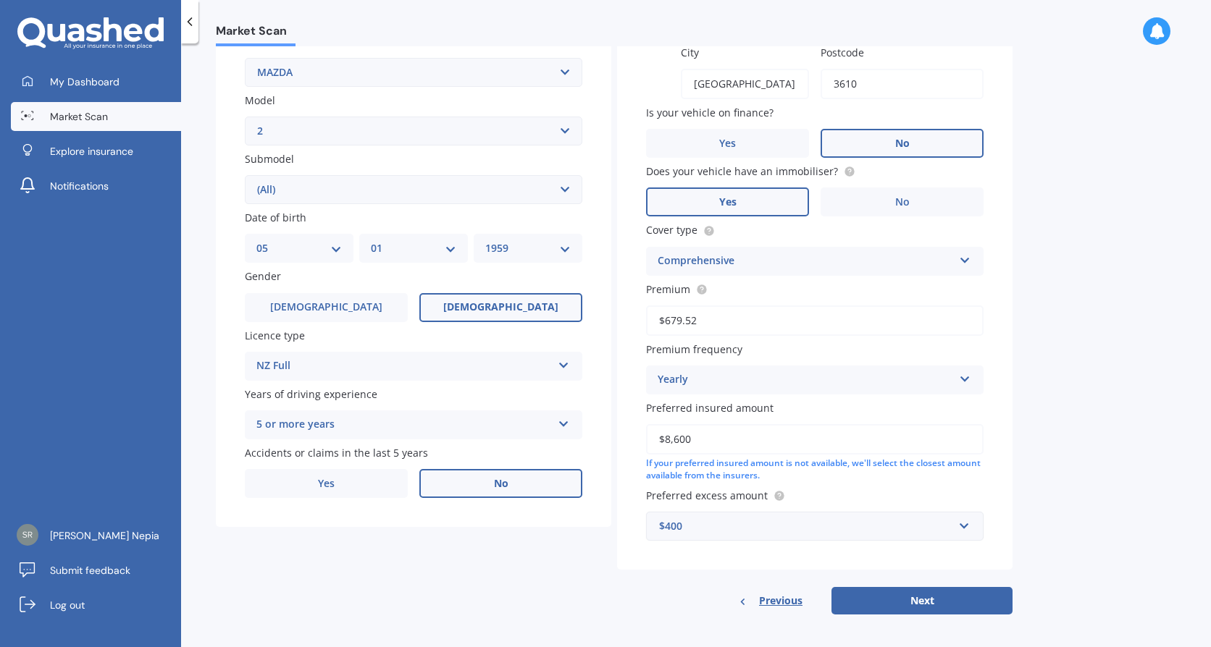
scroll to position [293, 0]
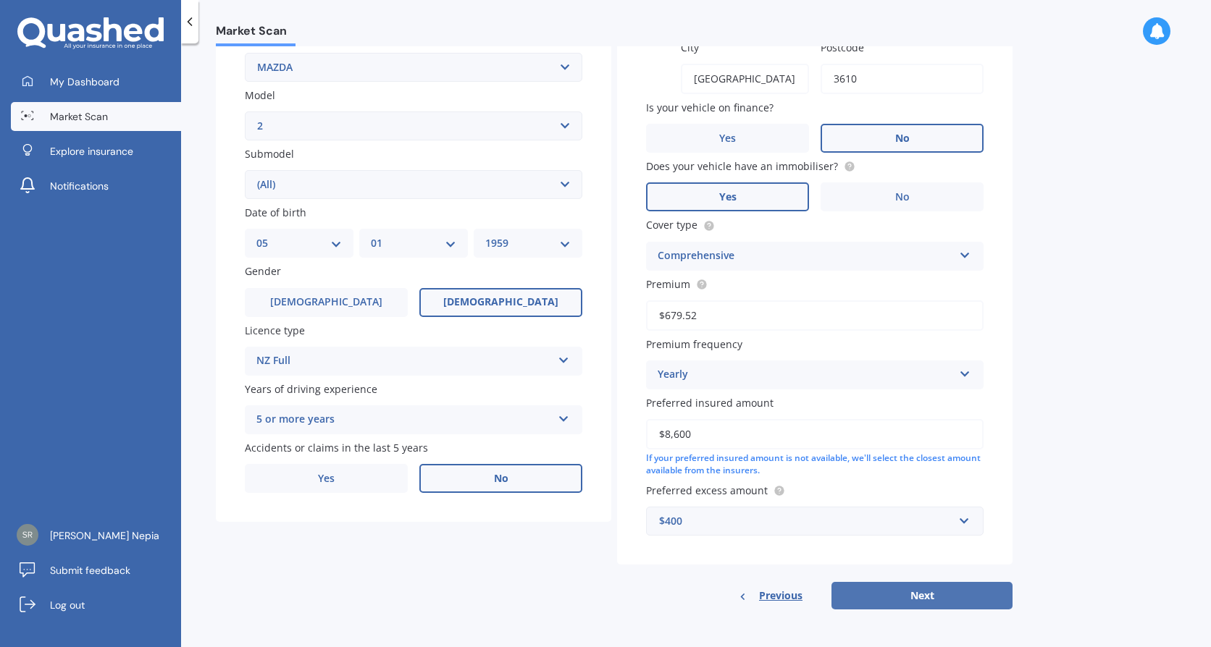
type input "12B"
click at [914, 593] on button "Next" at bounding box center [921, 596] width 181 height 28
select select "05"
select select "01"
select select "1959"
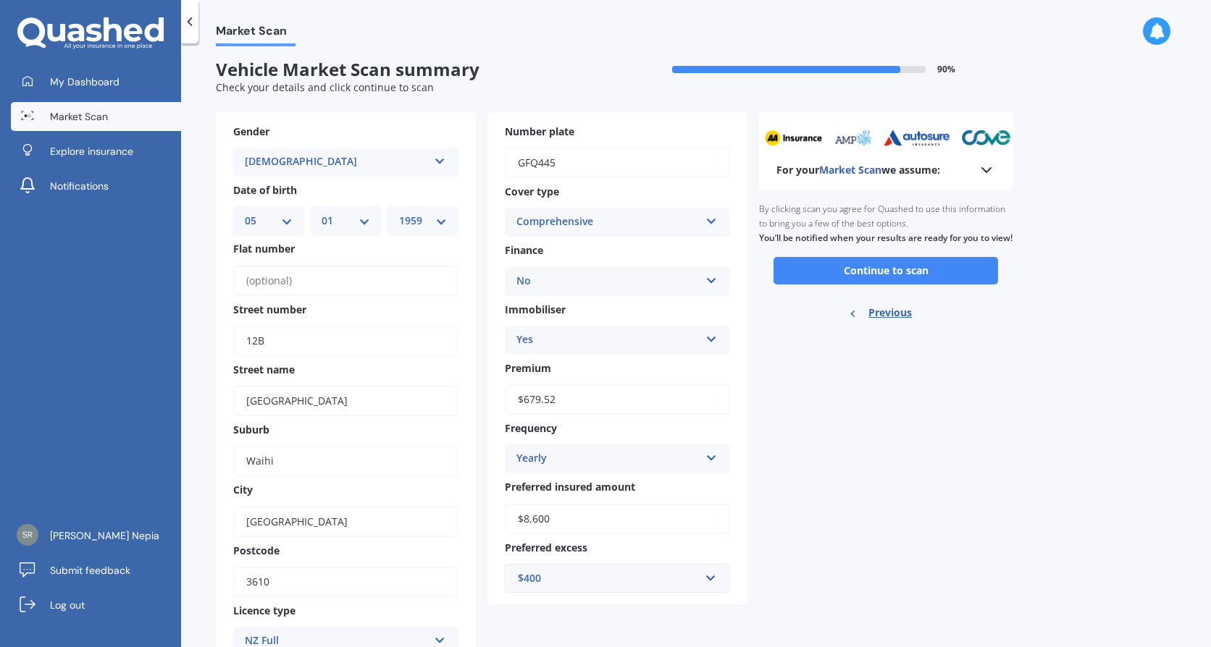
scroll to position [0, 0]
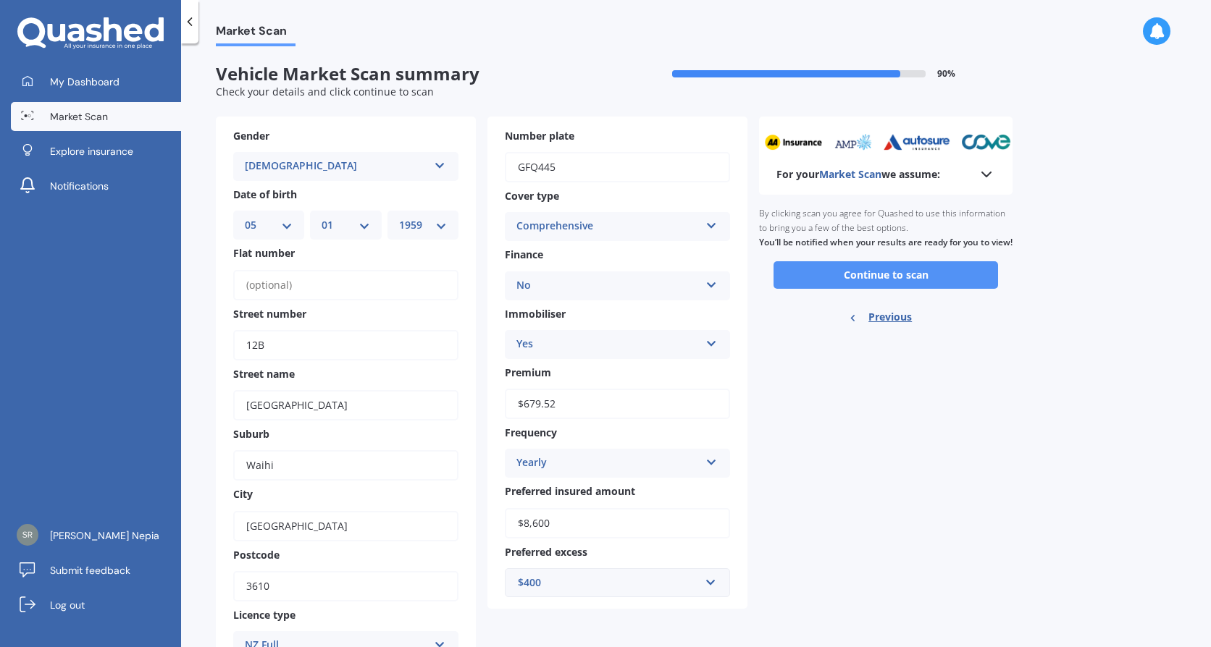
click at [891, 289] on button "Continue to scan" at bounding box center [885, 275] width 224 height 28
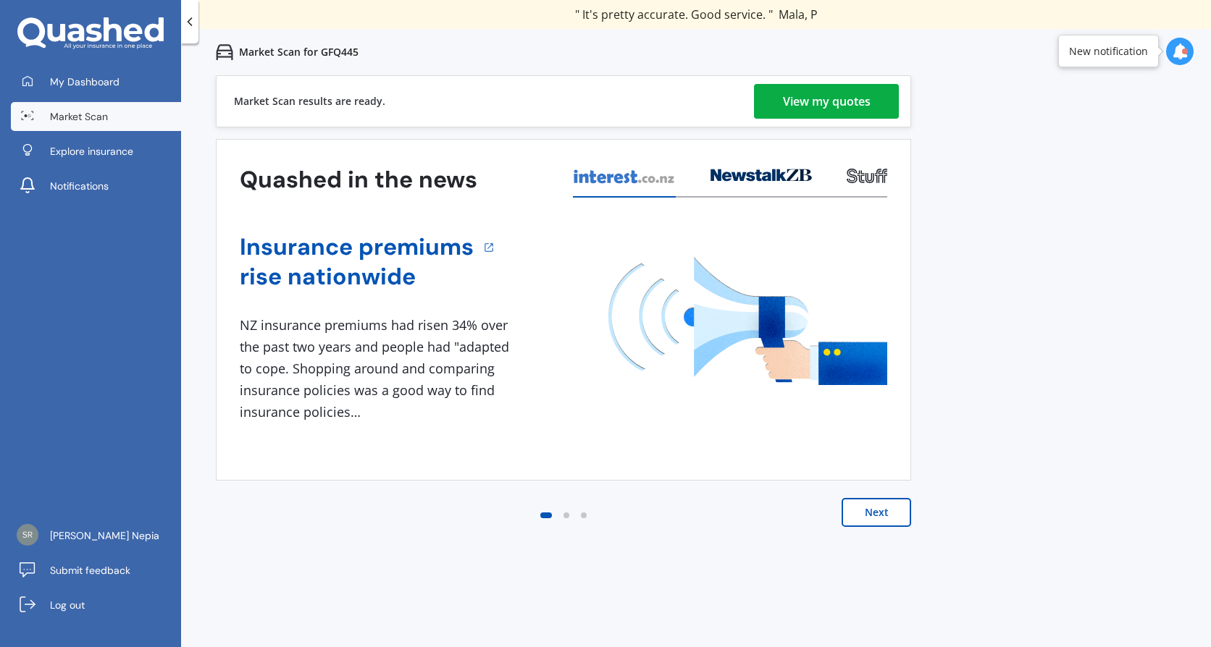
click at [844, 106] on div "View my quotes" at bounding box center [827, 101] width 88 height 35
